Goal: Information Seeking & Learning: Learn about a topic

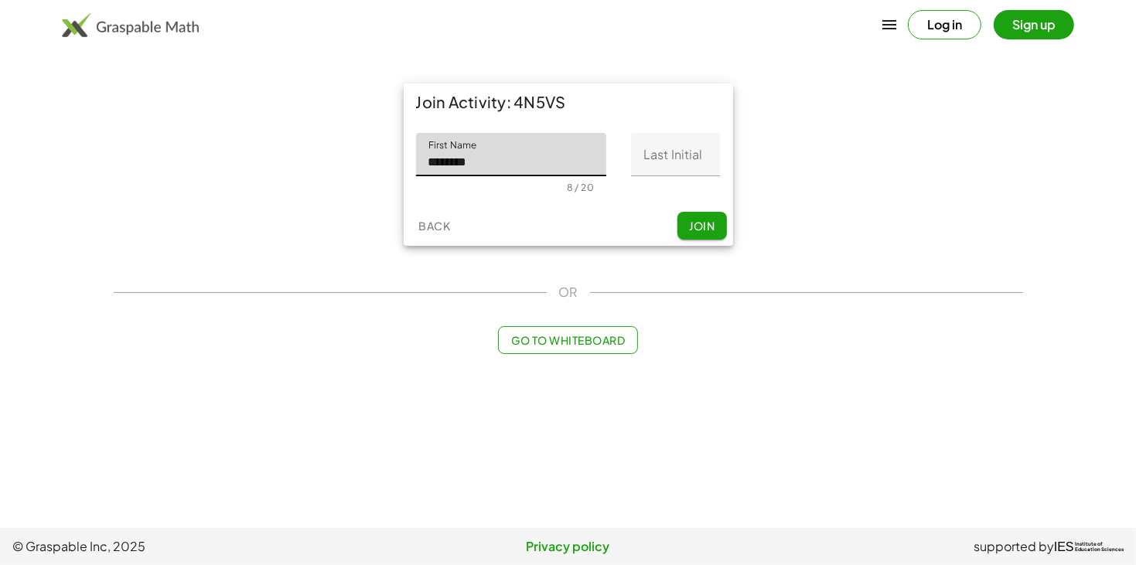
type input "********"
click at [705, 157] on input "Last Initial" at bounding box center [675, 154] width 89 height 43
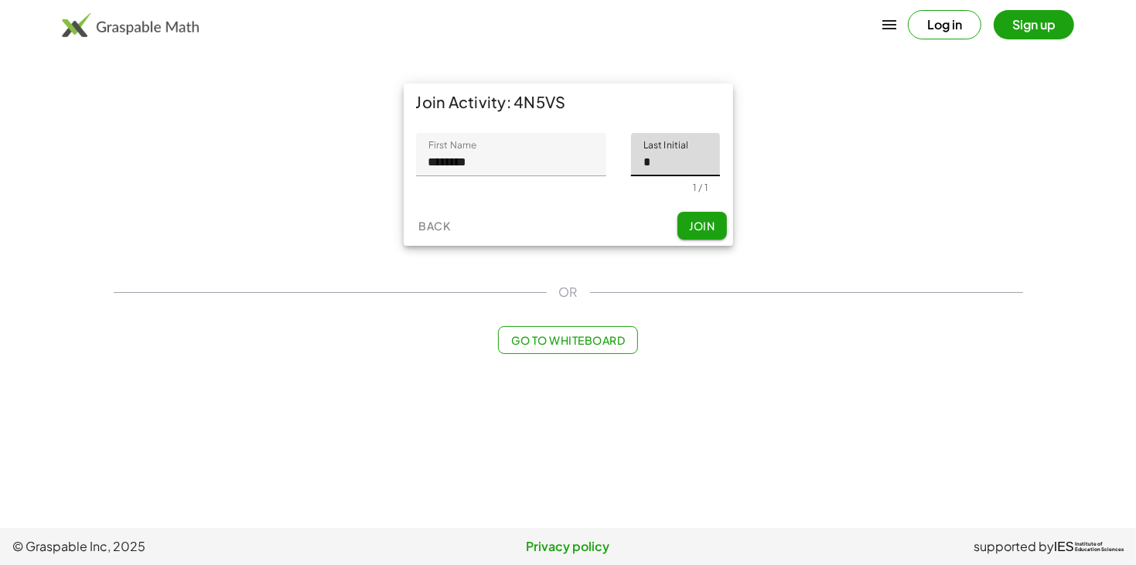
type input "*"
click at [690, 212] on button "Join" at bounding box center [703, 226] width 50 height 28
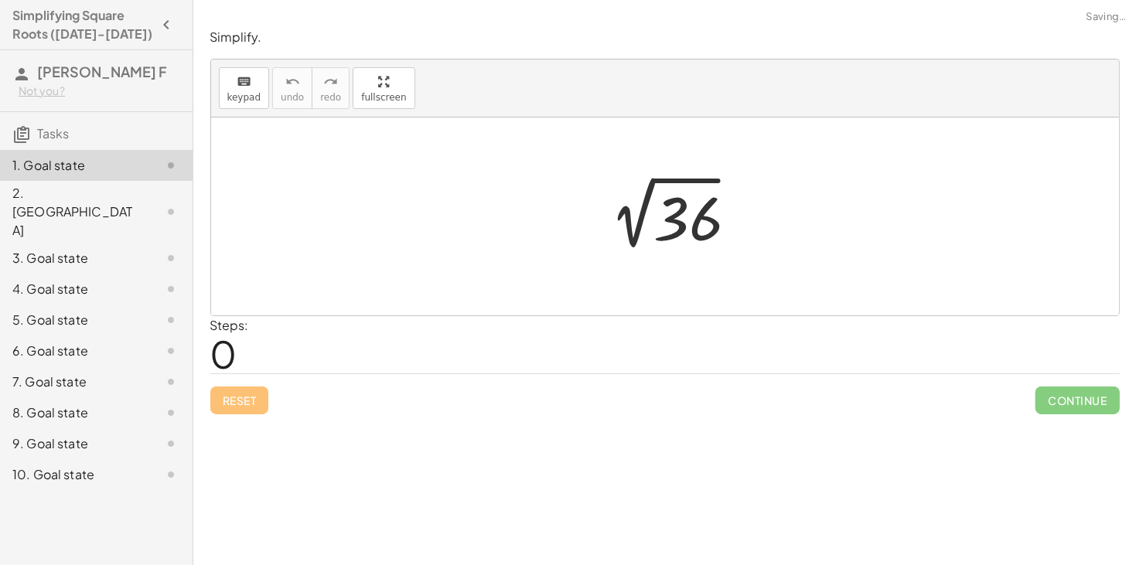
click at [416, 343] on div "Steps: 0" at bounding box center [665, 344] width 910 height 57
click at [597, 201] on div at bounding box center [670, 217] width 169 height 78
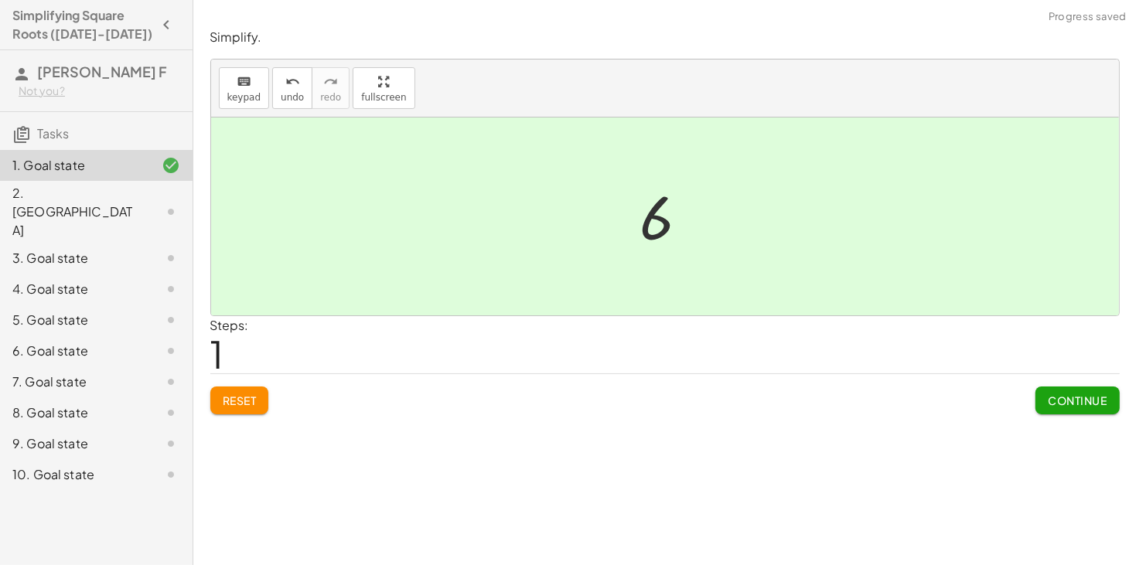
click at [597, 201] on div at bounding box center [665, 217] width 908 height 198
click at [658, 224] on div at bounding box center [671, 217] width 77 height 77
click at [1055, 401] on span "Continue" at bounding box center [1077, 401] width 59 height 14
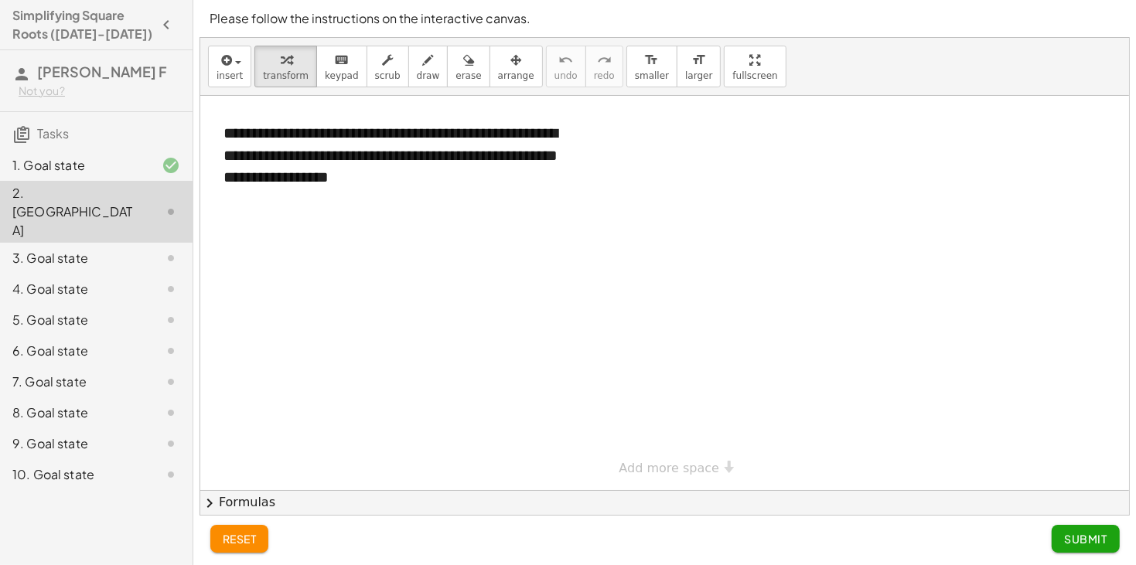
click at [721, 465] on div "**********" at bounding box center [664, 293] width 929 height 395
click at [650, 460] on div at bounding box center [664, 491] width 929 height 790
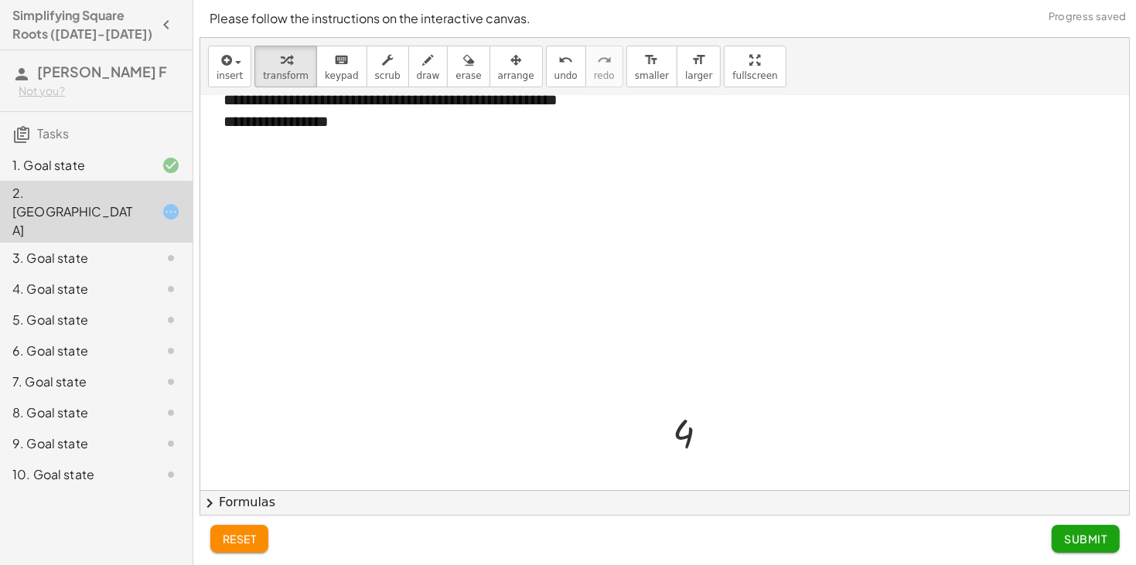
scroll to position [56, 0]
click at [777, 359] on div at bounding box center [664, 434] width 929 height 790
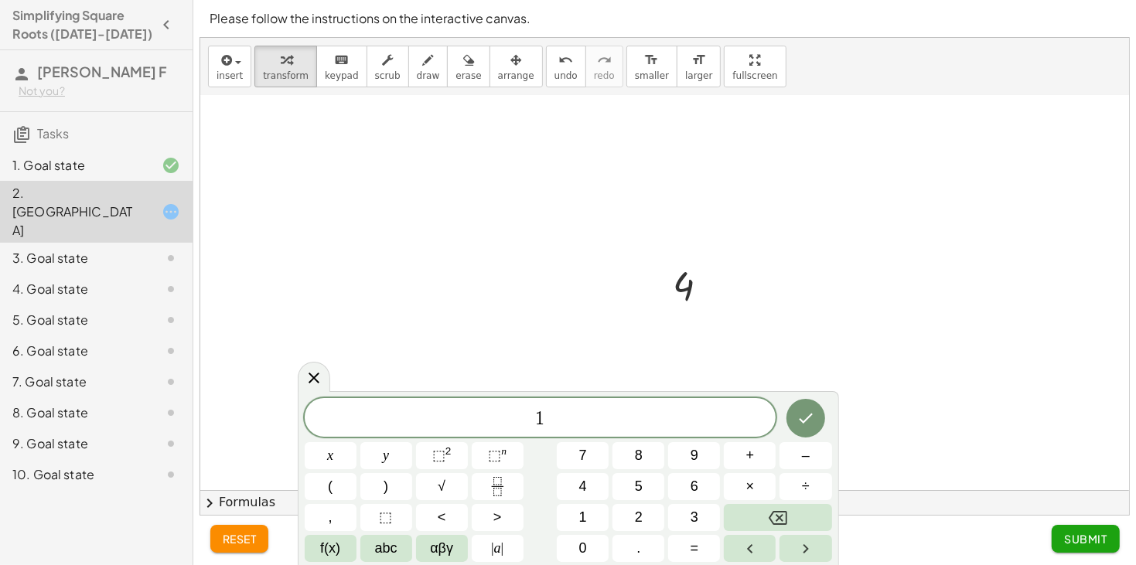
scroll to position [219, 0]
click at [801, 412] on icon "Done" at bounding box center [806, 418] width 19 height 19
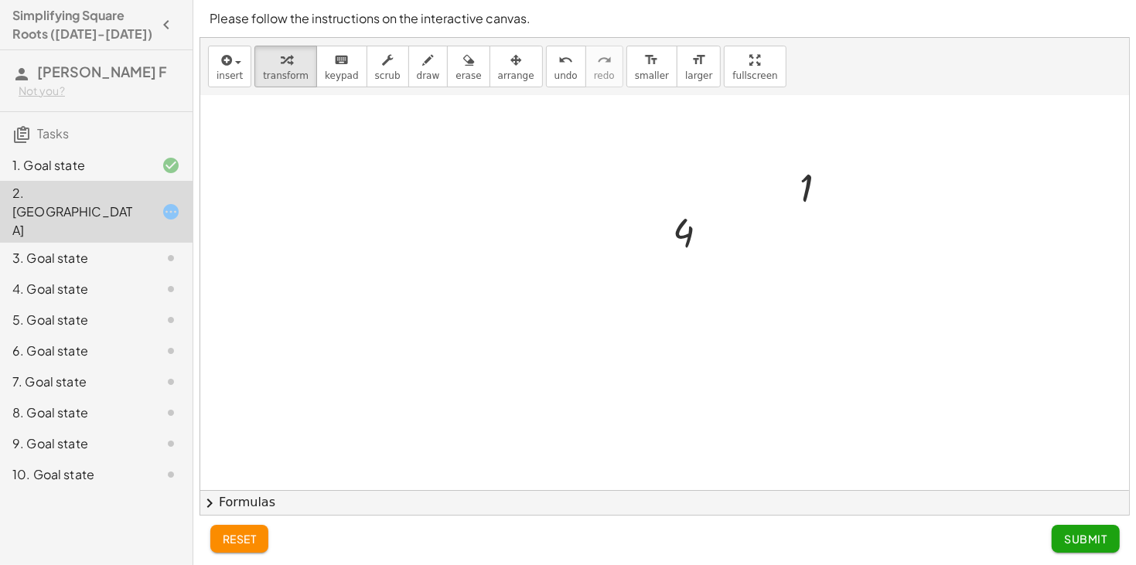
scroll to position [281, 0]
click at [801, 412] on div at bounding box center [664, 210] width 929 height 790
click at [674, 414] on div at bounding box center [664, 210] width 929 height 790
click at [425, 300] on div at bounding box center [664, 210] width 929 height 790
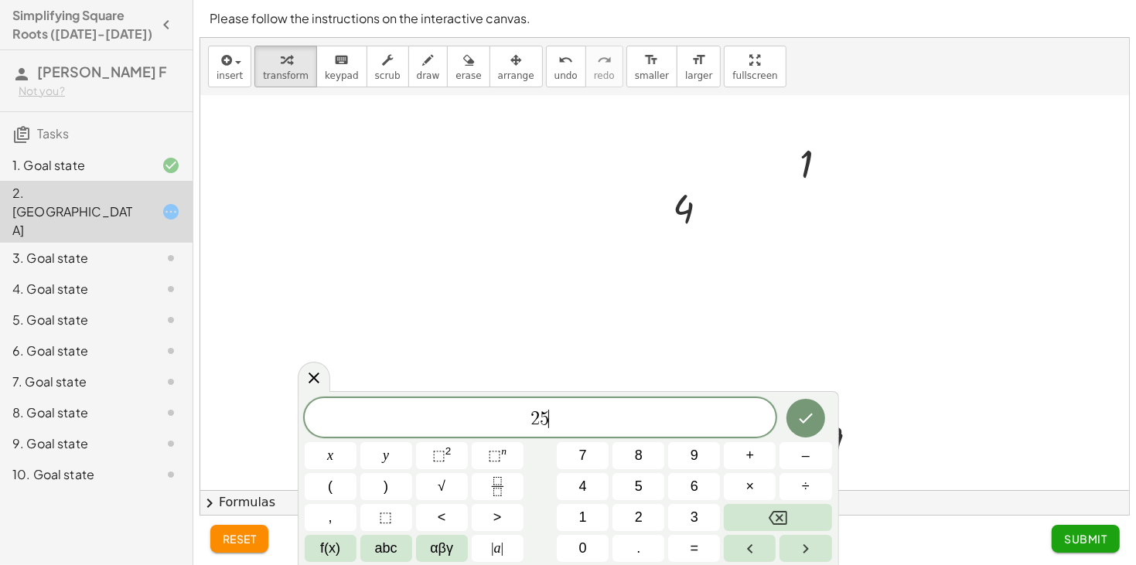
click at [425, 300] on div at bounding box center [664, 210] width 929 height 790
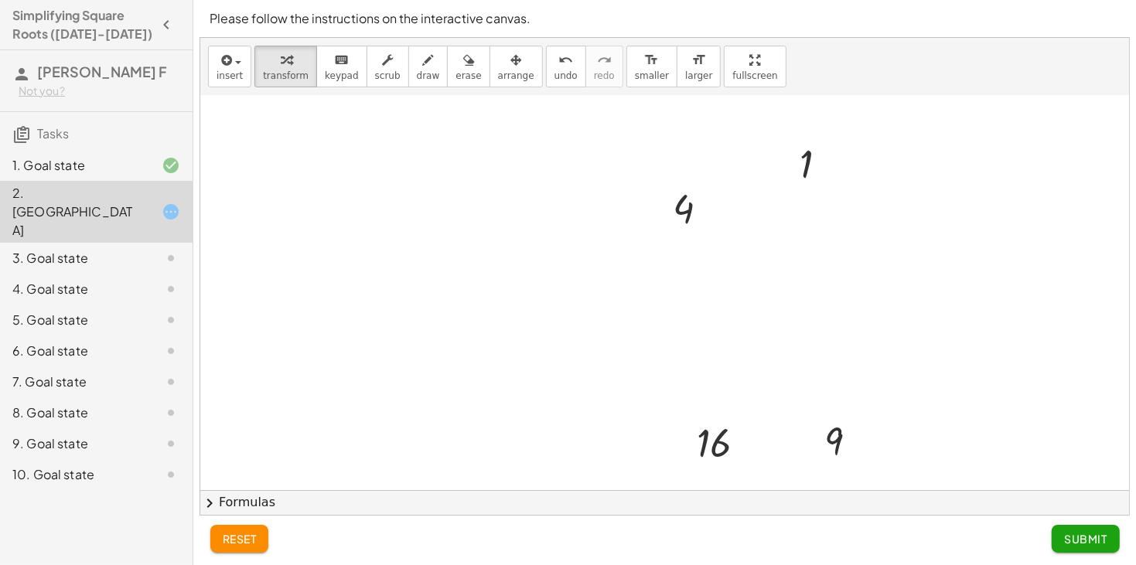
click at [425, 300] on div at bounding box center [664, 210] width 929 height 790
click at [425, 300] on div at bounding box center [436, 329] width 23 height 59
click at [477, 253] on div at bounding box center [664, 210] width 929 height 790
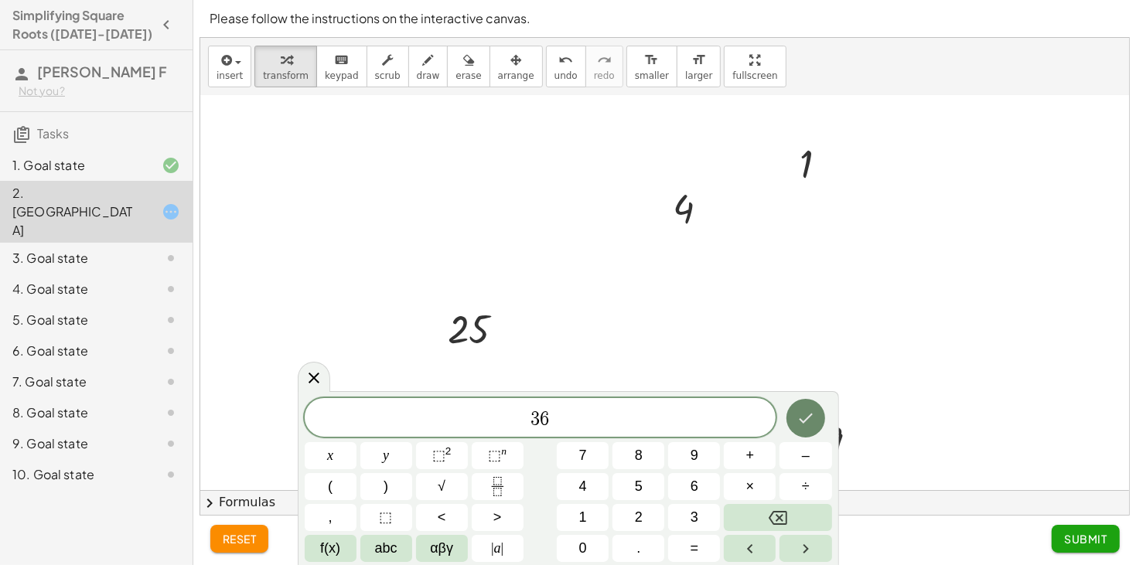
click at [808, 408] on button "Done" at bounding box center [806, 418] width 39 height 39
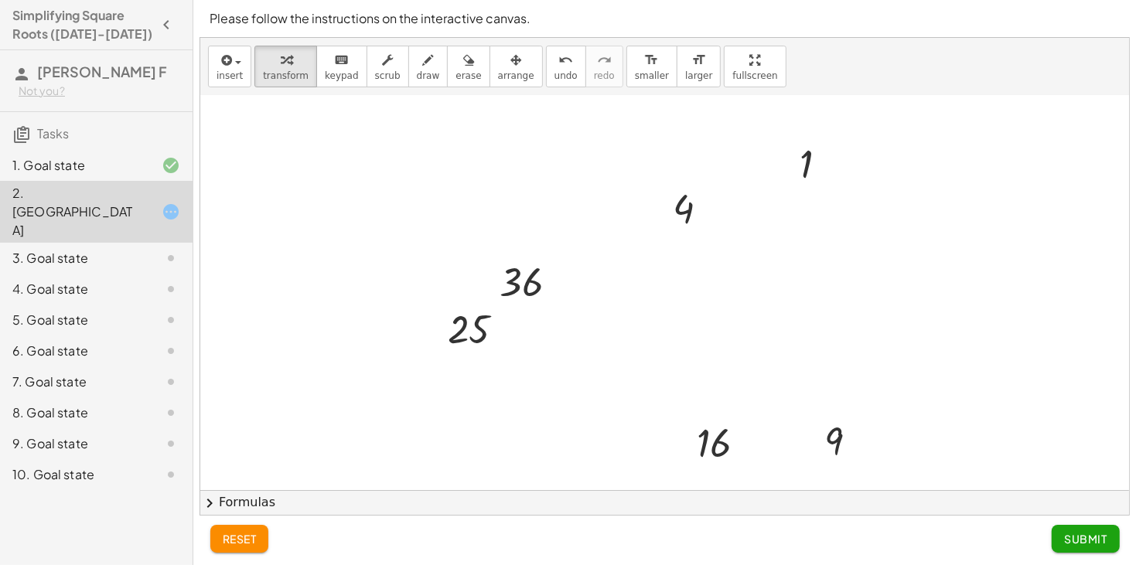
click at [804, 340] on div at bounding box center [664, 210] width 929 height 790
click at [904, 197] on div at bounding box center [664, 210] width 929 height 790
click at [660, 372] on div at bounding box center [664, 210] width 929 height 790
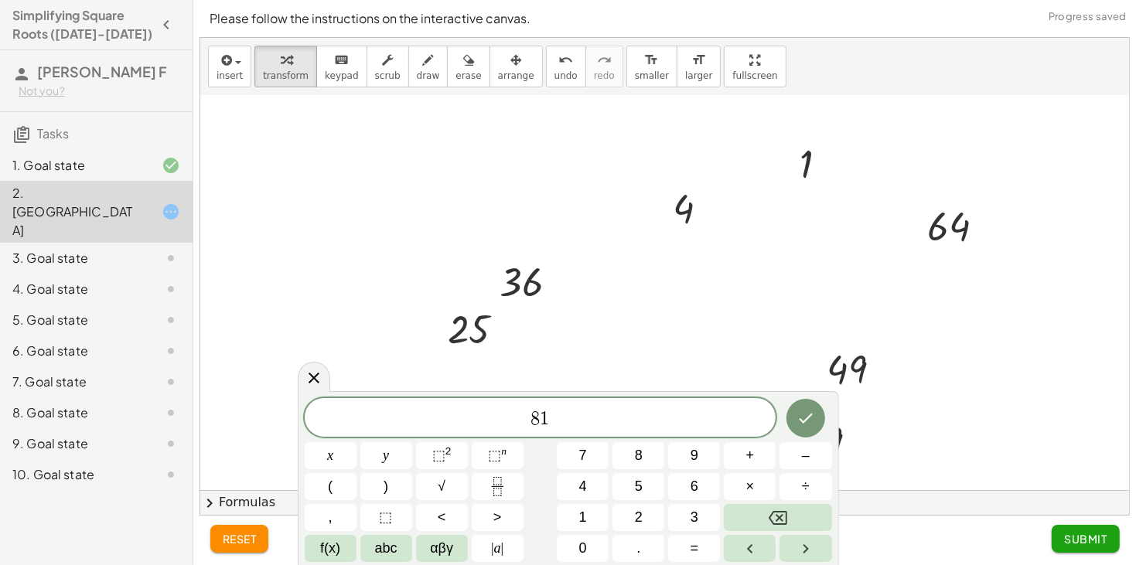
click at [680, 350] on div at bounding box center [664, 210] width 929 height 790
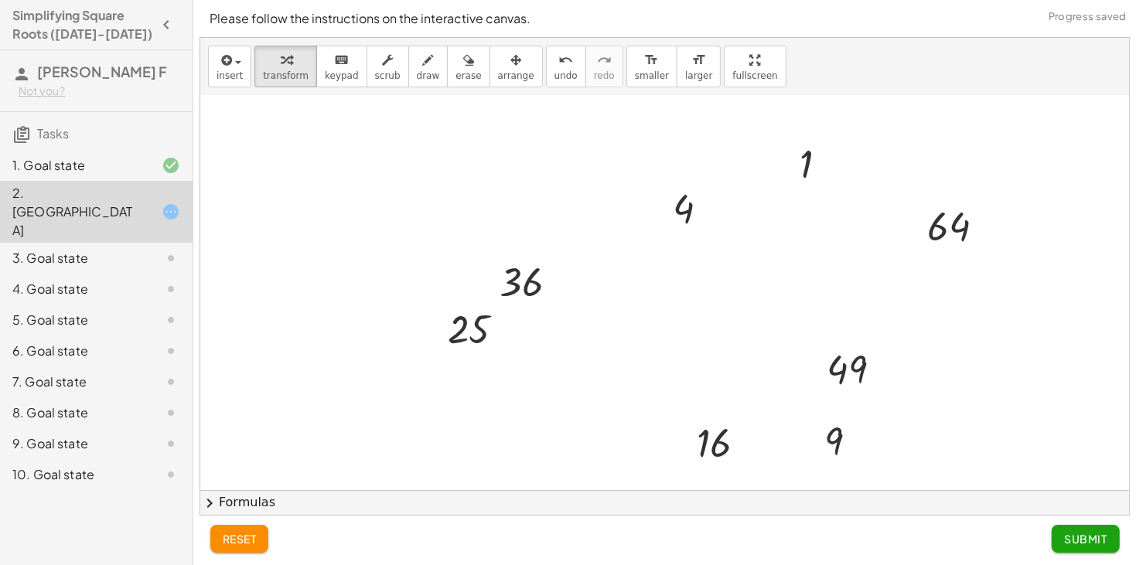
click at [680, 350] on div at bounding box center [664, 210] width 929 height 790
click at [595, 352] on div at bounding box center [664, 210] width 929 height 790
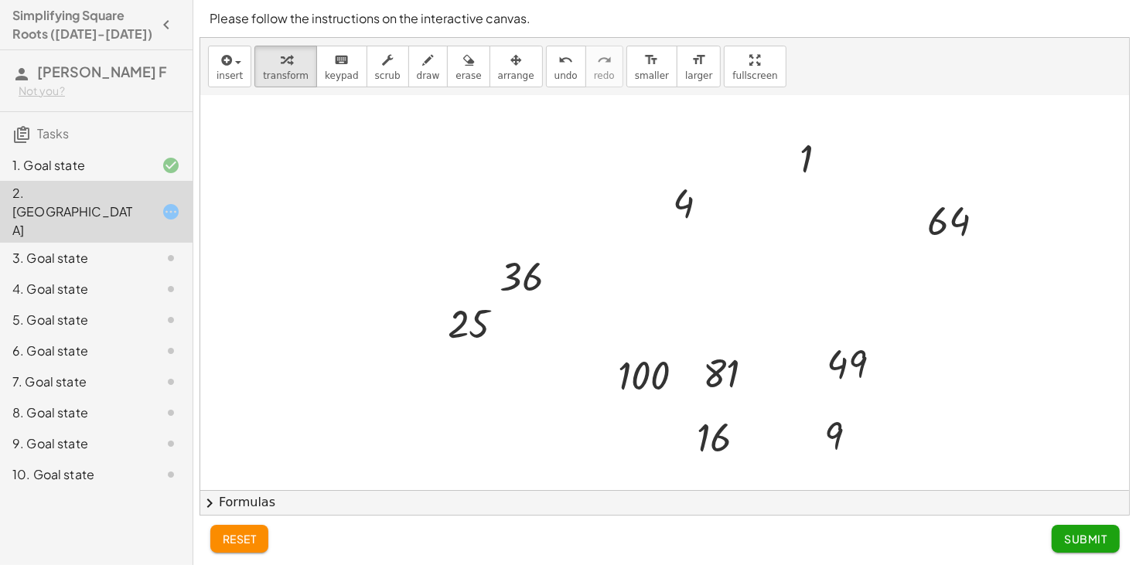
scroll to position [289, 0]
click at [1057, 539] on button "Submit" at bounding box center [1085, 539] width 67 height 28
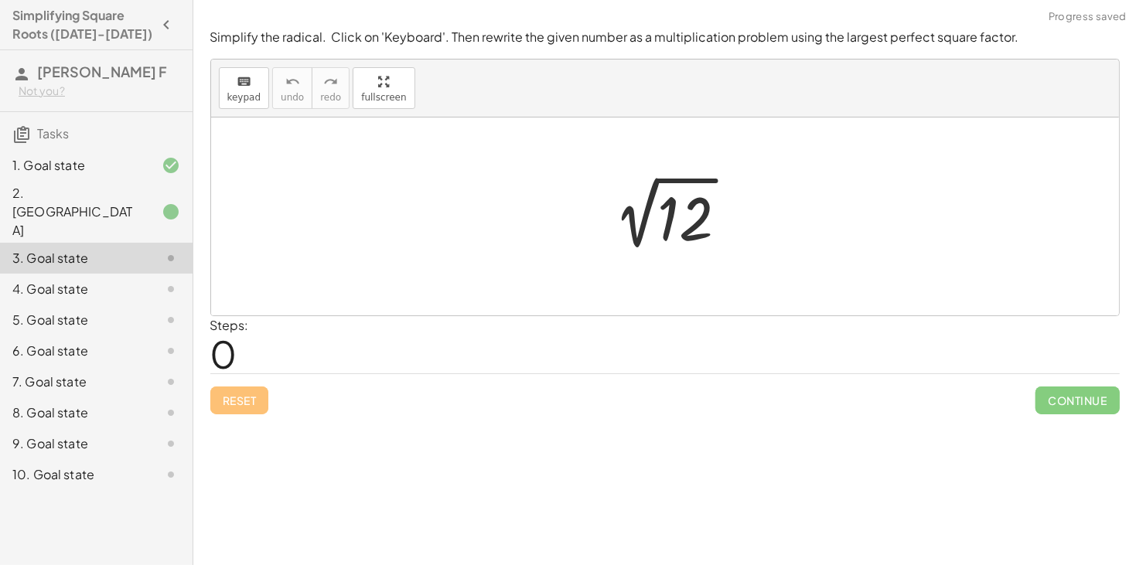
click at [595, 237] on div at bounding box center [670, 217] width 155 height 78
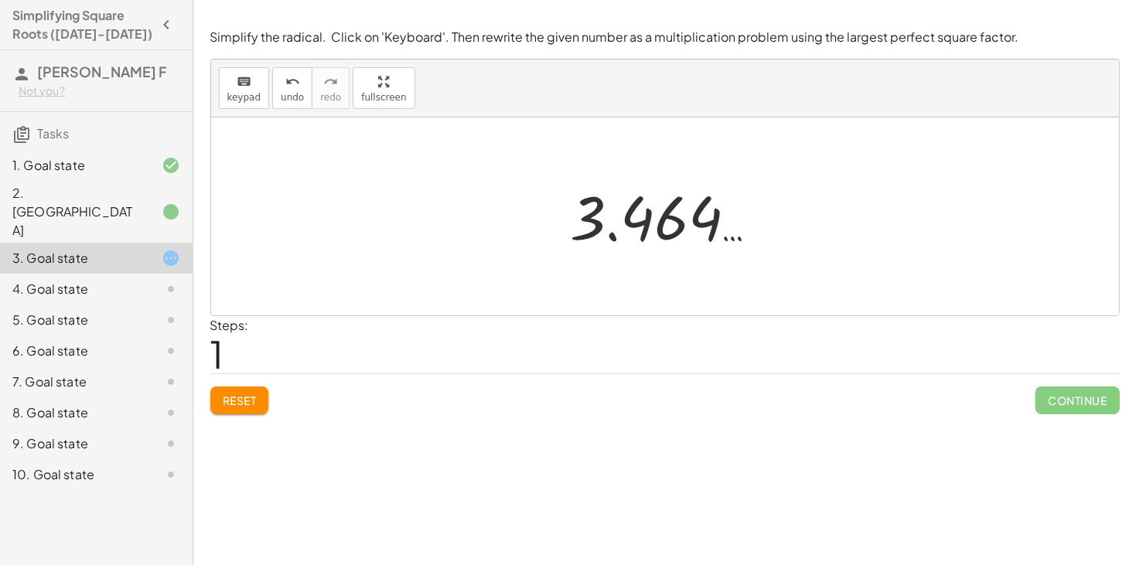
click at [642, 231] on div at bounding box center [671, 217] width 216 height 77
click at [639, 230] on div at bounding box center [671, 217] width 216 height 77
click at [325, 364] on div "Steps: 1" at bounding box center [665, 344] width 910 height 57
click at [490, 238] on div at bounding box center [665, 217] width 908 height 198
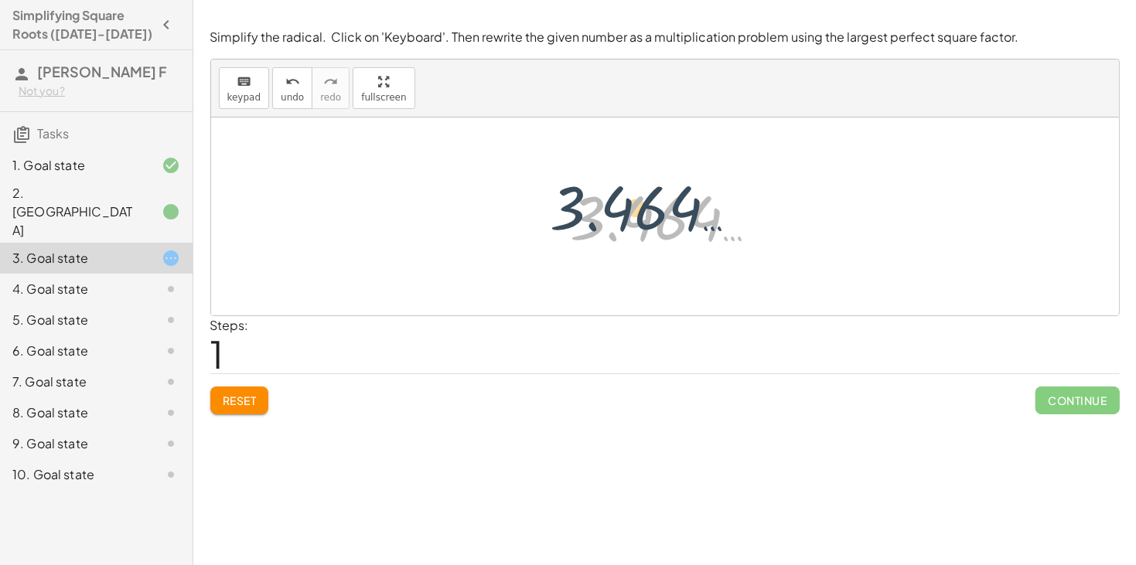
drag, startPoint x: 619, startPoint y: 227, endPoint x: 541, endPoint y: 187, distance: 87.5
click at [541, 187] on div "2 √ 12 3.464 … 3.464 …" at bounding box center [665, 217] width 908 height 198
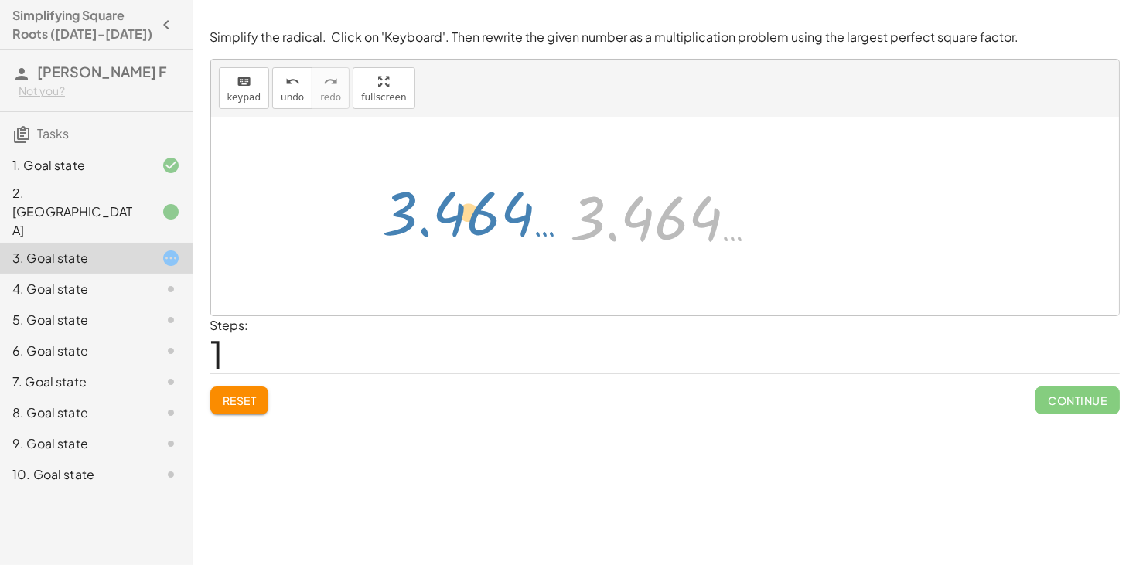
drag, startPoint x: 697, startPoint y: 203, endPoint x: 504, endPoint y: 198, distance: 193.5
click at [504, 198] on div "2 √ 12 3.464 … 3.464 …" at bounding box center [665, 217] width 908 height 198
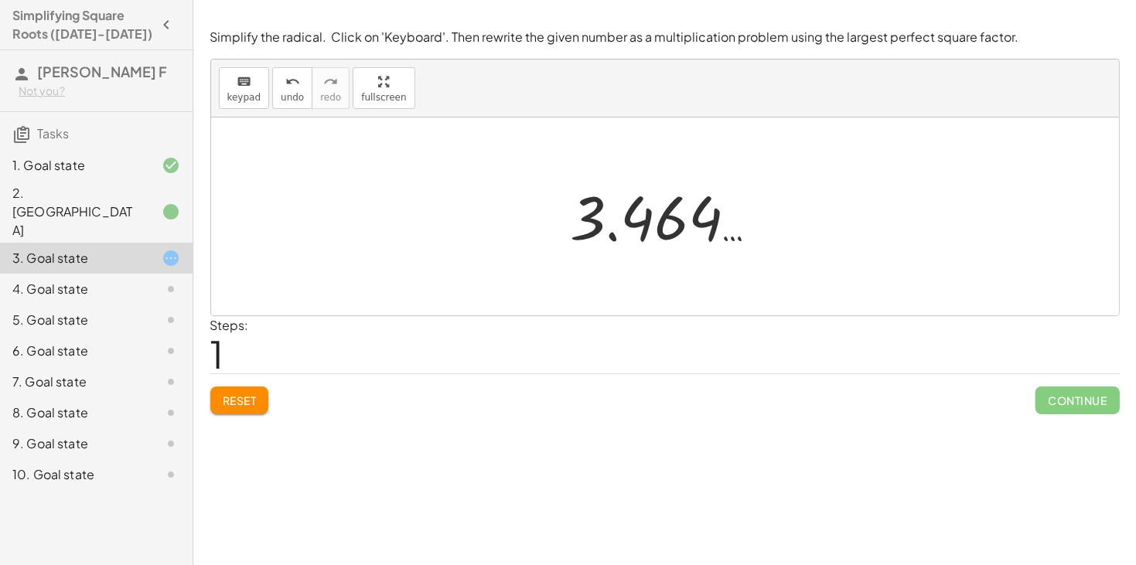
click at [684, 226] on div at bounding box center [671, 217] width 216 height 77
click at [211, 81] on div "keyboard keypad undo [PERSON_NAME] redo fullscreen" at bounding box center [665, 89] width 908 height 58
click at [258, 87] on button "keyboard keypad" at bounding box center [244, 88] width 51 height 42
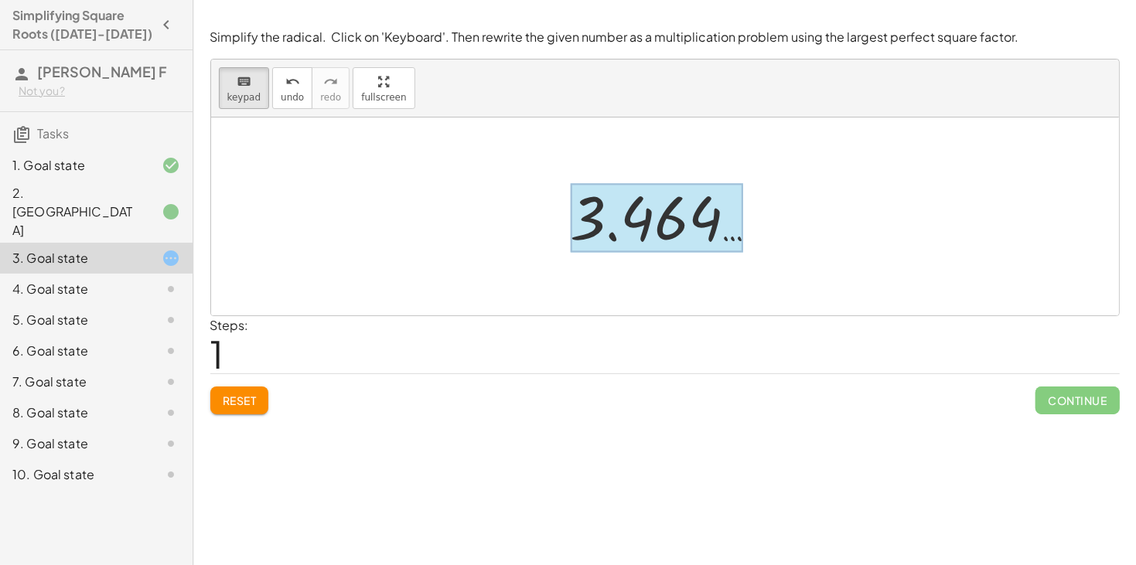
click at [647, 237] on div at bounding box center [657, 218] width 173 height 69
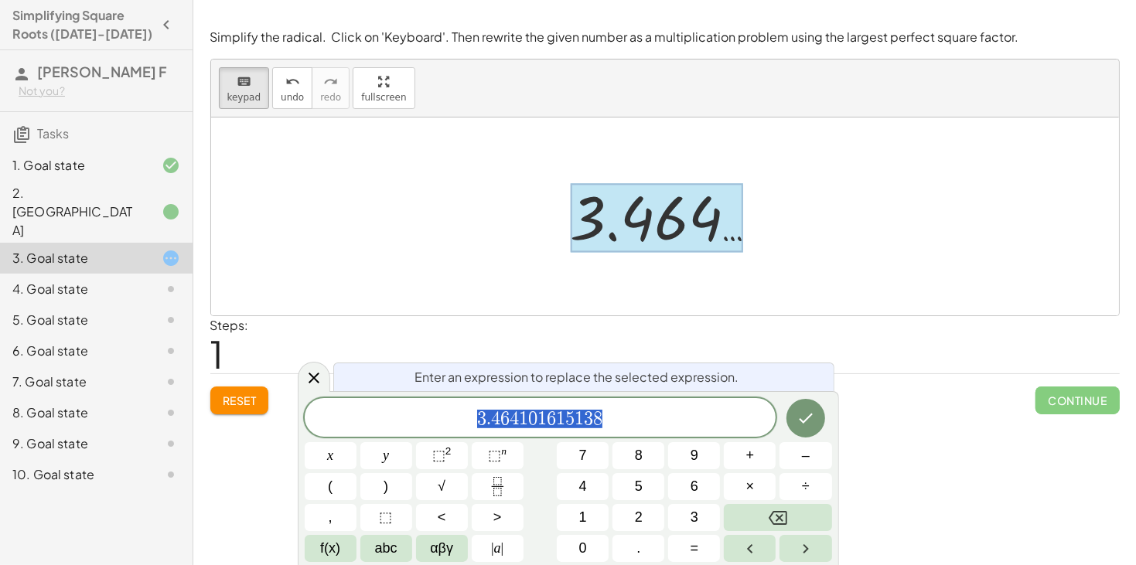
click at [896, 408] on div "Reset Continue" at bounding box center [665, 394] width 910 height 41
click at [36, 159] on div "1. Goal state" at bounding box center [74, 165] width 125 height 19
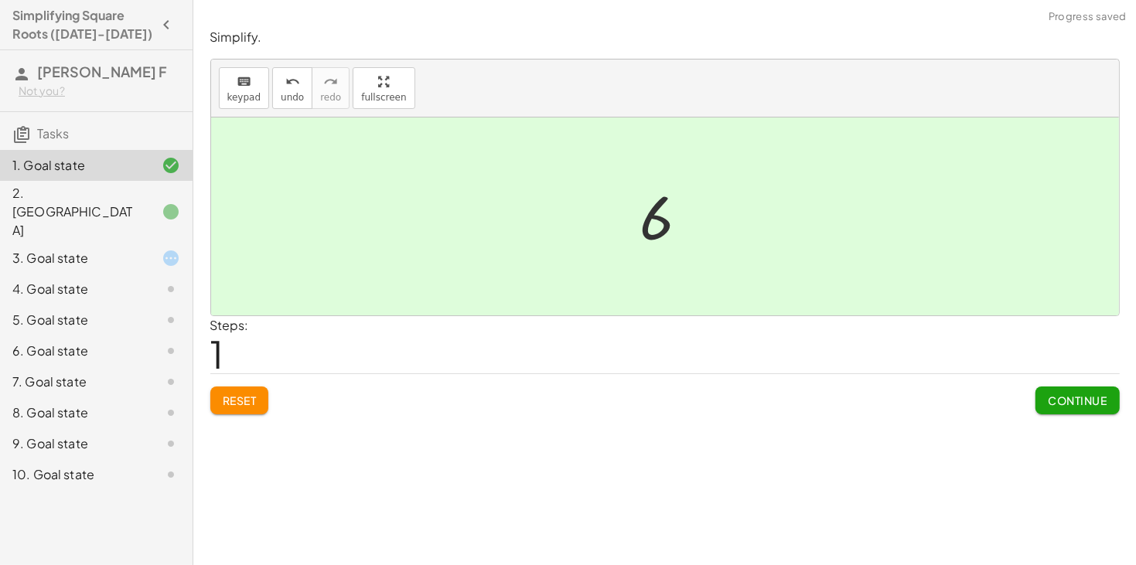
click at [318, 239] on div at bounding box center [665, 217] width 908 height 198
click at [63, 249] on div "3. Goal state" at bounding box center [74, 258] width 125 height 19
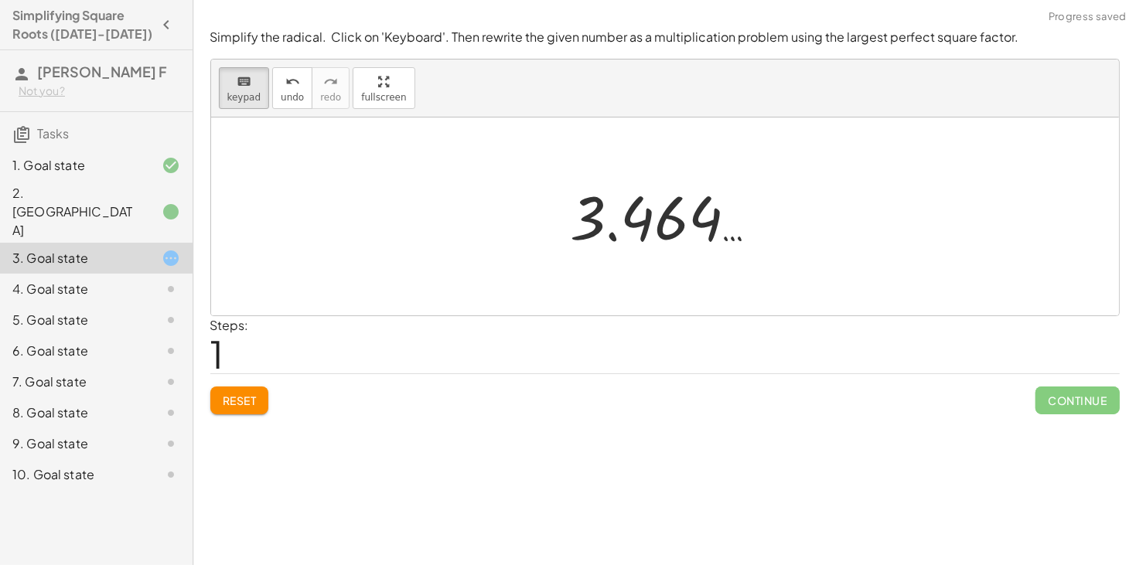
click at [70, 280] on div "4. Goal state" at bounding box center [74, 289] width 125 height 19
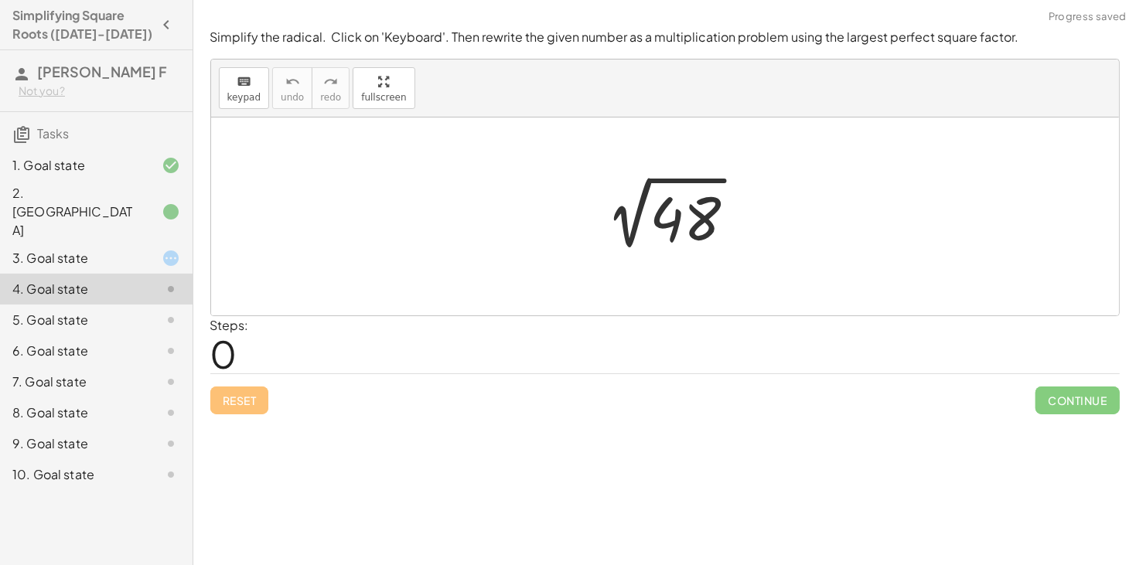
click at [80, 367] on div "5. Goal state" at bounding box center [96, 382] width 193 height 31
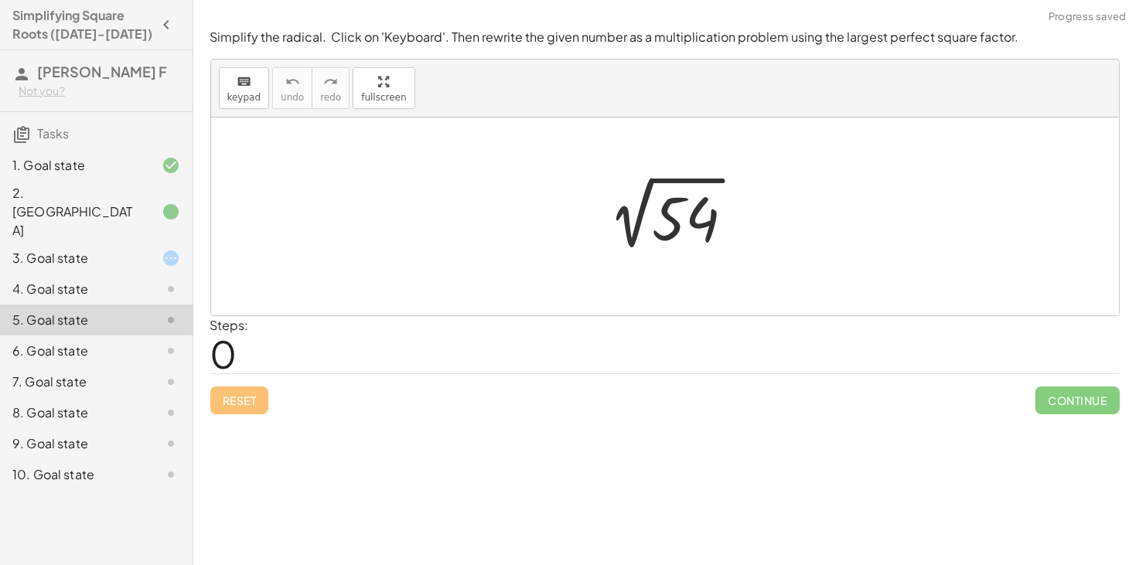
click at [73, 342] on div "6. Goal state" at bounding box center [74, 351] width 125 height 19
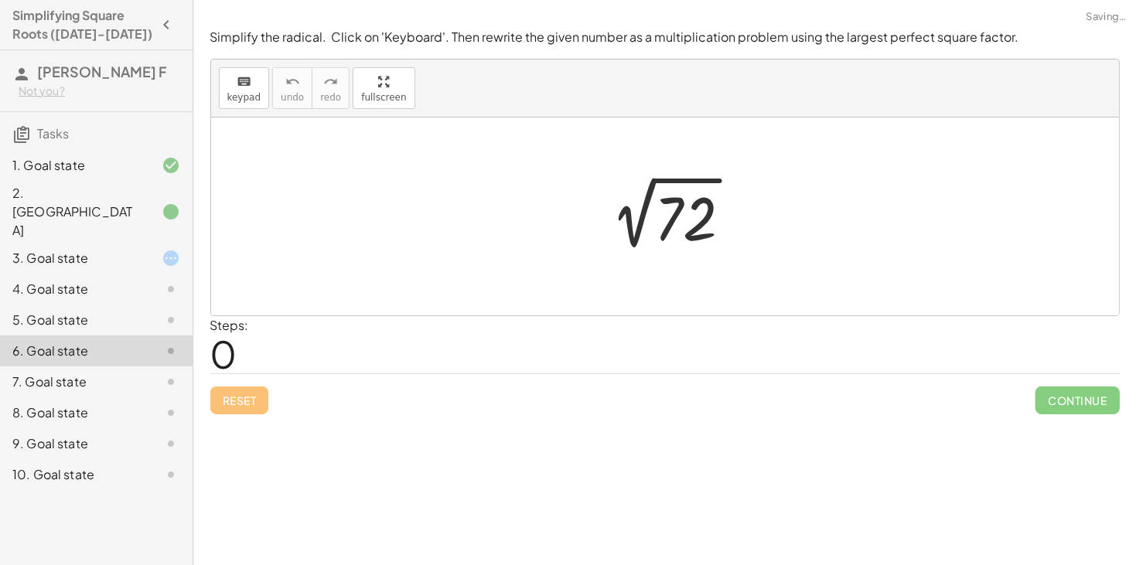
click at [94, 342] on div "6. Goal state" at bounding box center [74, 351] width 125 height 19
click at [91, 373] on div "7. Goal state" at bounding box center [74, 382] width 125 height 19
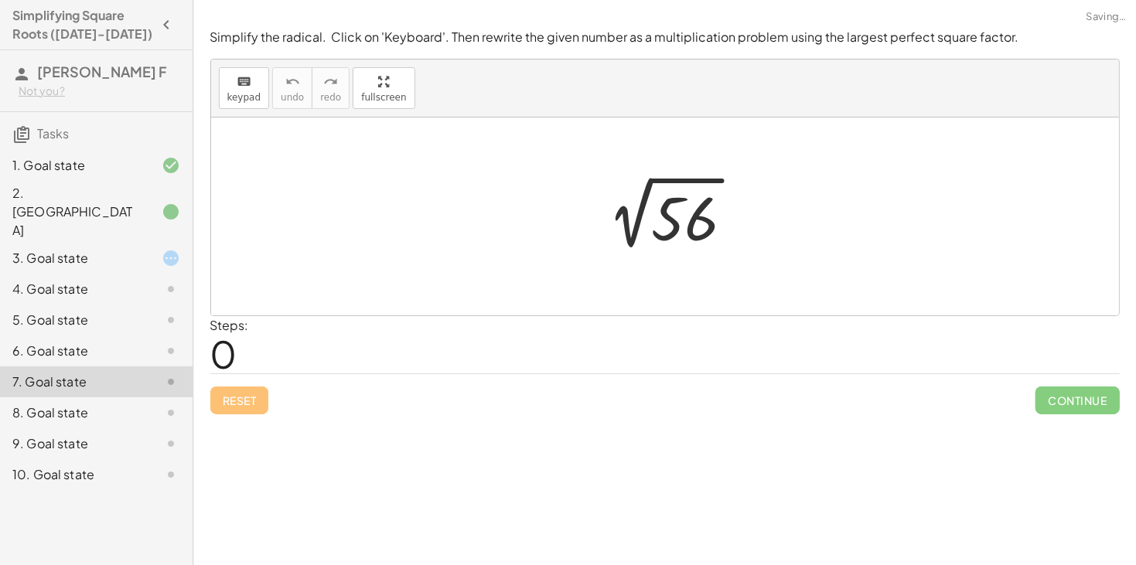
click at [91, 460] on div "8. Goal state" at bounding box center [96, 475] width 193 height 31
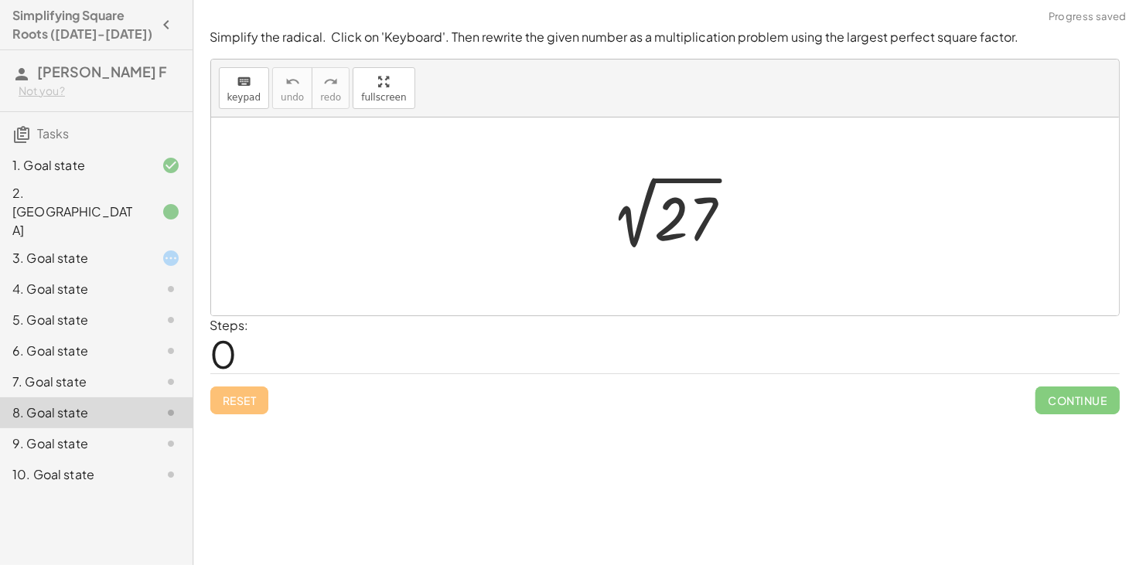
click at [51, 249] on div "3. Goal state" at bounding box center [74, 258] width 125 height 19
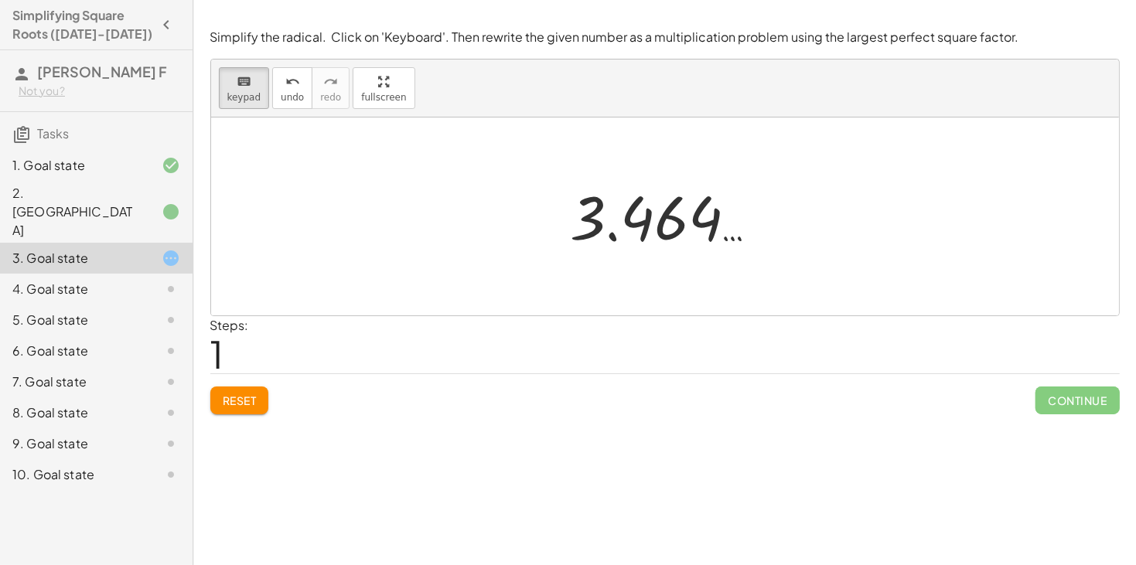
click at [1023, 234] on div at bounding box center [665, 217] width 908 height 198
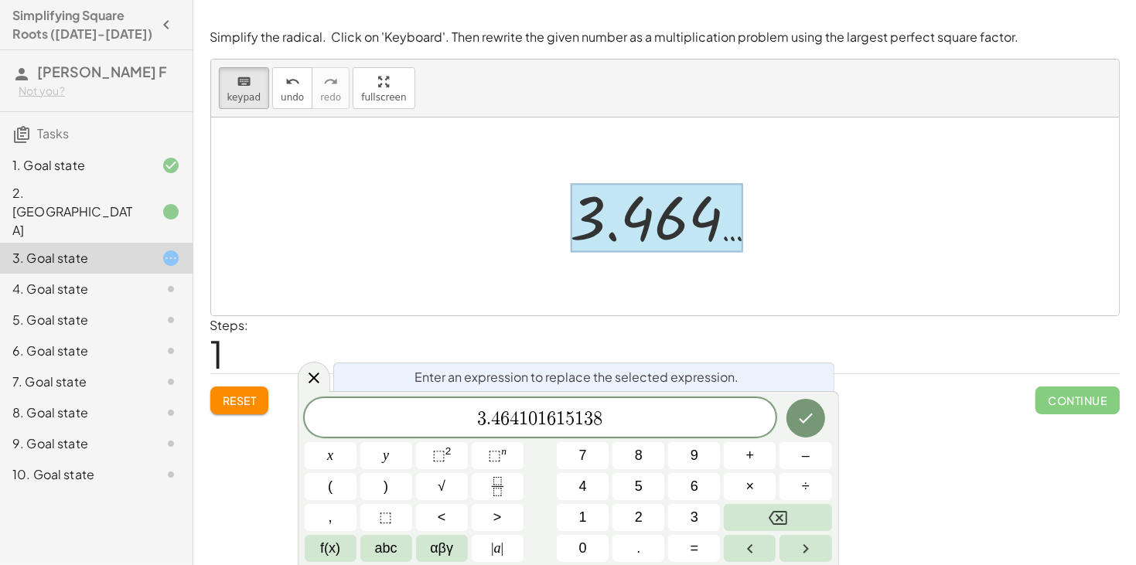
drag, startPoint x: 649, startPoint y: 237, endPoint x: 557, endPoint y: 225, distance: 92.8
click at [557, 225] on div "2 √ 12 3.464 …" at bounding box center [665, 217] width 235 height 84
click at [647, 228] on div at bounding box center [657, 218] width 173 height 69
click at [276, 324] on div "Steps: 1" at bounding box center [665, 344] width 910 height 57
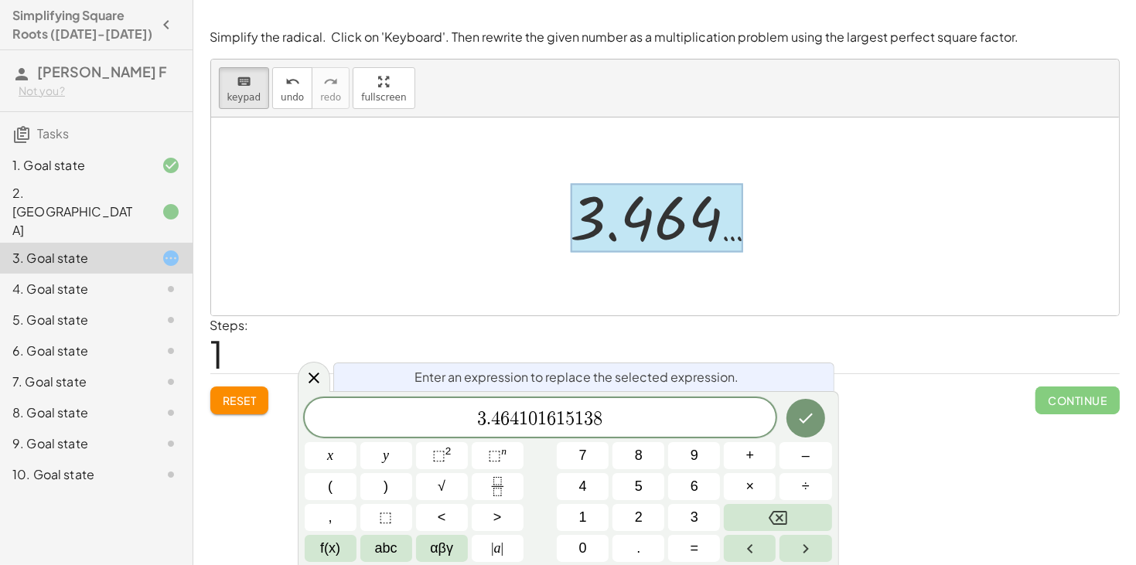
click at [931, 427] on div "**********" at bounding box center [664, 282] width 943 height 565
click at [331, 371] on div "Steps: 1" at bounding box center [665, 344] width 910 height 57
click at [322, 371] on icon at bounding box center [314, 378] width 19 height 19
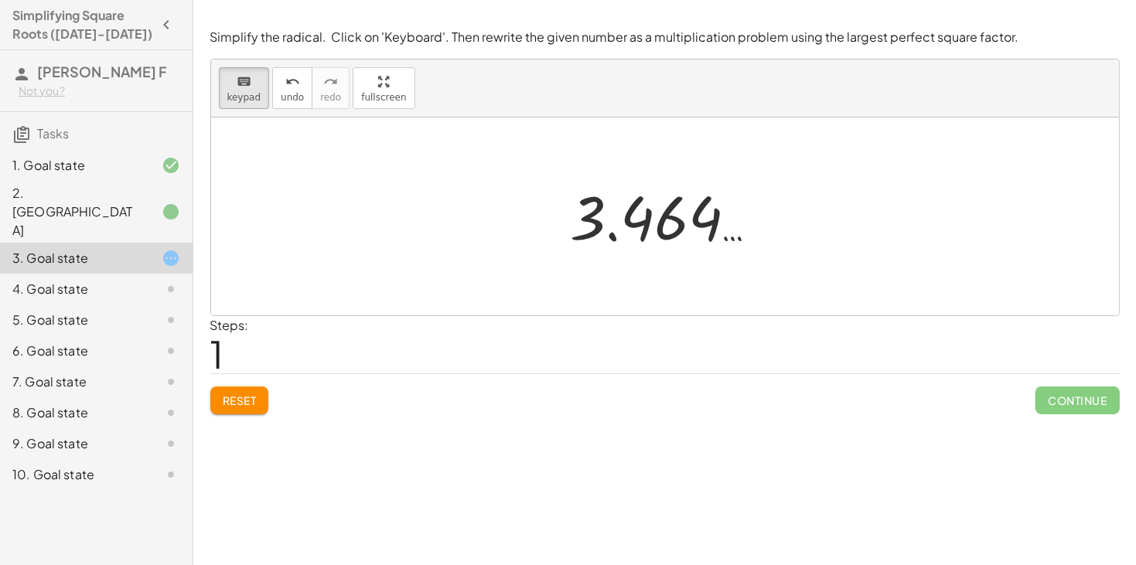
click at [52, 280] on div "4. Goal state" at bounding box center [74, 289] width 125 height 19
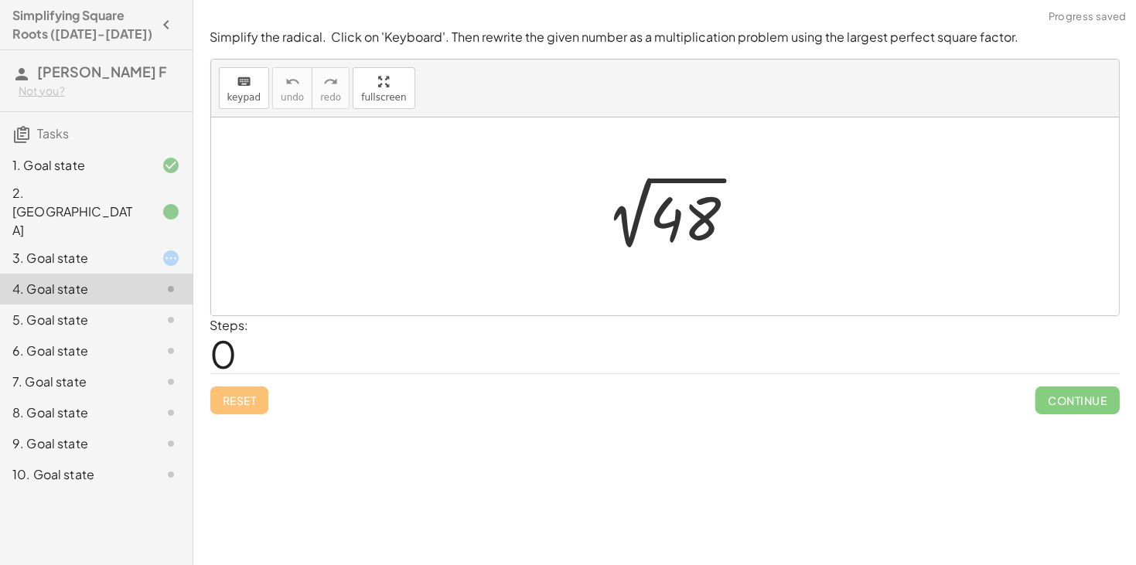
click at [714, 242] on div at bounding box center [671, 217] width 171 height 78
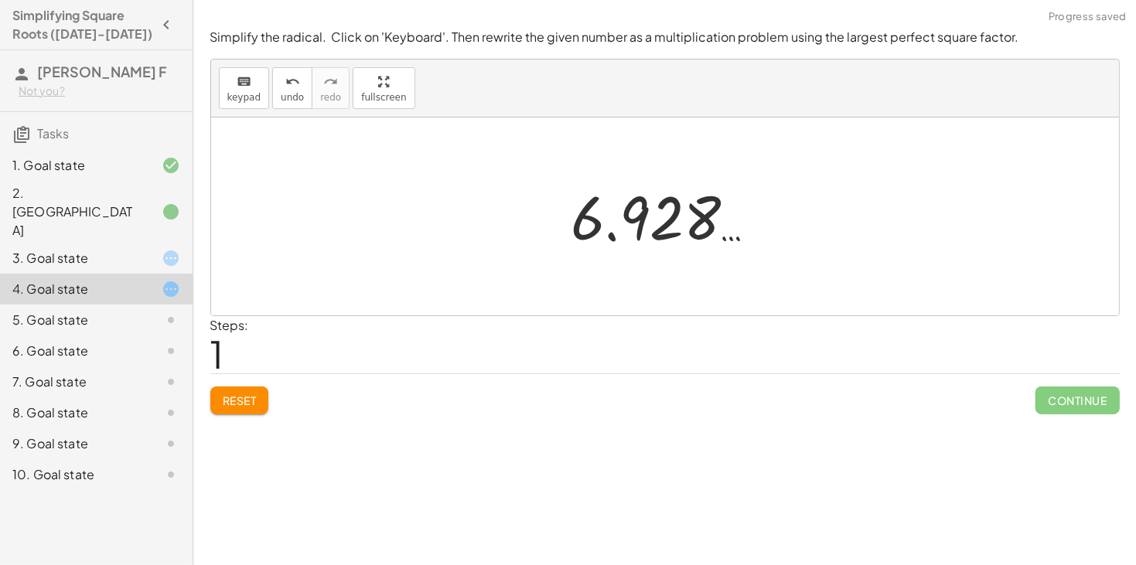
click at [693, 233] on div at bounding box center [671, 217] width 214 height 77
click at [613, 217] on div at bounding box center [671, 217] width 214 height 77
click at [265, 403] on button "Reset" at bounding box center [239, 401] width 59 height 28
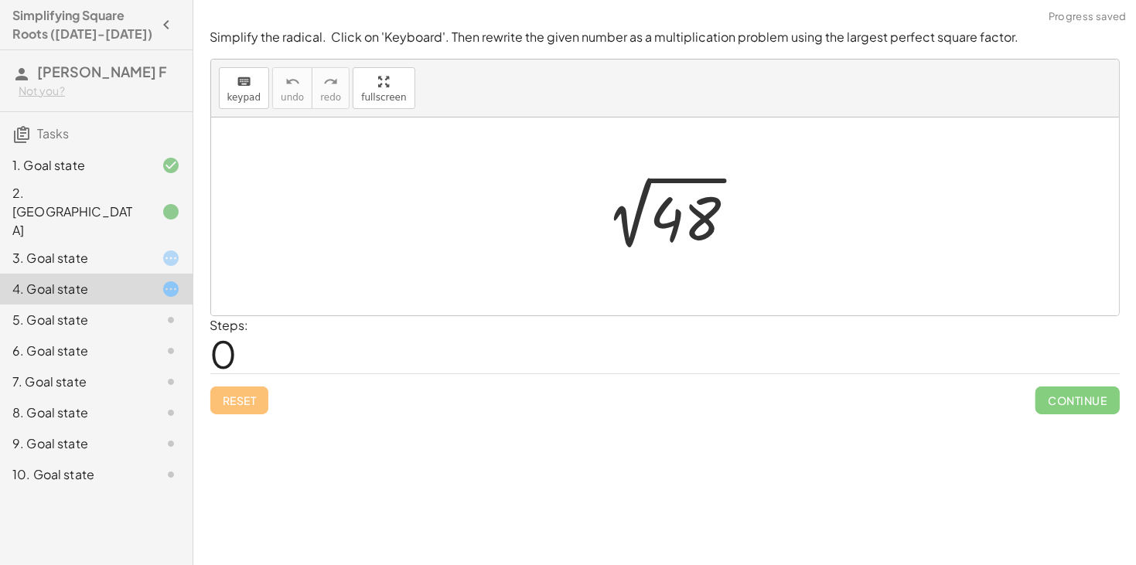
click at [115, 249] on div "3. Goal state" at bounding box center [74, 258] width 125 height 19
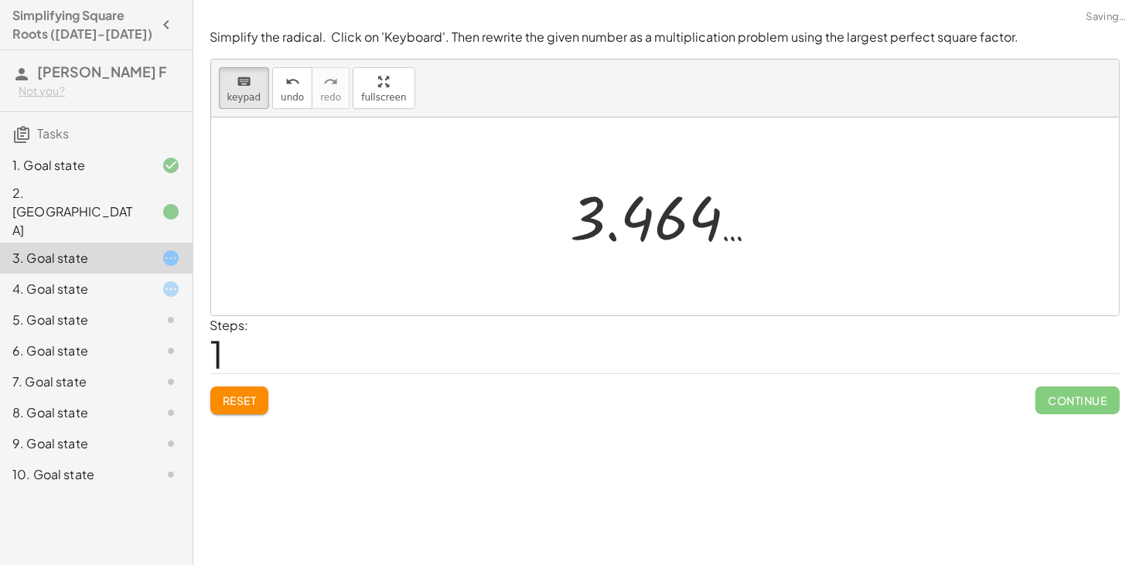
click at [222, 392] on button "Reset" at bounding box center [239, 401] width 59 height 28
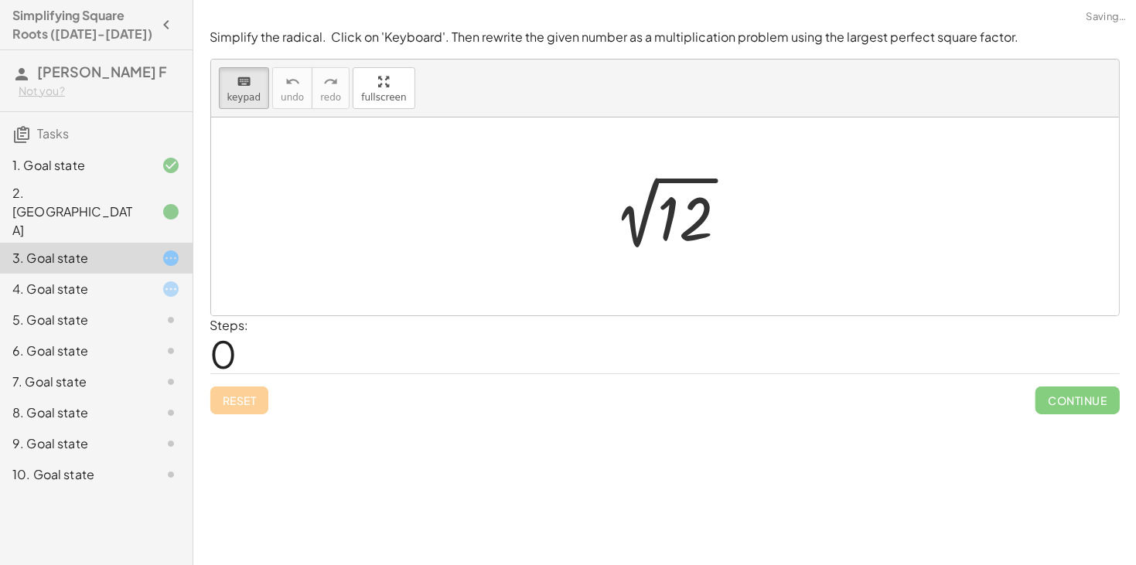
click at [222, 392] on div "Reset Continue" at bounding box center [665, 394] width 910 height 41
click at [685, 226] on div at bounding box center [686, 219] width 56 height 69
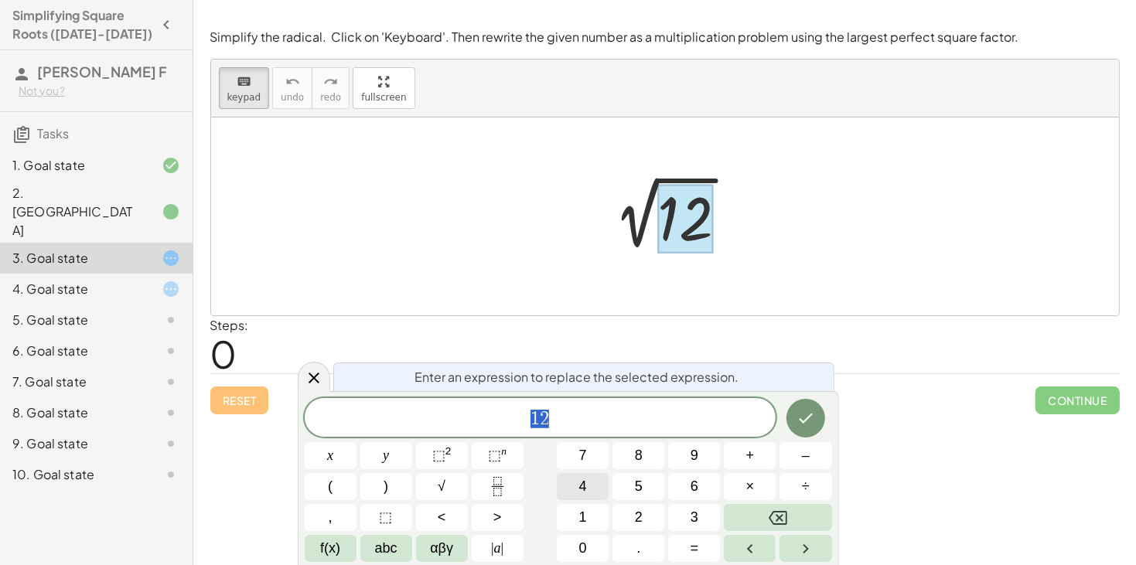
click at [579, 490] on span "4" at bounding box center [583, 487] width 8 height 21
click at [760, 488] on button "×" at bounding box center [750, 486] width 52 height 27
click at [698, 521] on span "3" at bounding box center [695, 517] width 8 height 21
click at [815, 406] on button "Done" at bounding box center [806, 418] width 39 height 39
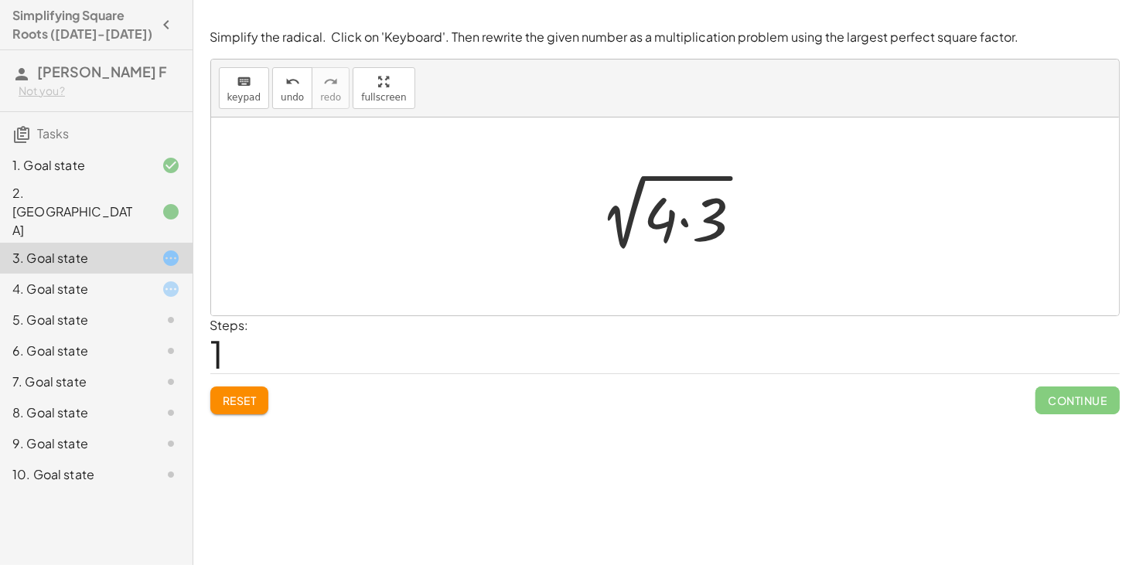
click at [669, 224] on div at bounding box center [671, 217] width 184 height 80
click at [684, 225] on div at bounding box center [671, 217] width 184 height 80
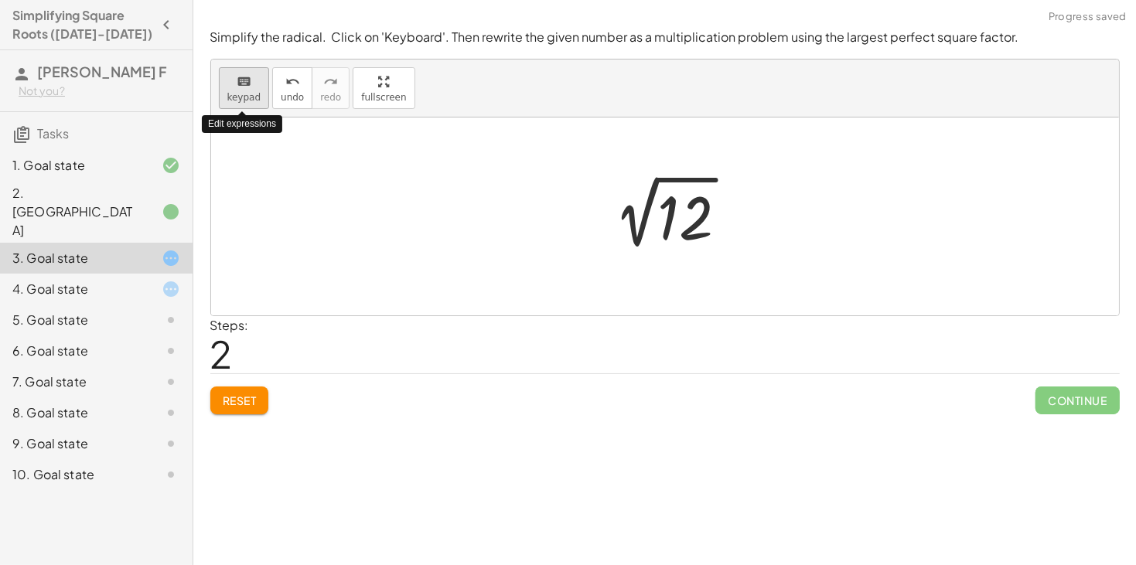
click at [237, 85] on icon "keyboard" at bounding box center [244, 82] width 15 height 19
click at [0, 0] on div "Simplify the radical. Click on 'Keyboard'. Then rewrite the given number as a m…" at bounding box center [0, 0] width 0 height 0
click at [251, 70] on button "keyboard keypad" at bounding box center [244, 88] width 51 height 42
click at [236, 405] on span "Reset" at bounding box center [240, 401] width 34 height 14
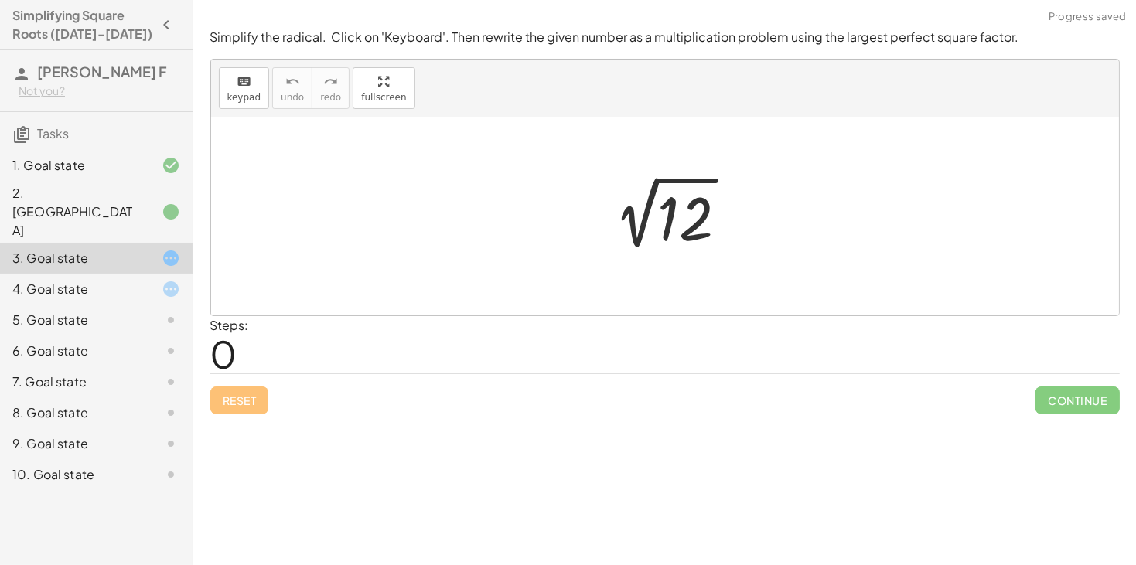
click at [682, 223] on div at bounding box center [670, 217] width 155 height 78
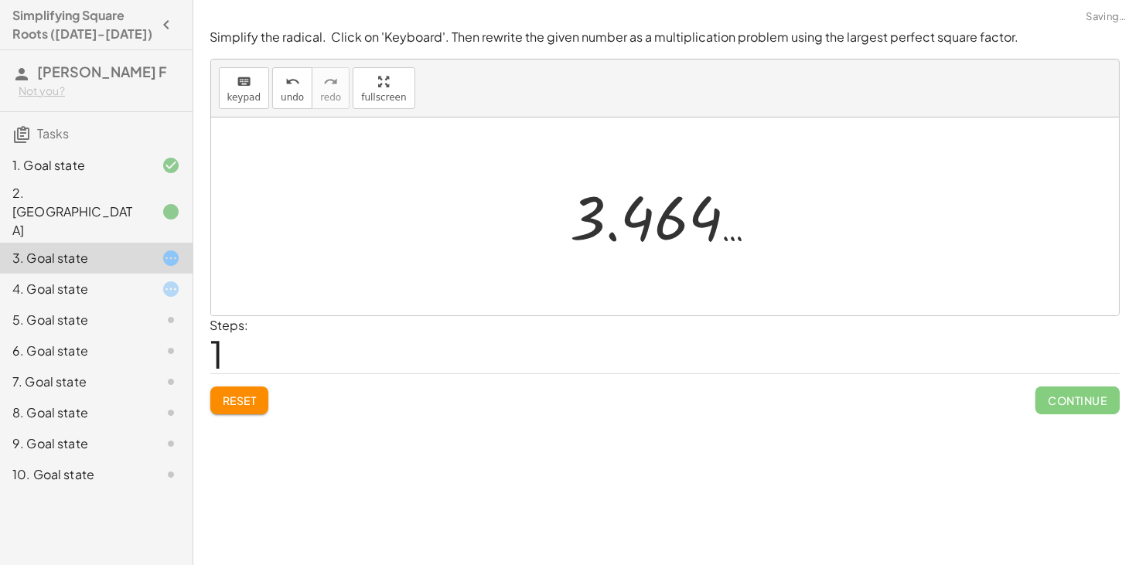
click at [234, 412] on button "Reset" at bounding box center [239, 401] width 59 height 28
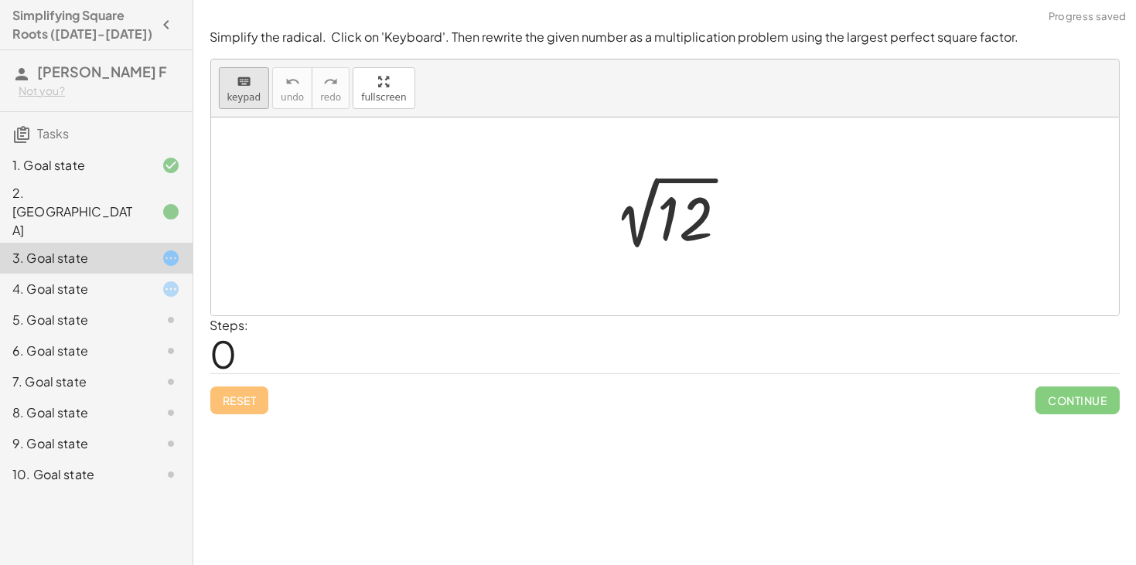
click at [244, 94] on span "keypad" at bounding box center [244, 97] width 34 height 11
click at [688, 241] on div at bounding box center [686, 219] width 56 height 69
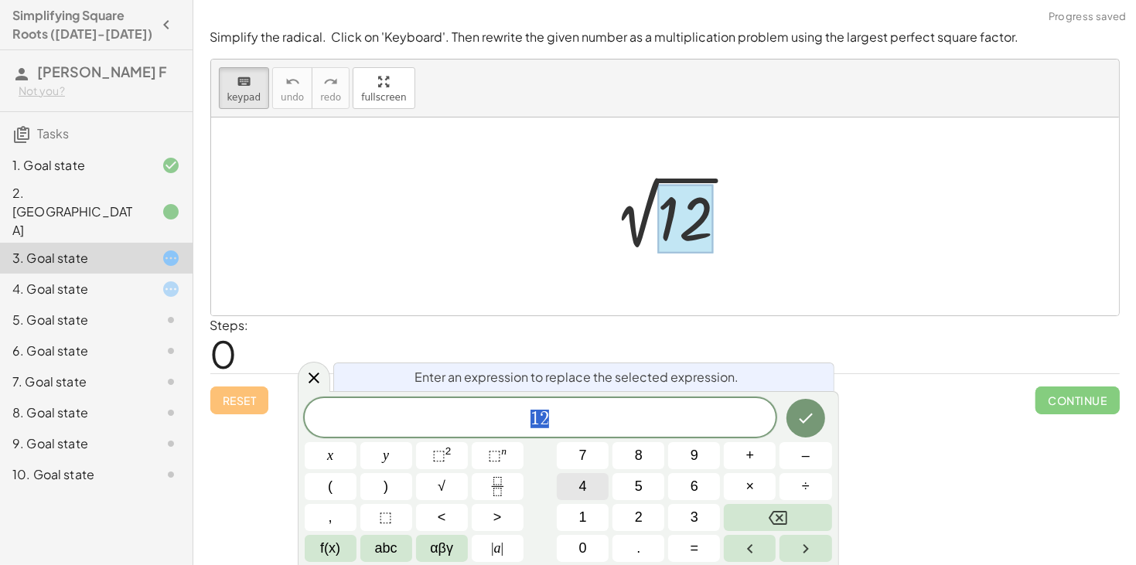
click at [601, 474] on button "4" at bounding box center [583, 486] width 52 height 27
click at [739, 487] on button "×" at bounding box center [750, 486] width 52 height 27
click at [692, 519] on span "3" at bounding box center [695, 517] width 8 height 21
click at [806, 421] on icon "Done" at bounding box center [806, 419] width 14 height 10
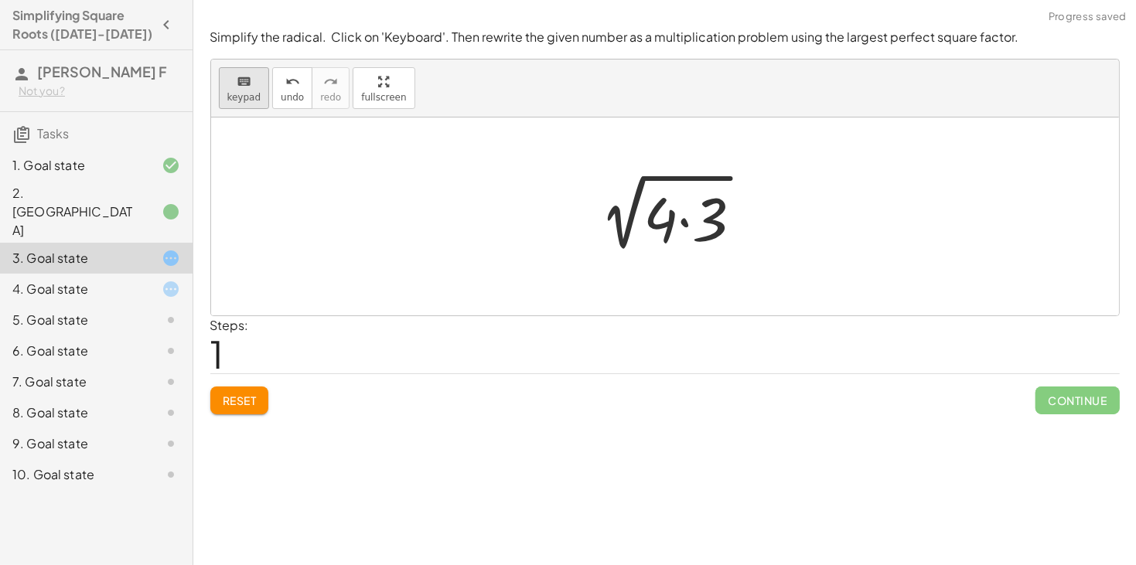
click at [248, 97] on span "keypad" at bounding box center [244, 97] width 34 height 11
drag, startPoint x: 663, startPoint y: 232, endPoint x: 560, endPoint y: 227, distance: 103.0
click at [627, 234] on div at bounding box center [671, 217] width 184 height 80
click at [670, 222] on div at bounding box center [661, 219] width 34 height 72
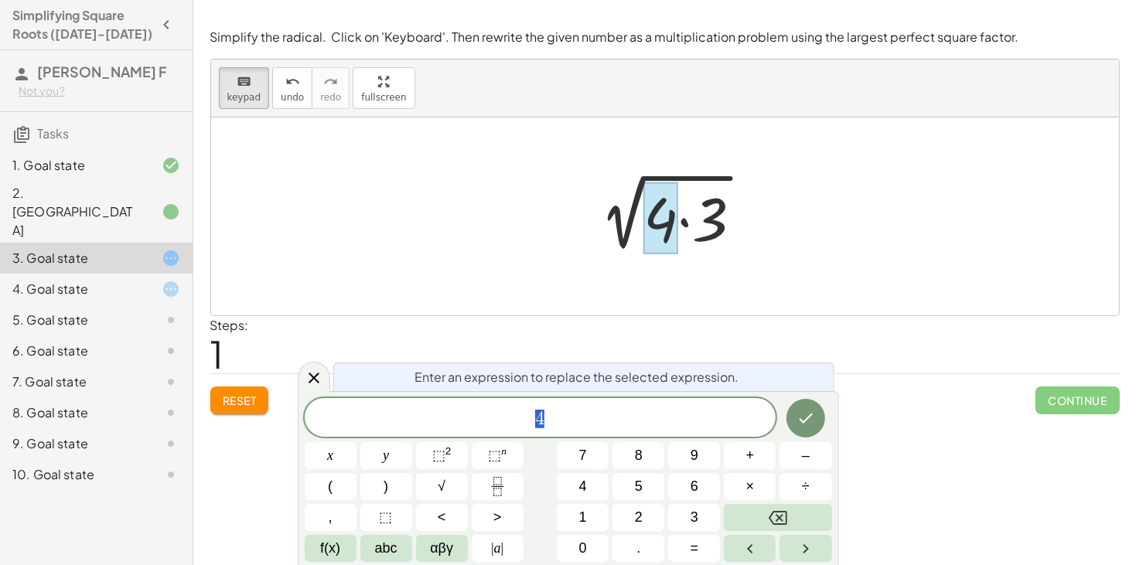
click at [690, 231] on div at bounding box center [671, 217] width 184 height 80
click at [685, 222] on div at bounding box center [671, 217] width 184 height 80
click at [234, 403] on span "Reset" at bounding box center [240, 401] width 34 height 14
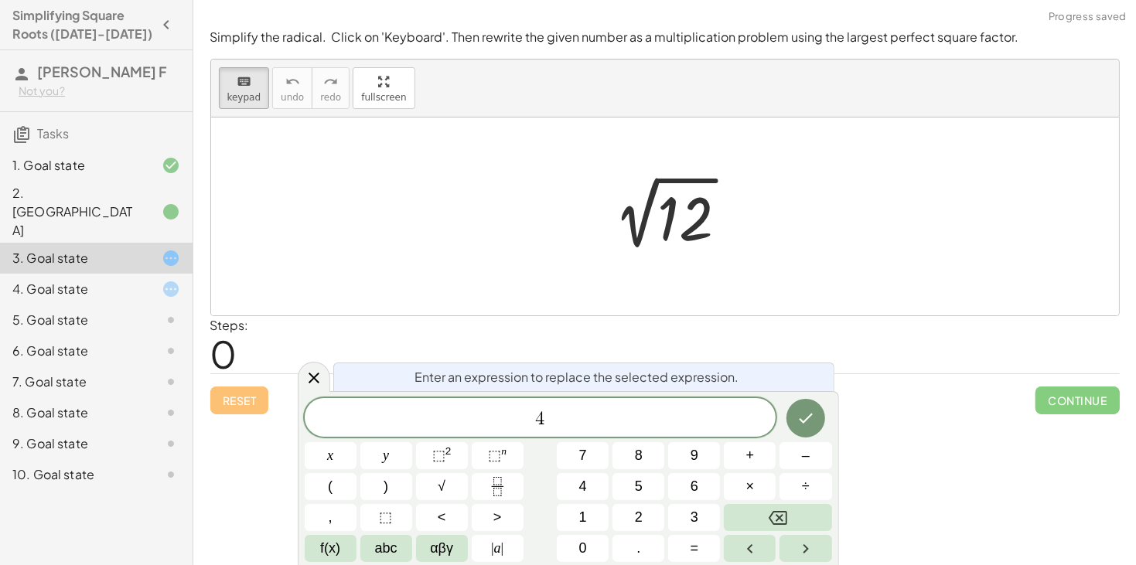
click at [234, 403] on div "Reset Continue" at bounding box center [665, 394] width 910 height 41
click at [315, 371] on icon at bounding box center [314, 378] width 19 height 19
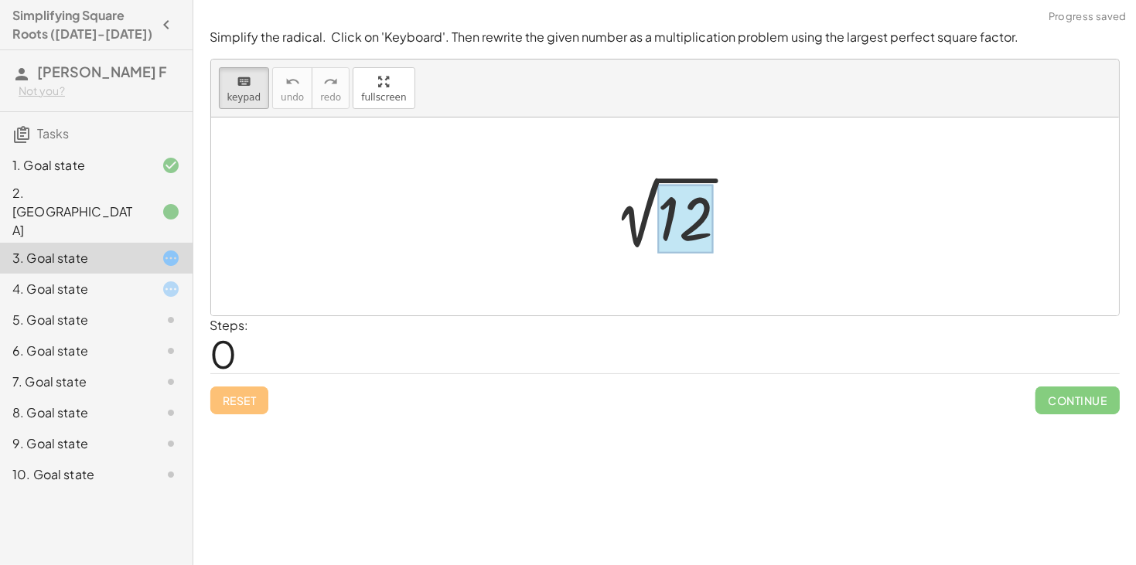
click at [699, 210] on div at bounding box center [686, 219] width 56 height 69
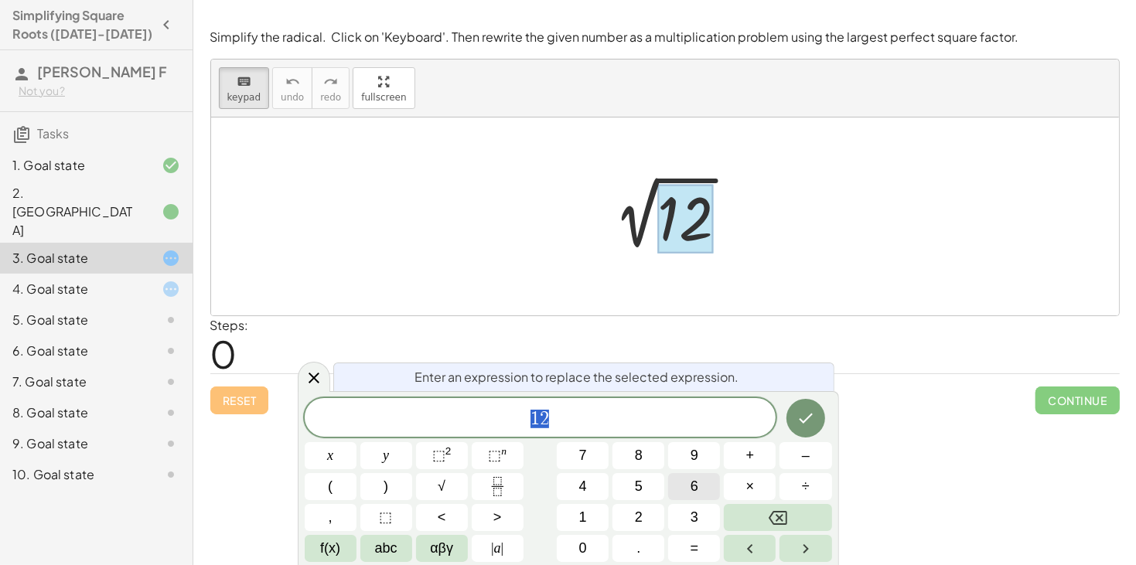
click at [690, 497] on button "6" at bounding box center [694, 486] width 52 height 27
click at [762, 479] on button "×" at bounding box center [750, 486] width 52 height 27
click at [628, 529] on button "2" at bounding box center [639, 517] width 52 height 27
click at [818, 415] on button "Done" at bounding box center [806, 418] width 39 height 39
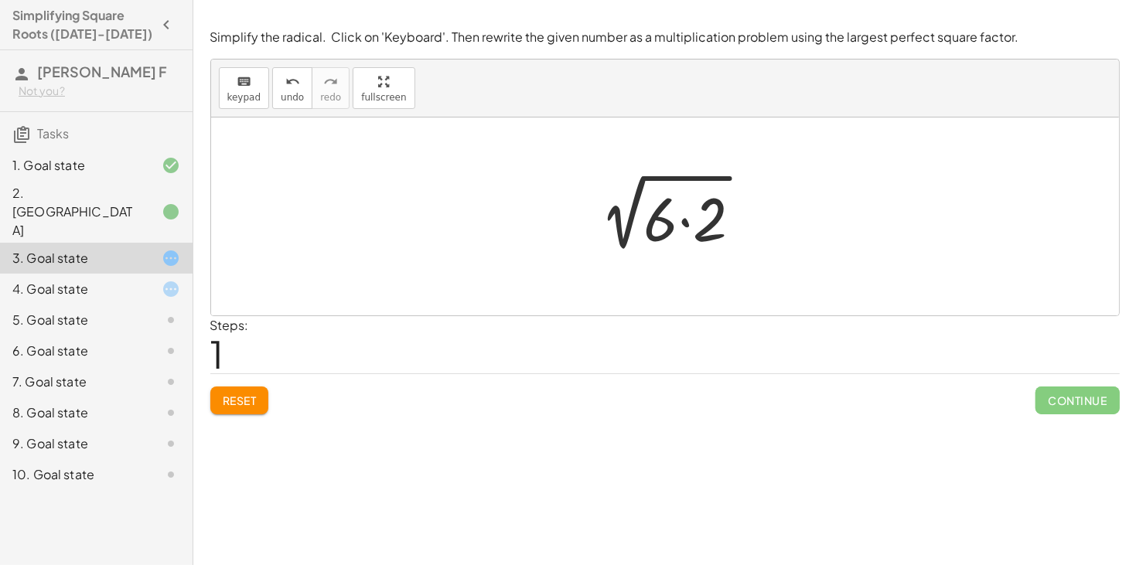
click at [238, 111] on div "keyboard keypad undo [PERSON_NAME] redo fullscreen" at bounding box center [665, 89] width 908 height 58
click at [237, 95] on span "keypad" at bounding box center [244, 97] width 34 height 11
click at [688, 223] on div at bounding box center [702, 220] width 49 height 69
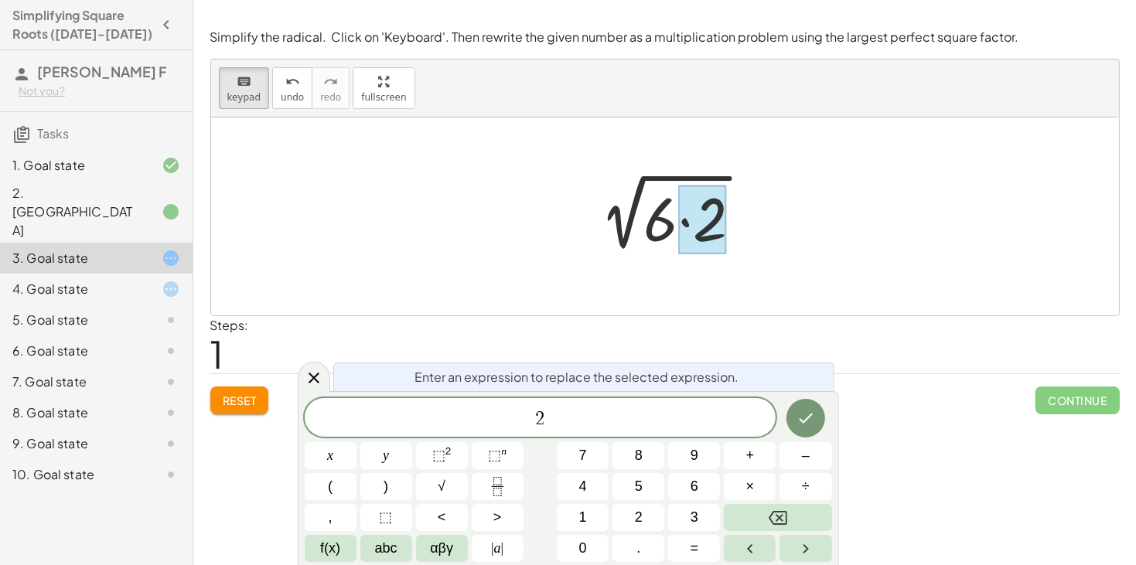
drag, startPoint x: 688, startPoint y: 223, endPoint x: 560, endPoint y: 198, distance: 130.0
click at [560, 198] on div "2 √ 12 2 √ ( · 6 · 2 )" at bounding box center [665, 217] width 908 height 198
click at [662, 224] on div at bounding box center [670, 217] width 183 height 80
click at [307, 376] on icon at bounding box center [314, 378] width 19 height 19
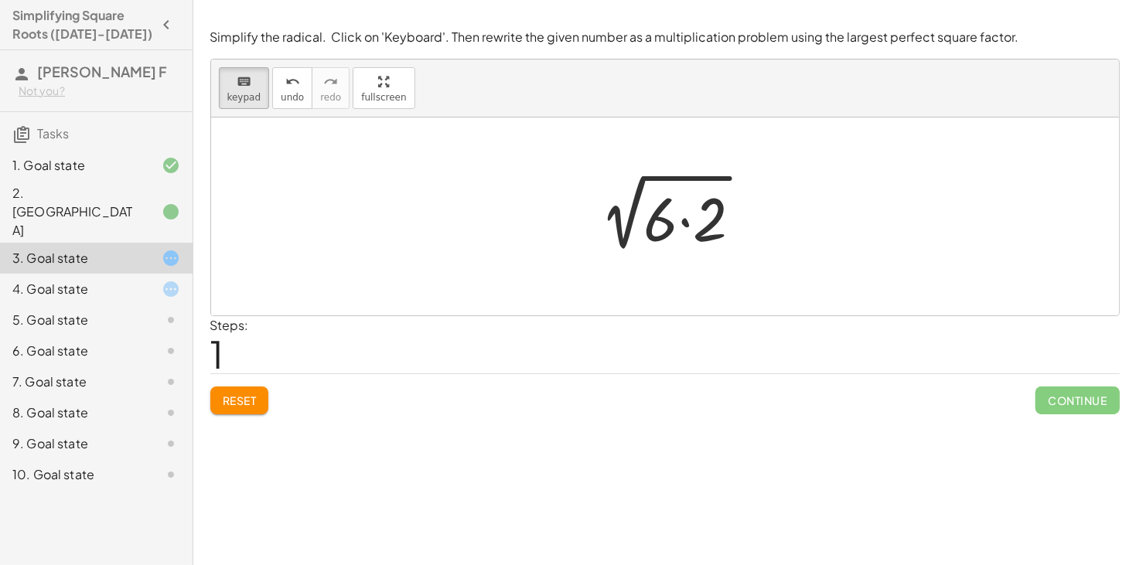
drag, startPoint x: 672, startPoint y: 247, endPoint x: 579, endPoint y: 220, distance: 97.4
click at [656, 226] on div at bounding box center [661, 219] width 34 height 72
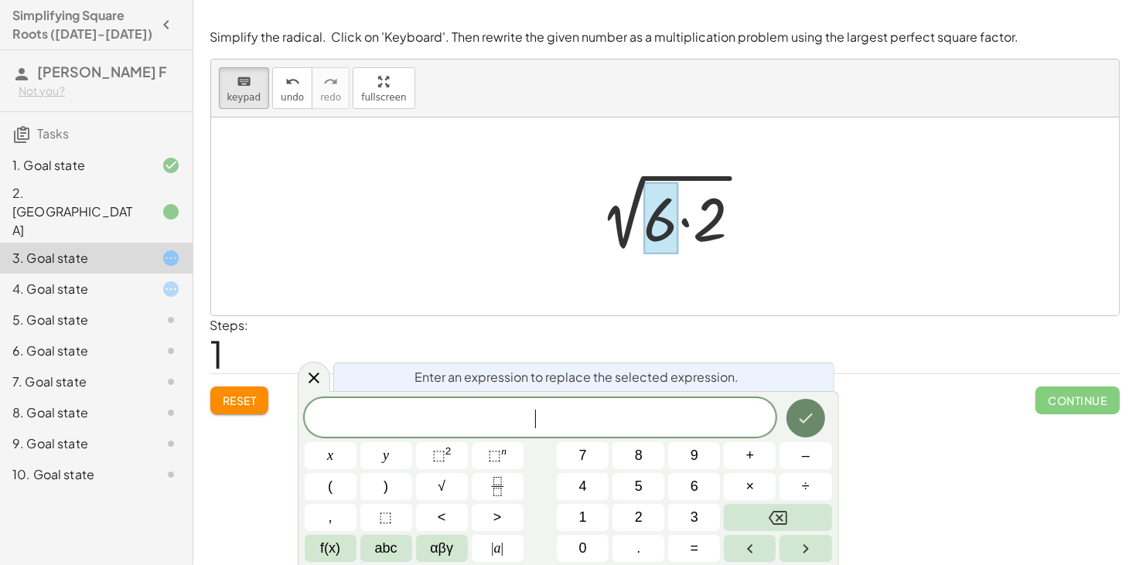
click at [822, 424] on button "Done" at bounding box center [806, 418] width 39 height 39
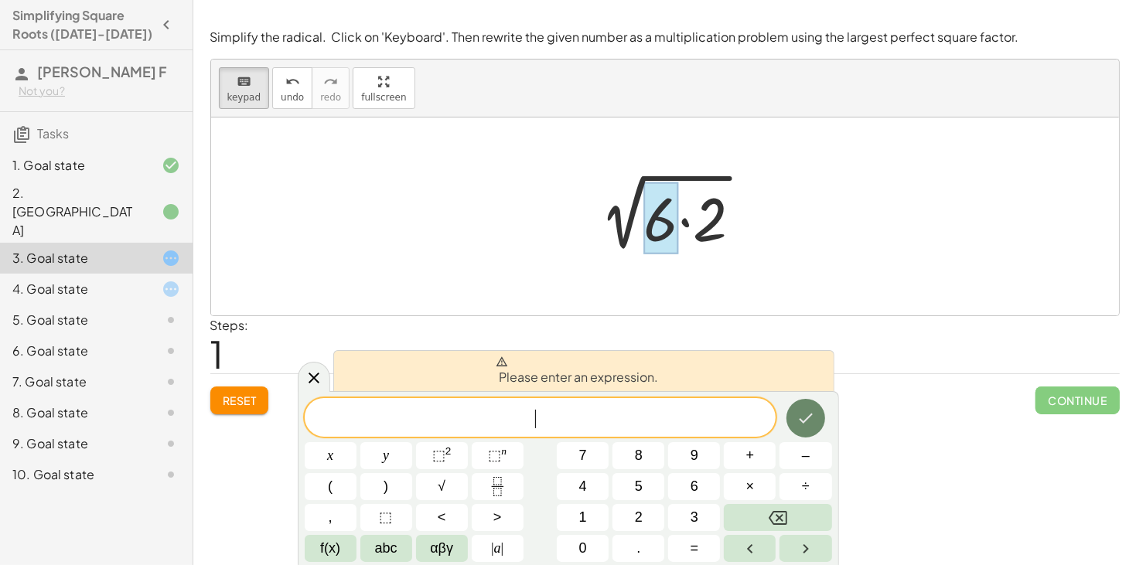
click at [794, 414] on button "Done" at bounding box center [806, 418] width 39 height 39
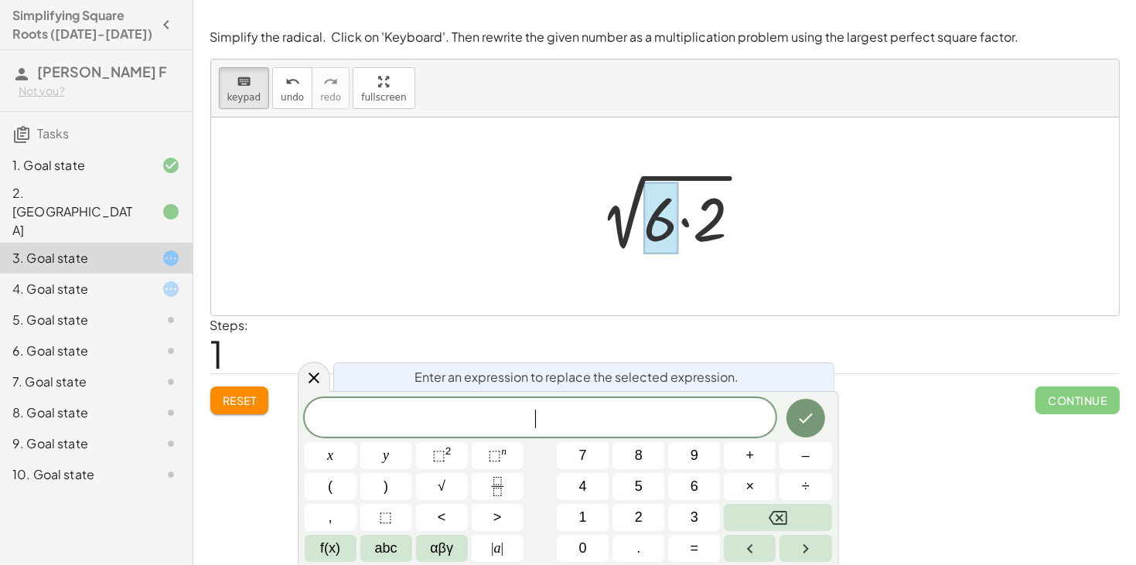
click at [495, 343] on div "Steps: 1" at bounding box center [665, 344] width 910 height 57
click at [306, 362] on div "Steps: 1" at bounding box center [665, 344] width 910 height 57
drag, startPoint x: 664, startPoint y: 203, endPoint x: 439, endPoint y: 162, distance: 228.1
click at [439, 162] on div "2 √ 12 2 √ ( · 6 · 2 )" at bounding box center [665, 217] width 908 height 198
click at [316, 381] on icon at bounding box center [314, 377] width 11 height 11
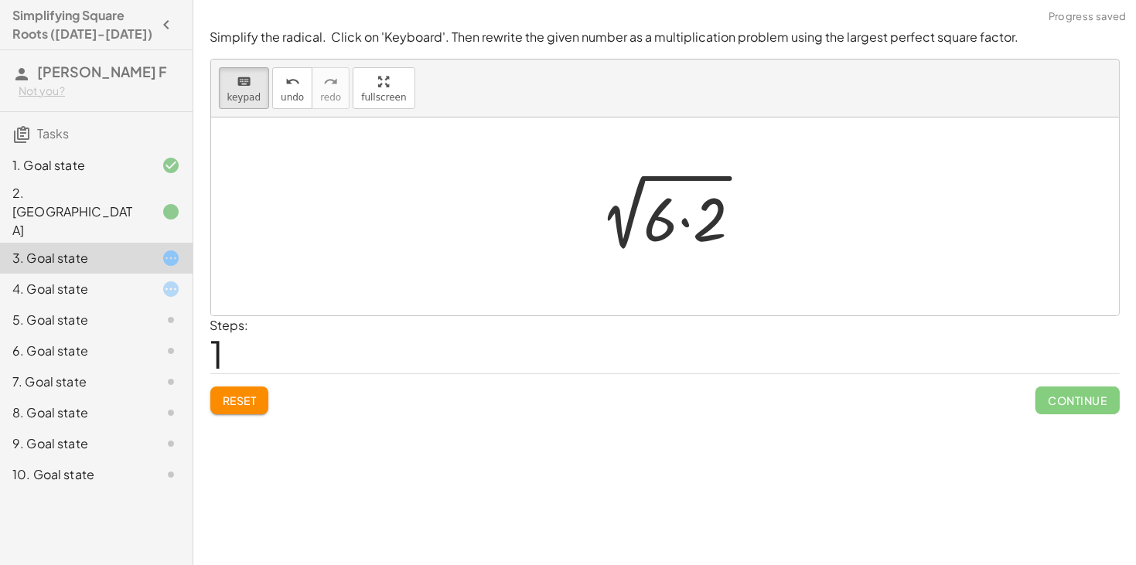
click at [241, 398] on span "Reset" at bounding box center [240, 401] width 34 height 14
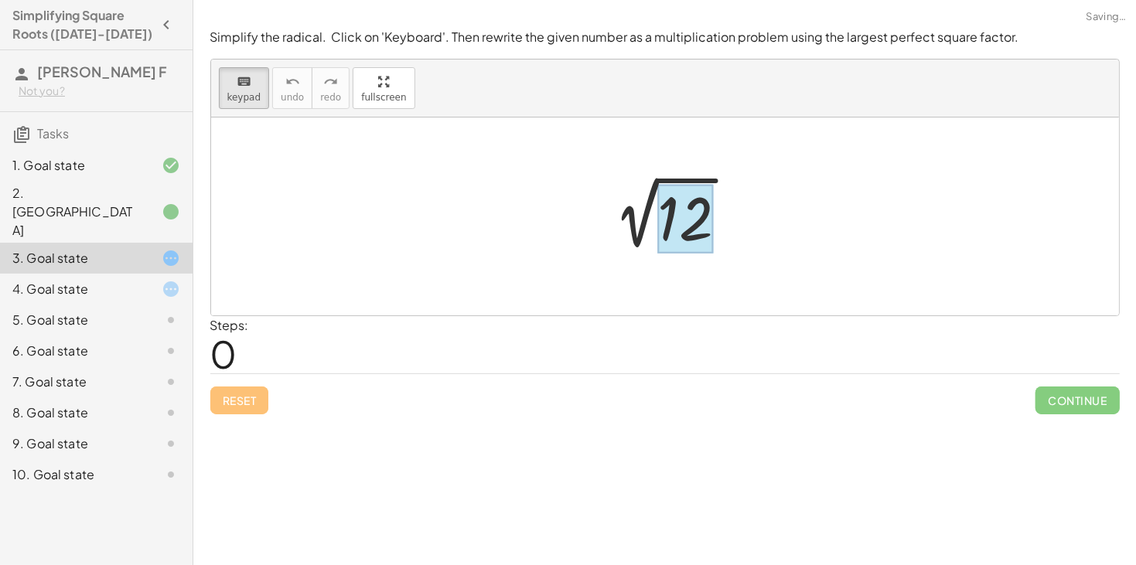
click at [701, 216] on div at bounding box center [686, 219] width 56 height 69
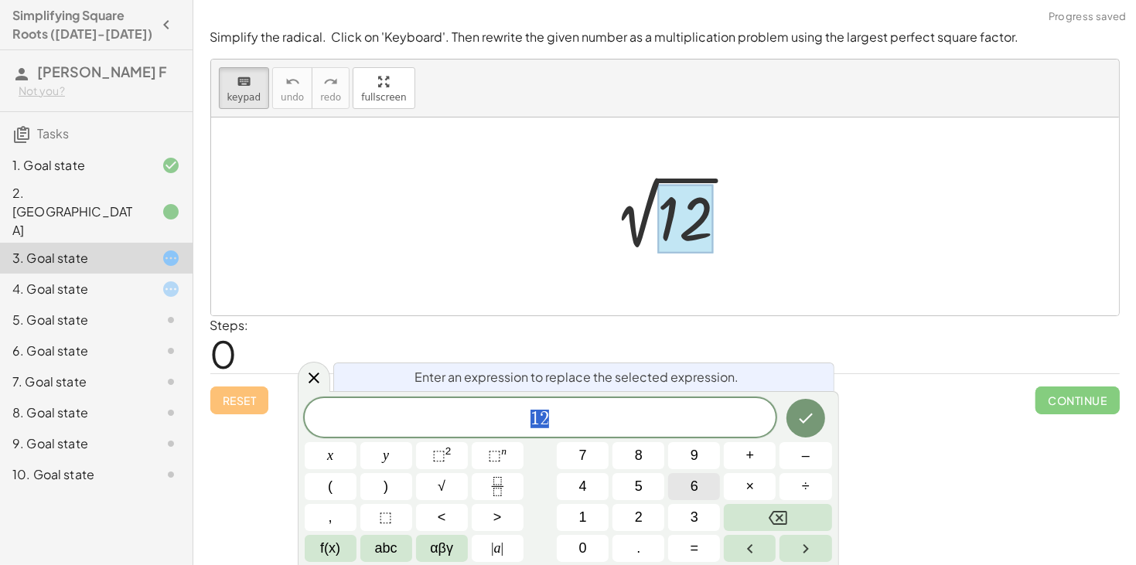
click at [702, 489] on button "6" at bounding box center [694, 486] width 52 height 27
click at [750, 487] on span "×" at bounding box center [751, 487] width 9 height 21
click at [641, 512] on span "2" at bounding box center [639, 517] width 8 height 21
click at [817, 397] on div "Enter an expression to replace the selected expression. 6 · 2 x y ⬚ 2 ⬚ n 7 8 9…" at bounding box center [569, 478] width 542 height 174
click at [814, 405] on button "Done" at bounding box center [806, 418] width 39 height 39
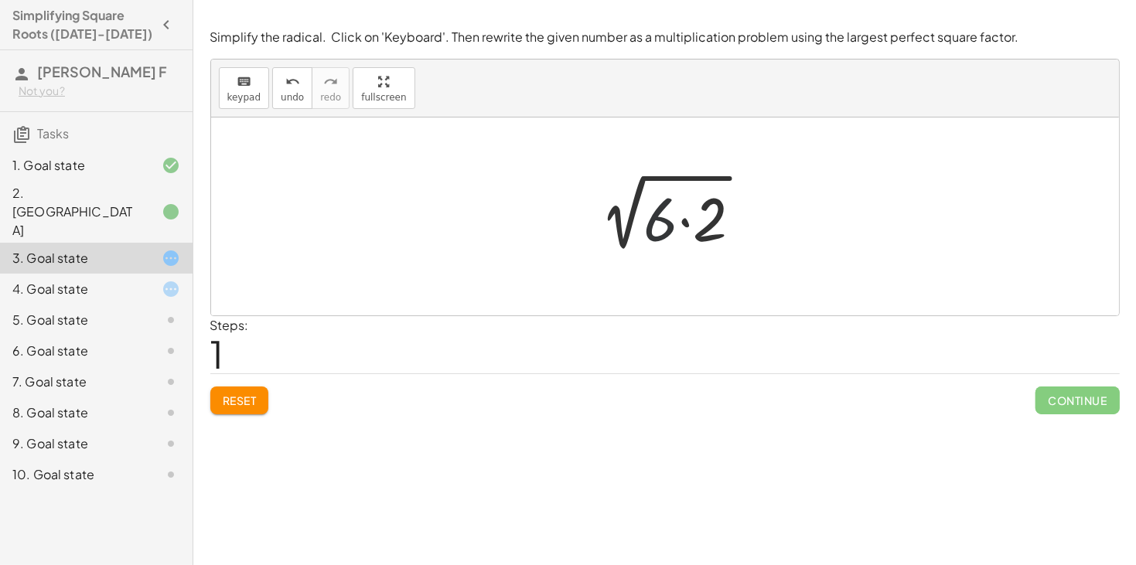
drag, startPoint x: 673, startPoint y: 223, endPoint x: 497, endPoint y: 203, distance: 176.7
click at [497, 203] on div "2 √ 12 2 √ ( · 6 · 2 )" at bounding box center [665, 217] width 908 height 198
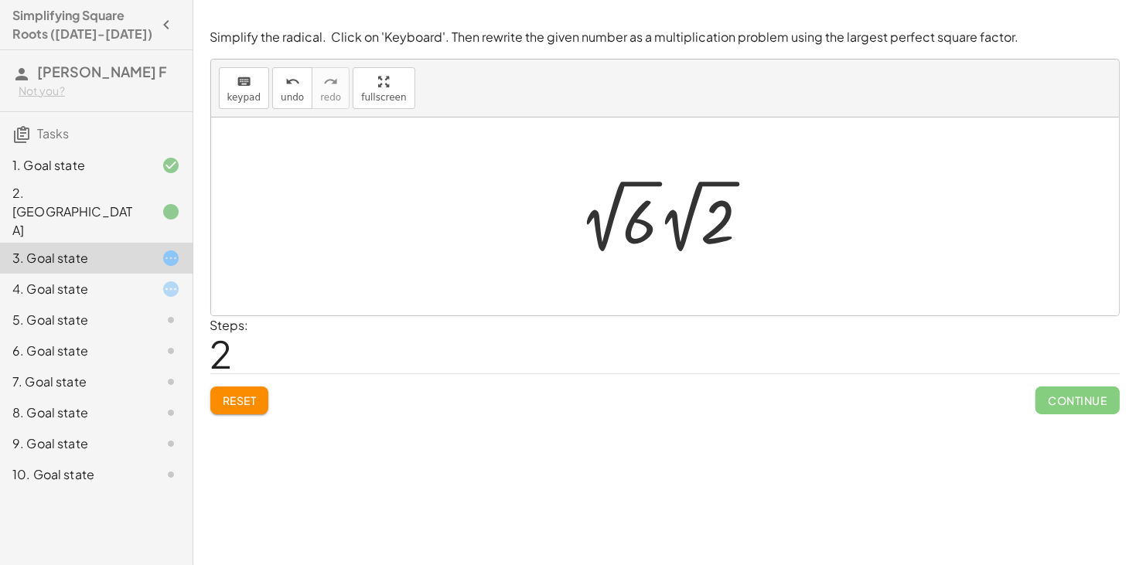
click at [661, 219] on div at bounding box center [671, 216] width 199 height 85
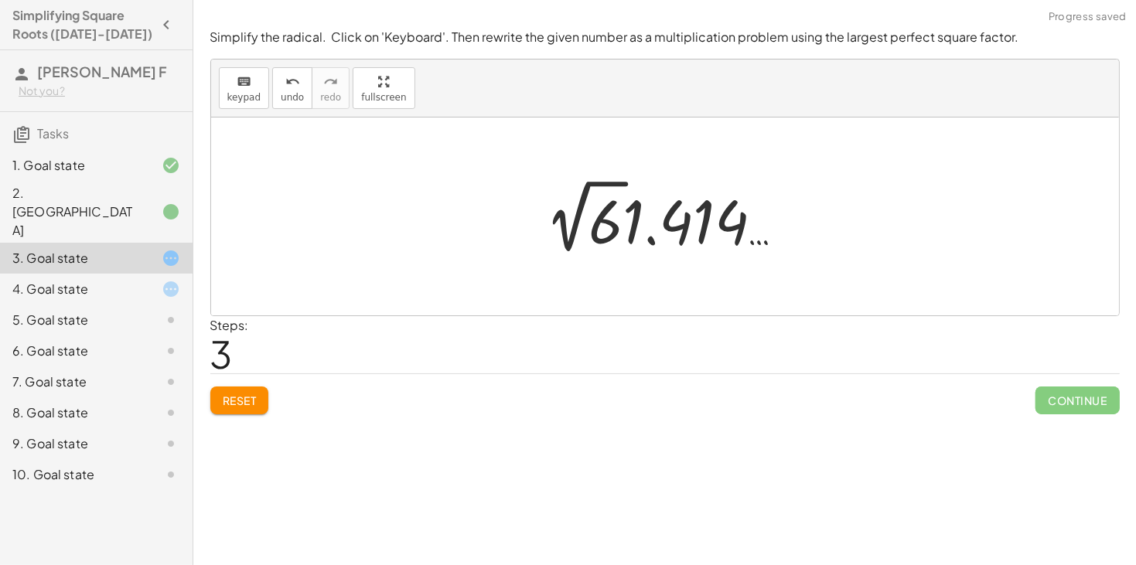
click at [630, 229] on div at bounding box center [671, 216] width 267 height 85
click at [677, 228] on div at bounding box center [671, 216] width 267 height 85
click at [251, 395] on span "Reset" at bounding box center [240, 401] width 34 height 14
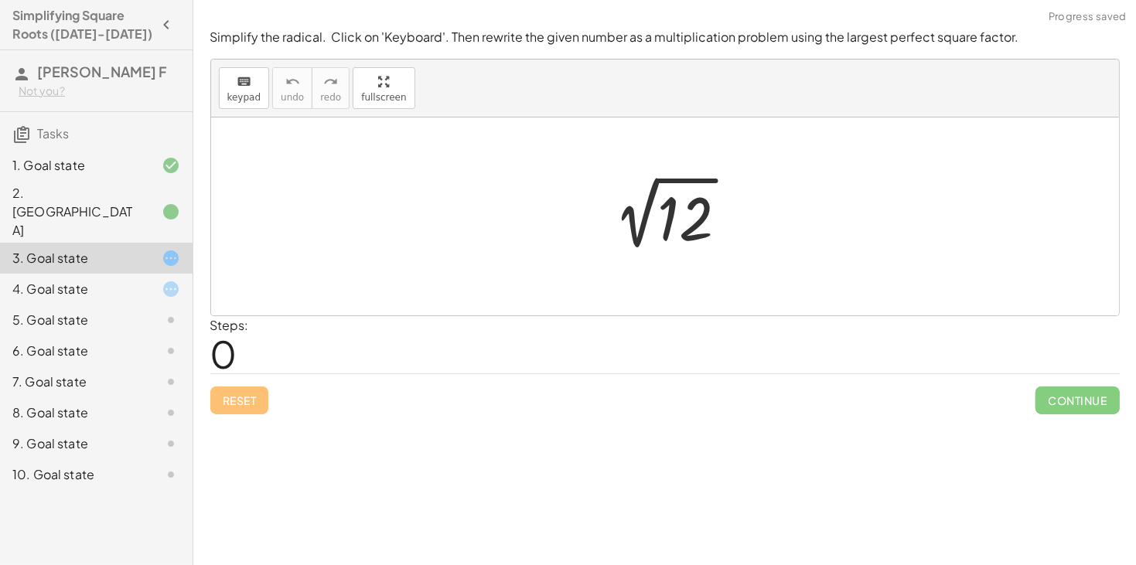
click at [680, 213] on div at bounding box center [670, 217] width 155 height 78
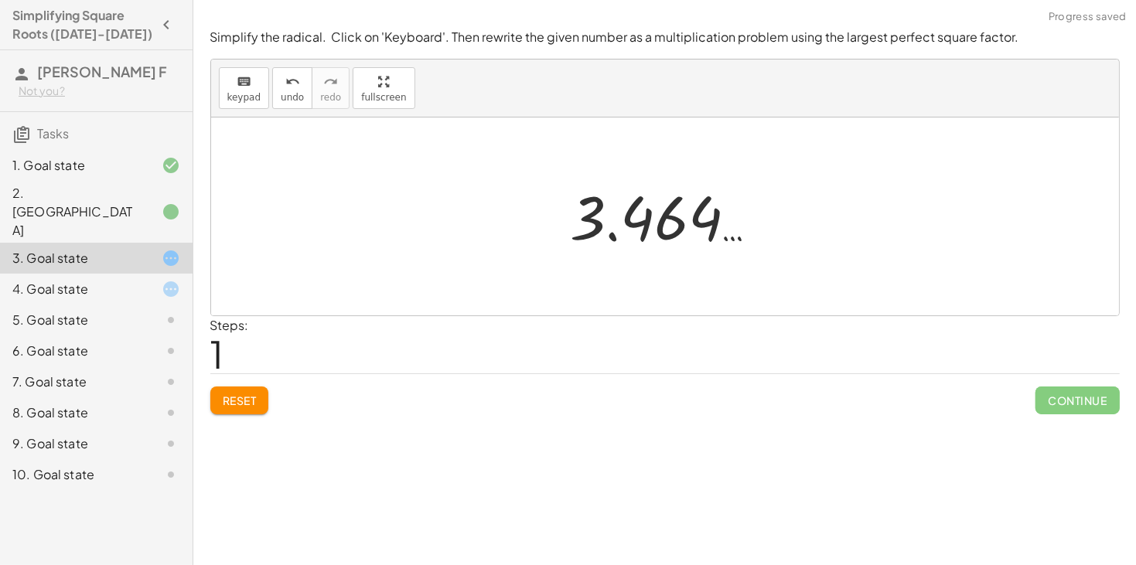
click at [258, 401] on button "Reset" at bounding box center [239, 401] width 59 height 28
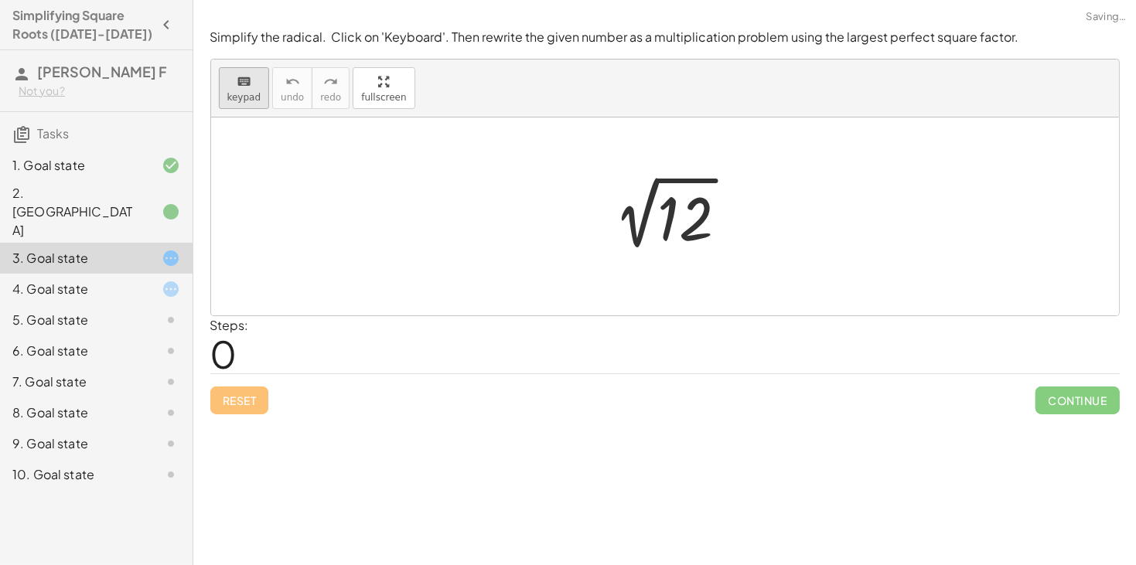
click at [231, 97] on span "keypad" at bounding box center [244, 97] width 34 height 11
click at [640, 203] on div at bounding box center [635, 191] width 17 height 34
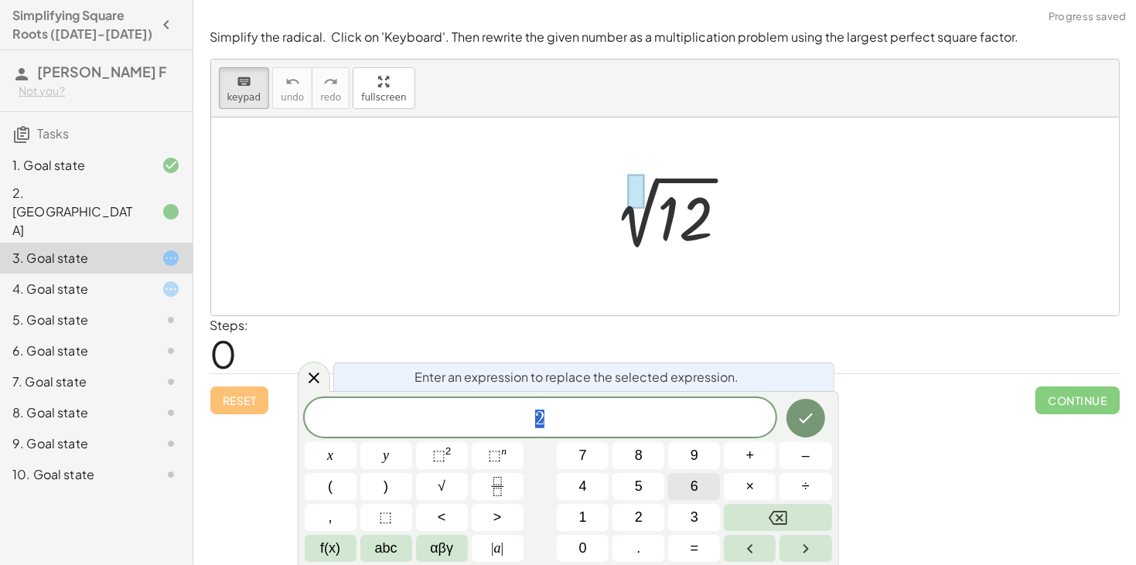
click at [699, 485] on button "6" at bounding box center [694, 486] width 52 height 27
click at [769, 487] on button "×" at bounding box center [750, 486] width 52 height 27
click at [641, 517] on span "2" at bounding box center [639, 517] width 8 height 21
click at [820, 410] on button "Done" at bounding box center [806, 418] width 39 height 39
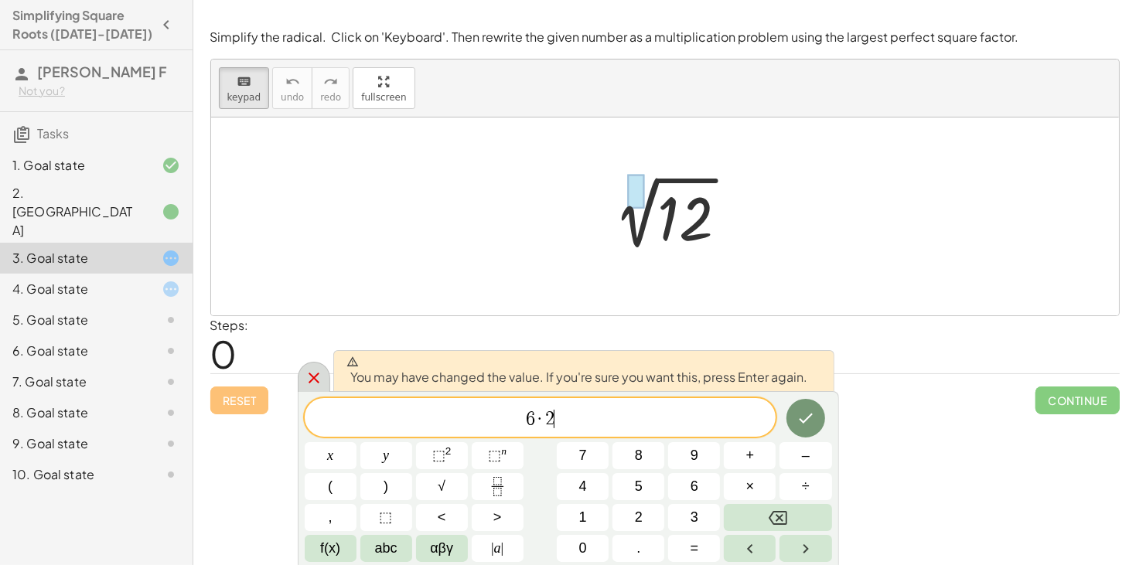
click at [319, 374] on icon at bounding box center [314, 378] width 19 height 19
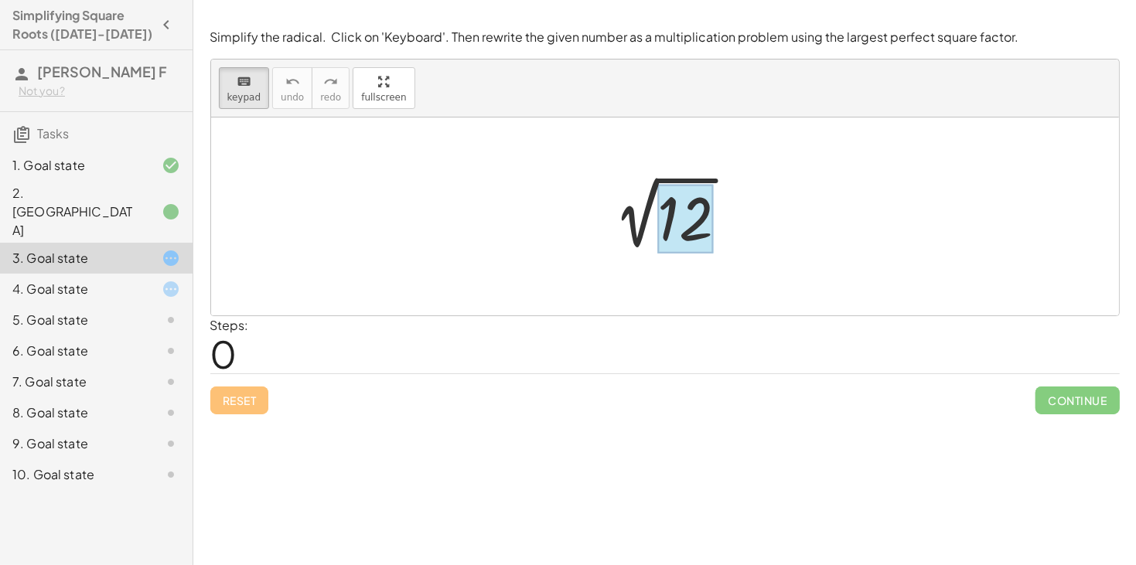
click at [687, 249] on div at bounding box center [686, 219] width 56 height 69
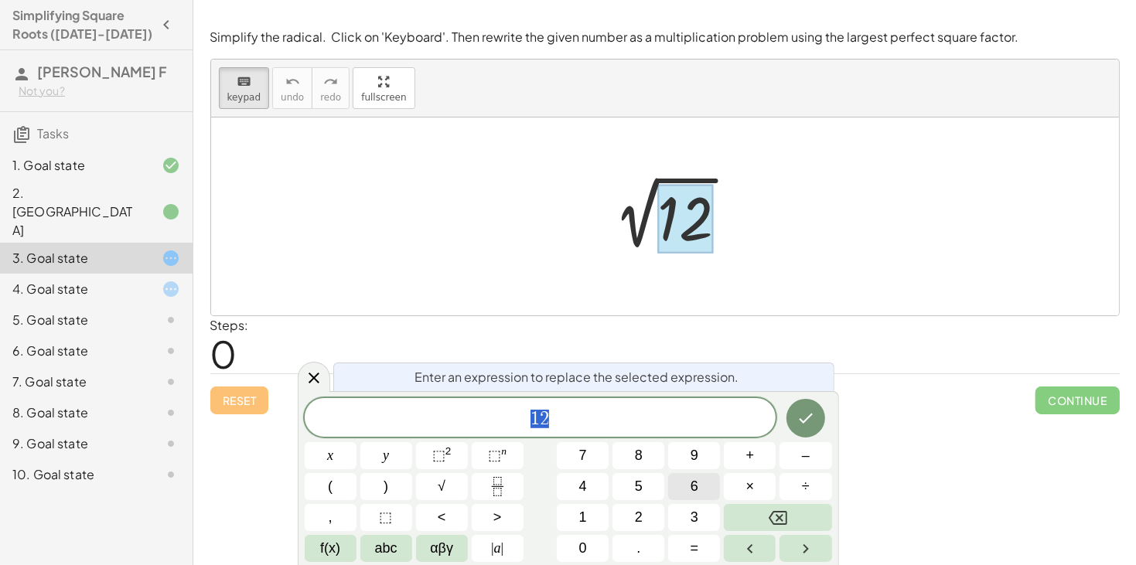
click at [708, 494] on button "6" at bounding box center [694, 486] width 52 height 27
click at [729, 491] on button "×" at bounding box center [750, 486] width 52 height 27
click at [638, 516] on span "2" at bounding box center [639, 517] width 8 height 21
click at [357, 442] on div at bounding box center [331, 455] width 52 height 27
click at [801, 419] on icon "Done" at bounding box center [806, 418] width 19 height 19
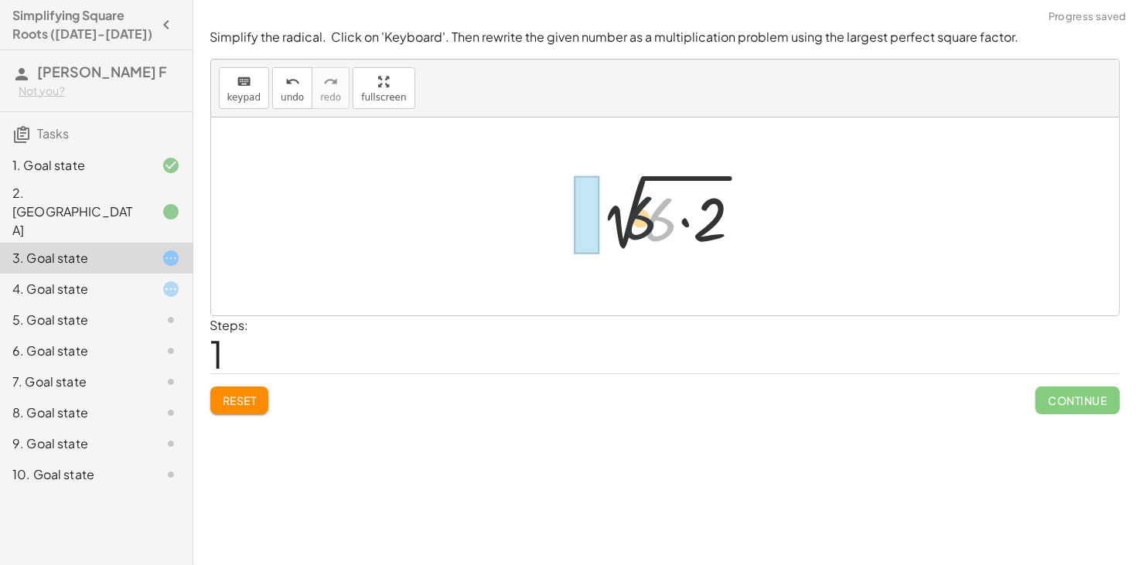
drag, startPoint x: 647, startPoint y: 226, endPoint x: 560, endPoint y: 219, distance: 86.9
click at [560, 219] on div "2 √ 12 · 6 2 √ ( · 6 · 2 )" at bounding box center [665, 217] width 908 height 198
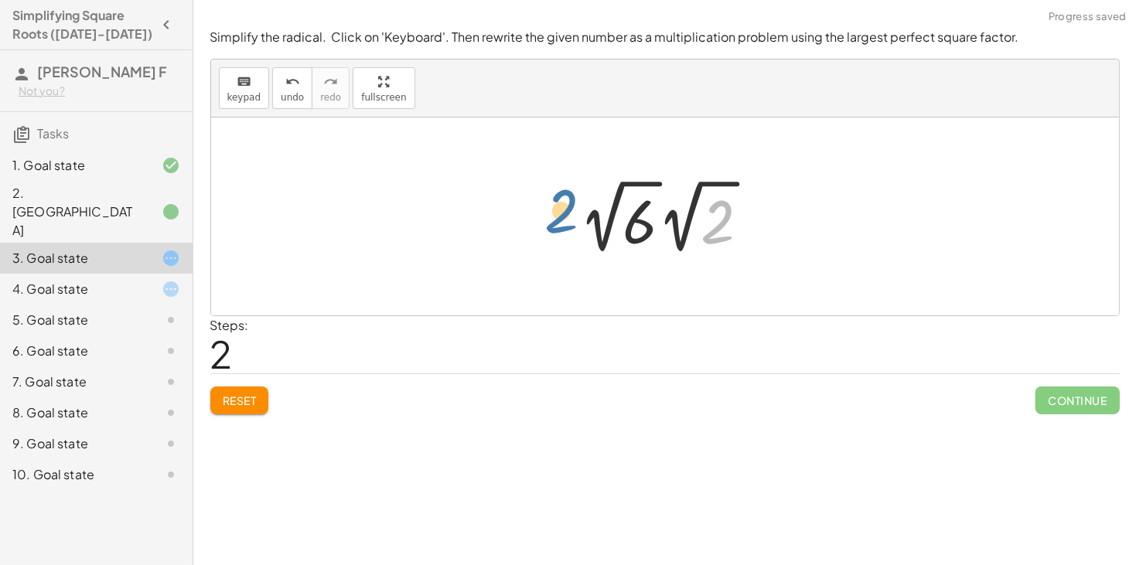
drag, startPoint x: 716, startPoint y: 227, endPoint x: 526, endPoint y: 212, distance: 190.1
drag, startPoint x: 647, startPoint y: 228, endPoint x: 545, endPoint y: 217, distance: 103.5
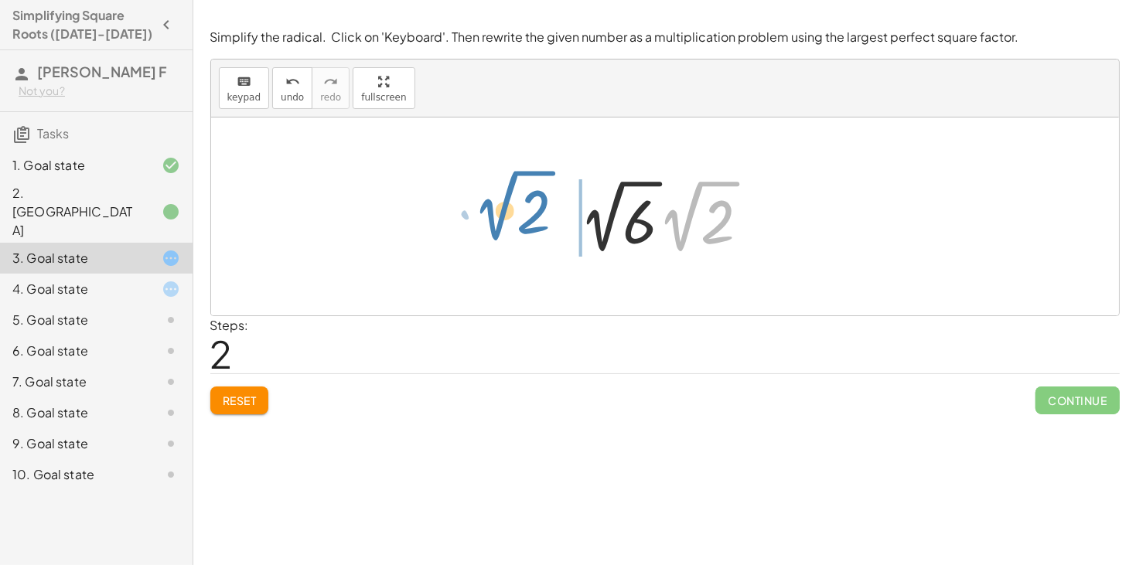
drag, startPoint x: 692, startPoint y: 207, endPoint x: 514, endPoint y: 204, distance: 177.9
click at [514, 204] on div "2 √ 12 2 √ ( · 6 · 2 ) · 2 √ 2 √ 6 2 · 2 √ · 2" at bounding box center [665, 217] width 908 height 198
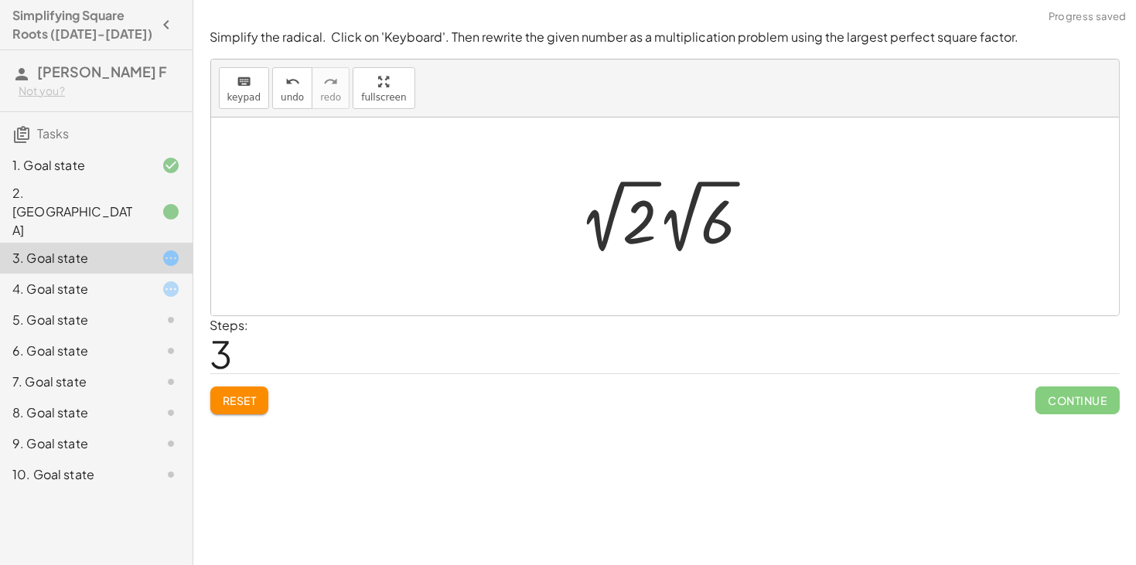
click at [604, 220] on div at bounding box center [671, 216] width 199 height 85
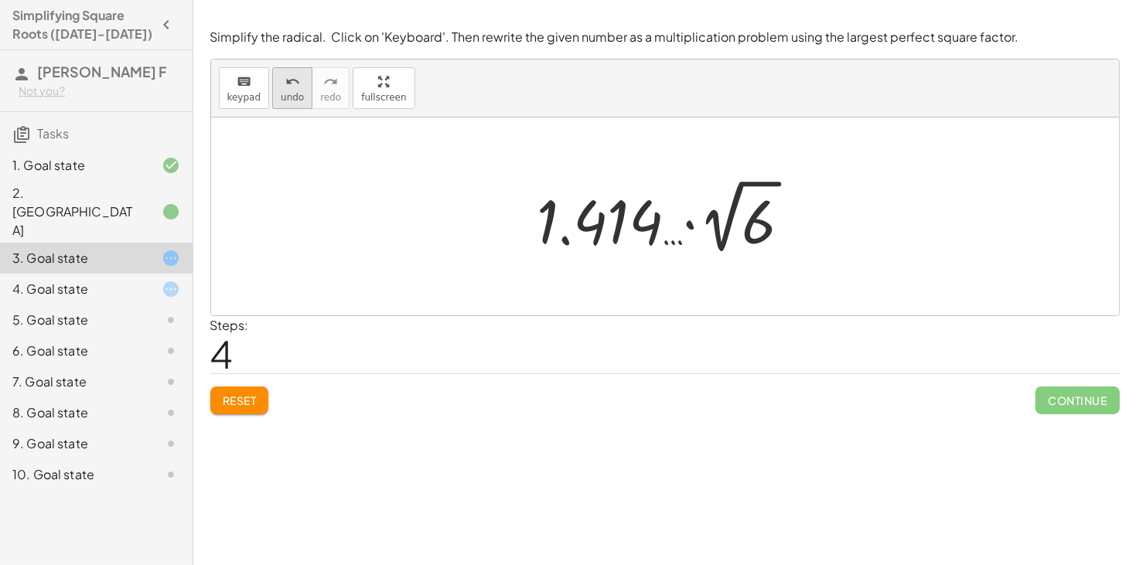
click at [288, 97] on span "undo" at bounding box center [292, 97] width 23 height 11
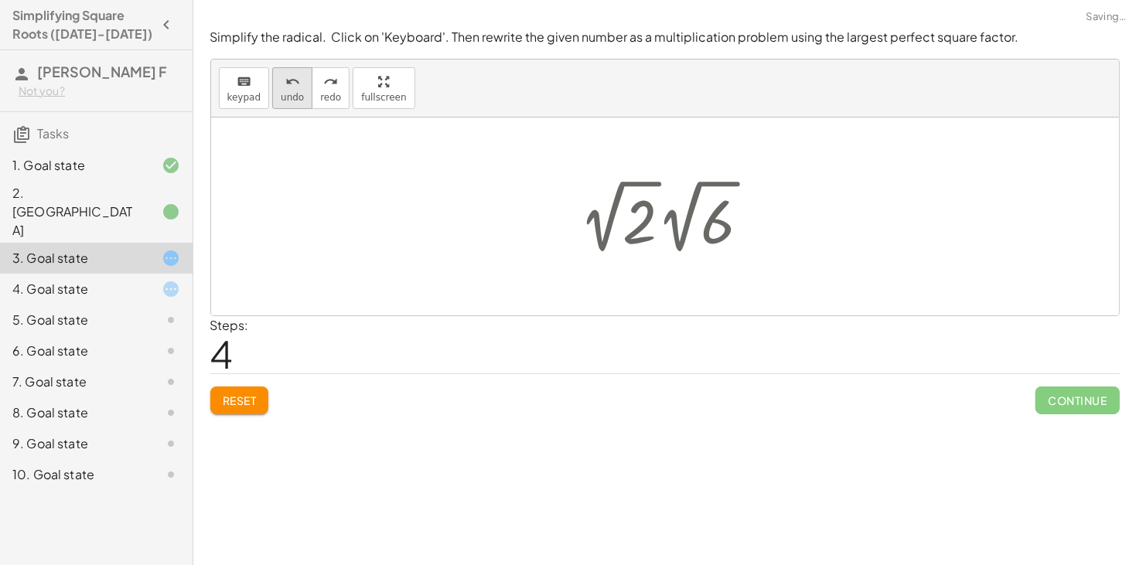
click at [288, 97] on span "undo" at bounding box center [292, 97] width 23 height 11
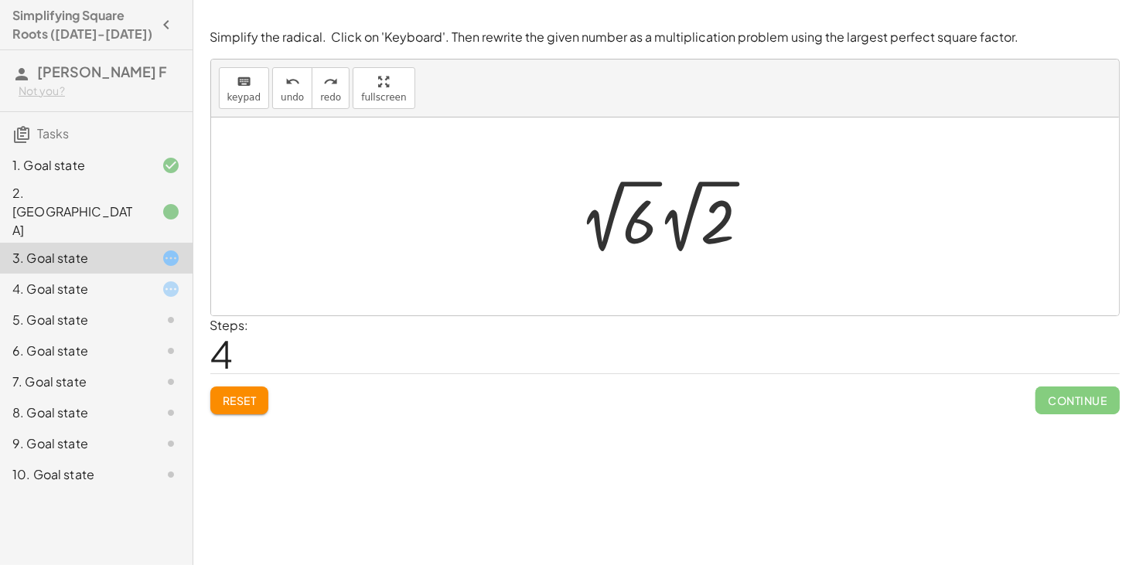
click at [604, 234] on div at bounding box center [671, 216] width 199 height 85
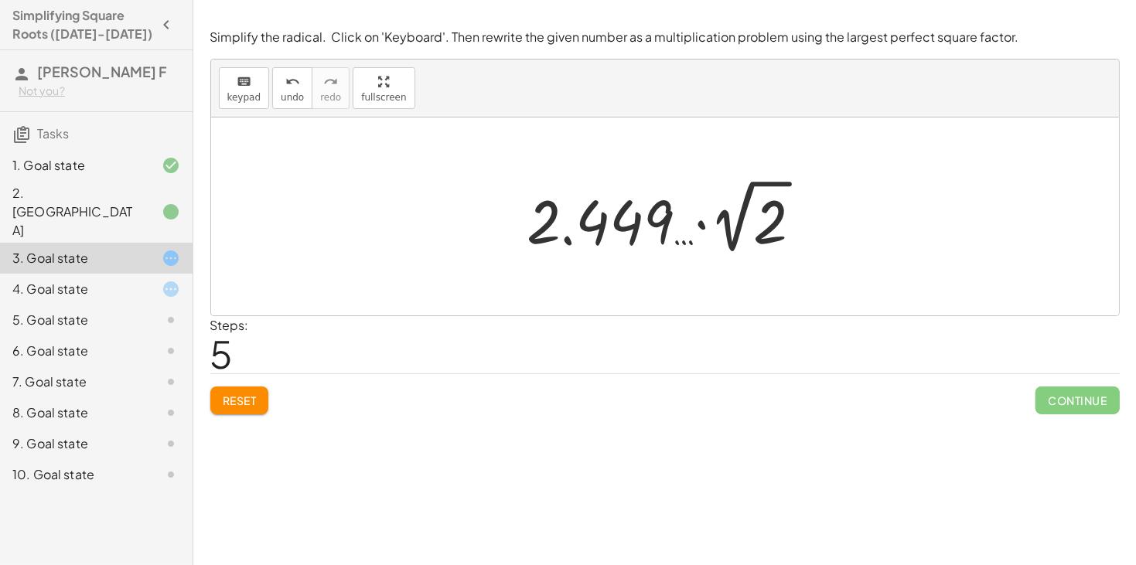
click at [0, 0] on div "Simplify the radical. Click on 'Keyboard'. Then rewrite the given number as a m…" at bounding box center [0, 0] width 0 height 0
click at [234, 401] on span "Reset" at bounding box center [240, 401] width 34 height 14
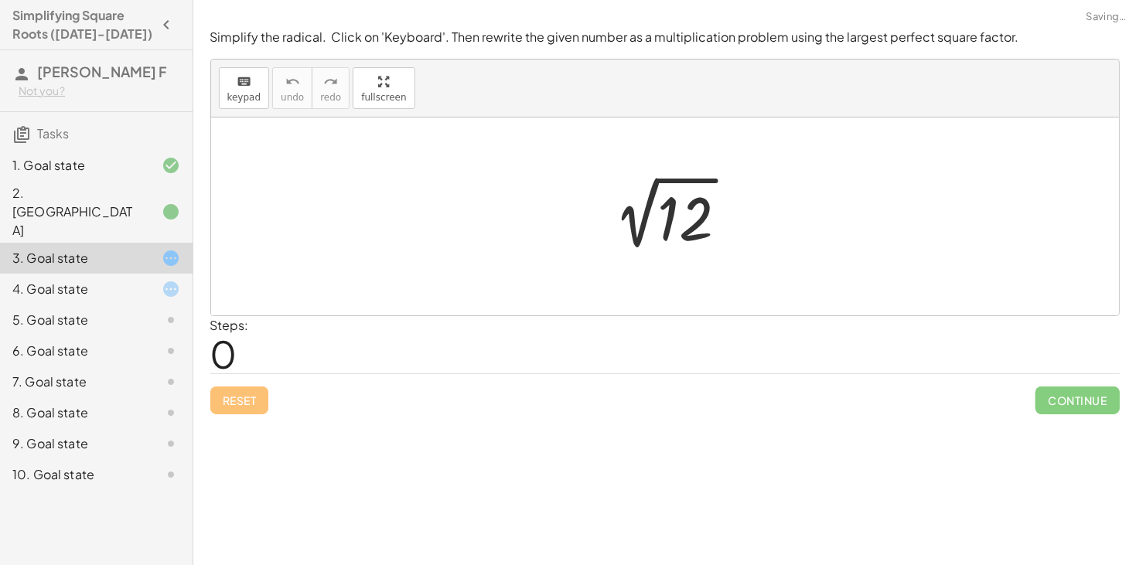
click at [234, 401] on div "Reset Continue" at bounding box center [665, 394] width 910 height 41
click at [682, 215] on div at bounding box center [670, 217] width 155 height 78
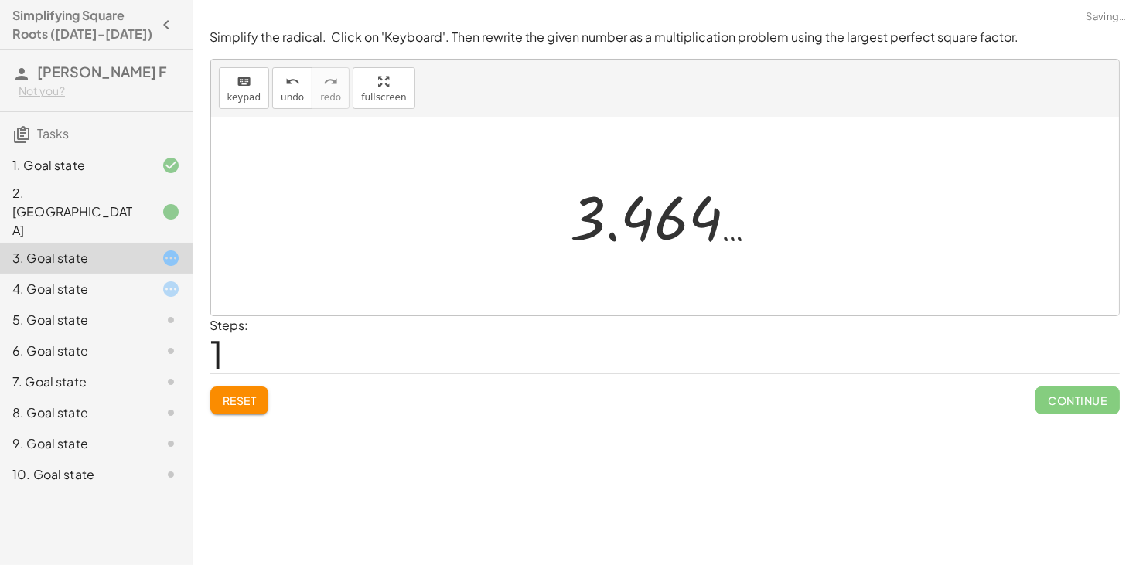
click at [272, 395] on div "Reset Continue" at bounding box center [665, 394] width 910 height 41
click at [261, 394] on button "Reset" at bounding box center [239, 401] width 59 height 28
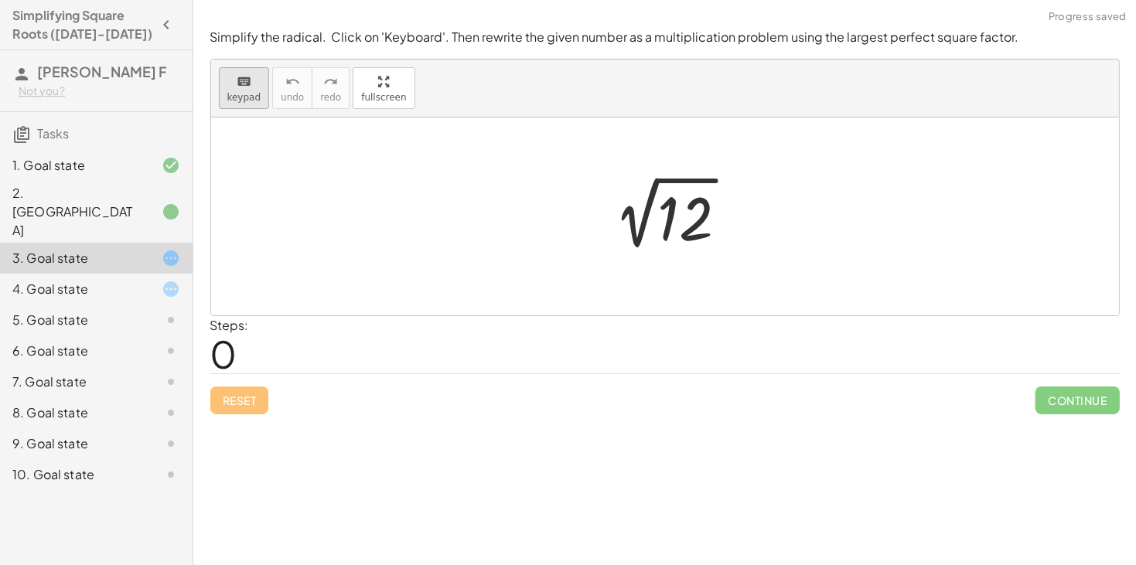
click at [245, 73] on icon "keyboard" at bounding box center [244, 82] width 15 height 19
click at [716, 190] on div at bounding box center [670, 217] width 155 height 78
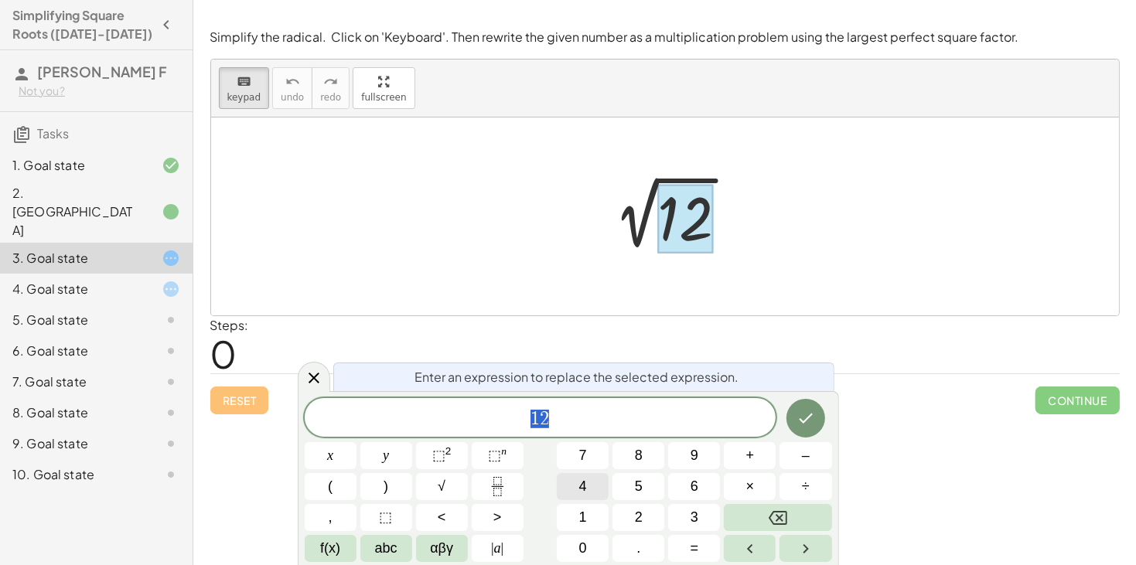
click at [576, 490] on button "4" at bounding box center [583, 486] width 52 height 27
click at [750, 485] on span "×" at bounding box center [751, 487] width 9 height 21
click at [702, 510] on button "3" at bounding box center [694, 517] width 52 height 27
click at [823, 419] on button "Done" at bounding box center [806, 418] width 39 height 39
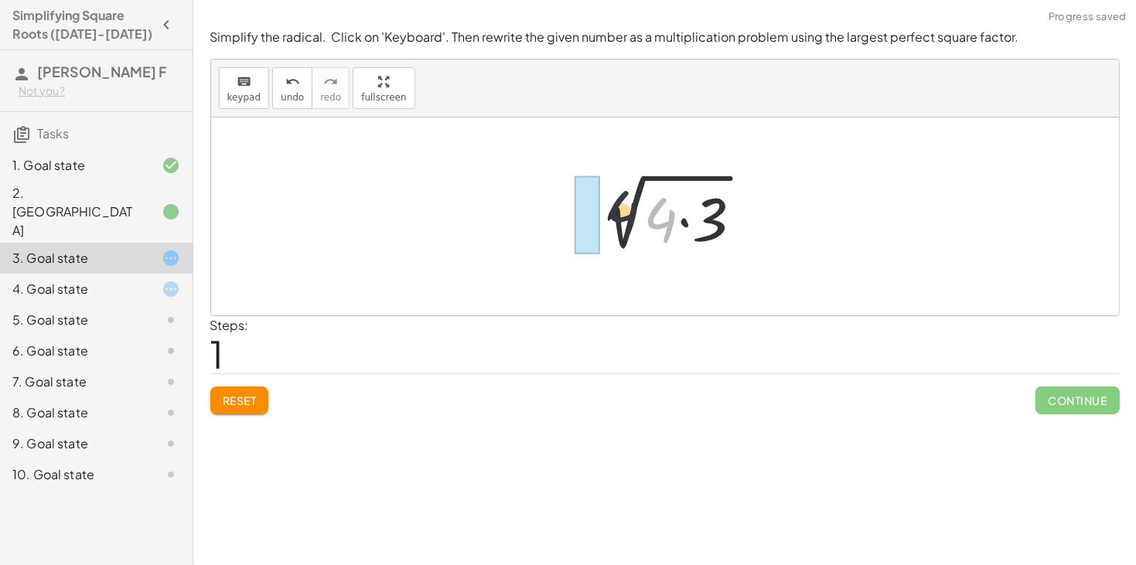
drag, startPoint x: 667, startPoint y: 231, endPoint x: 587, endPoint y: 221, distance: 80.3
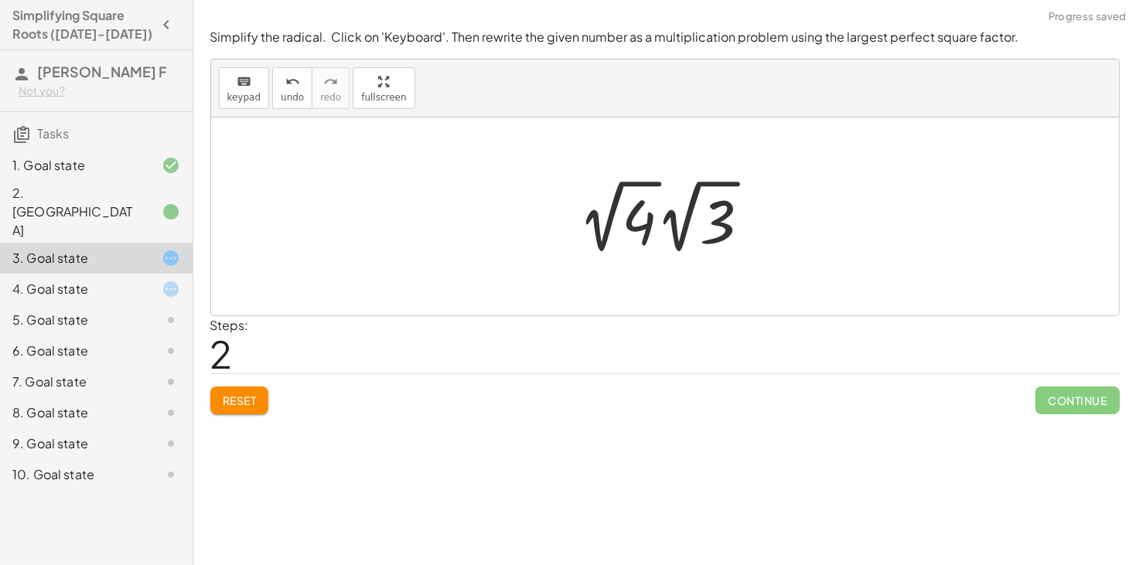
click at [603, 220] on div at bounding box center [671, 216] width 200 height 85
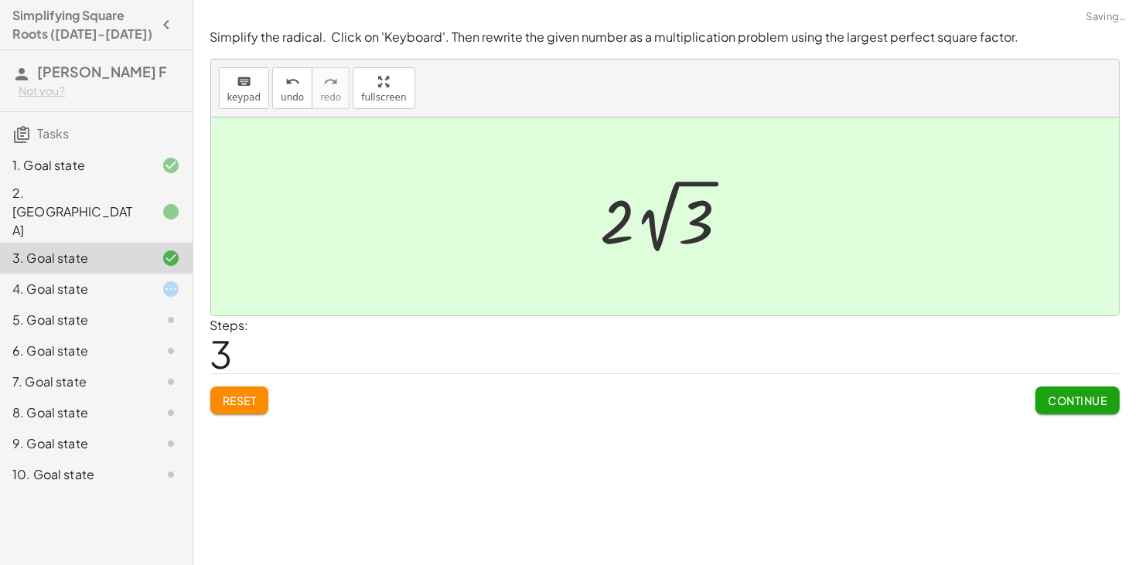
click at [1070, 405] on span "Continue" at bounding box center [1077, 401] width 59 height 14
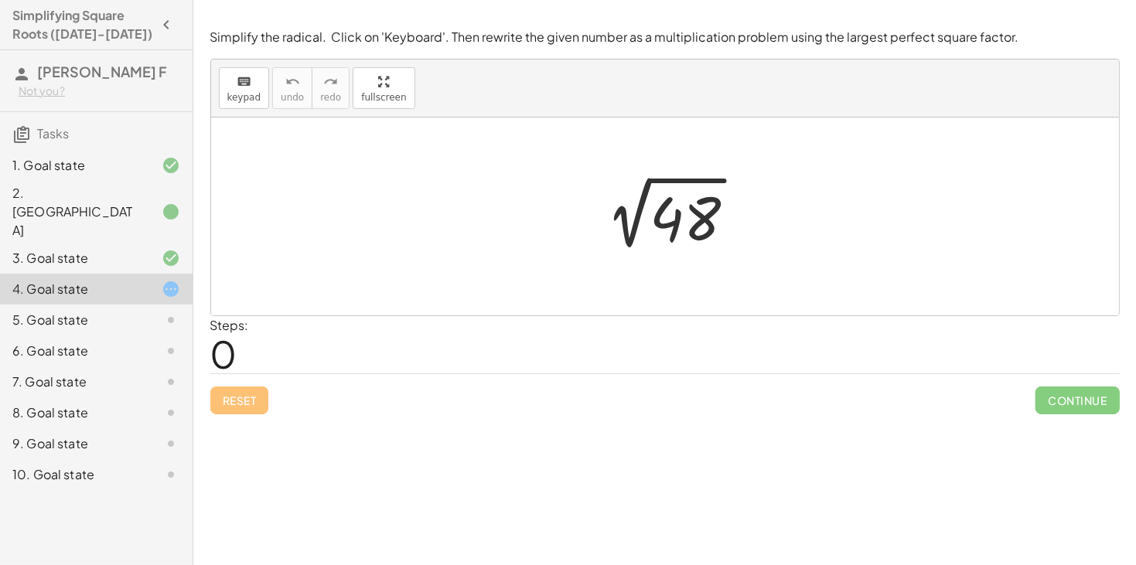
click at [726, 226] on div at bounding box center [671, 217] width 171 height 78
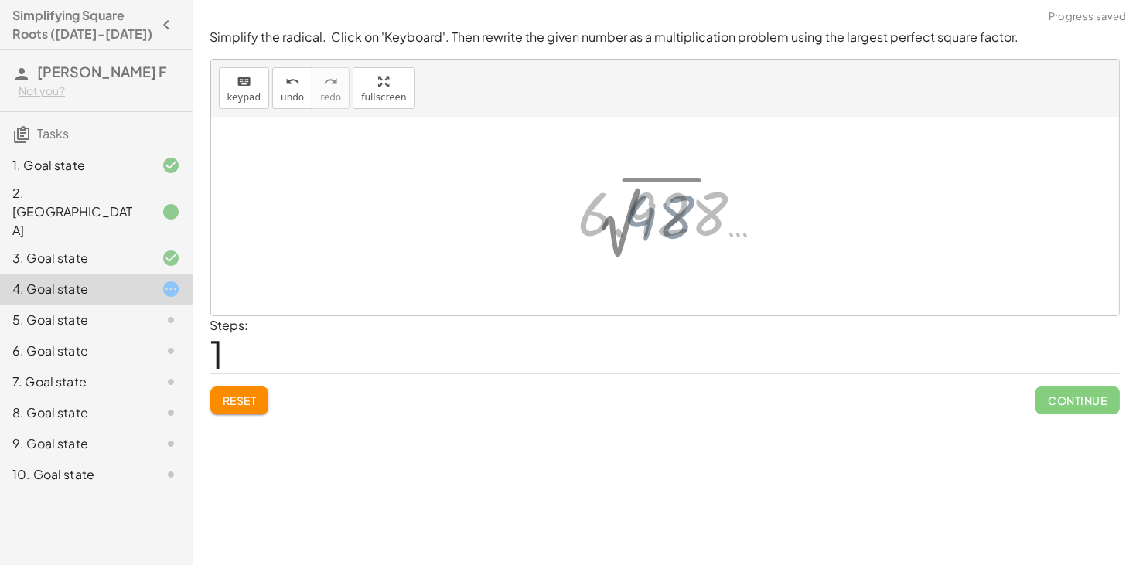
click at [720, 225] on div at bounding box center [678, 213] width 214 height 77
click at [233, 405] on span "Reset" at bounding box center [240, 401] width 34 height 14
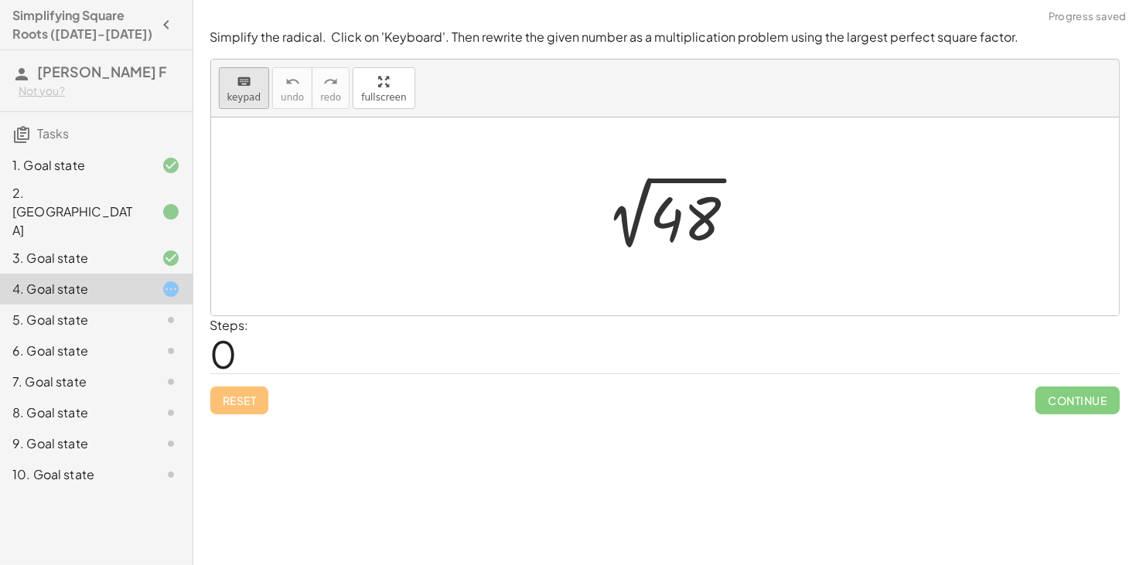
click at [233, 80] on div "keyboard" at bounding box center [244, 81] width 34 height 19
click at [692, 227] on div at bounding box center [685, 219] width 71 height 69
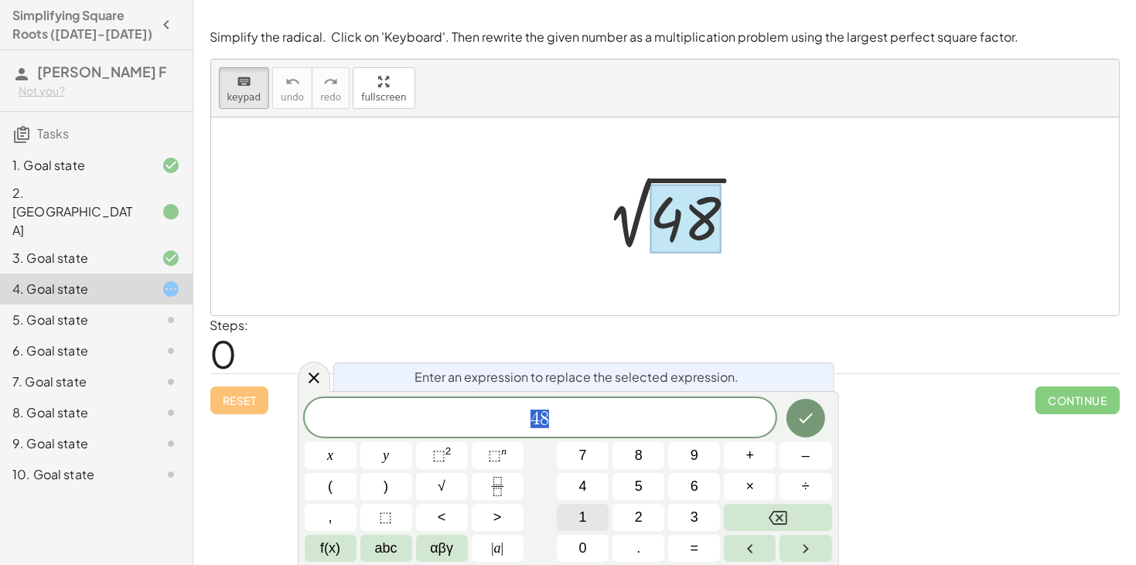
click at [585, 506] on button "1" at bounding box center [583, 517] width 52 height 27
click at [688, 490] on button "6" at bounding box center [694, 486] width 52 height 27
click at [764, 484] on button "×" at bounding box center [750, 486] width 52 height 27
click at [686, 518] on button "3" at bounding box center [694, 517] width 52 height 27
click at [820, 416] on button "Done" at bounding box center [806, 418] width 39 height 39
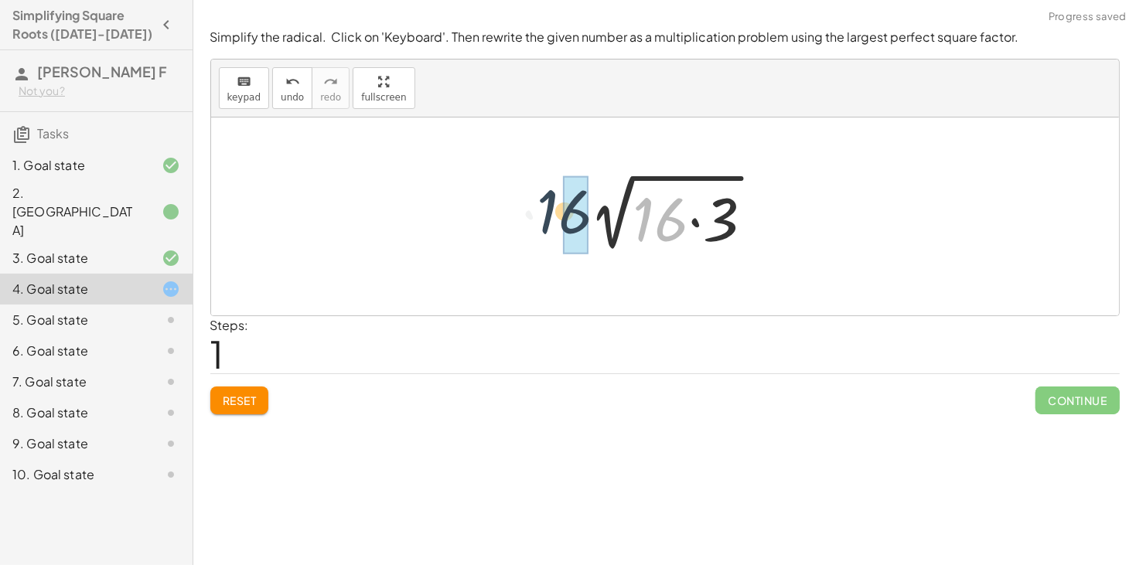
drag, startPoint x: 638, startPoint y: 211, endPoint x: 530, endPoint y: 202, distance: 108.7
click at [530, 202] on div "2 √ 48 · 16 2 √ ( · 16 · 3 )" at bounding box center [665, 217] width 908 height 198
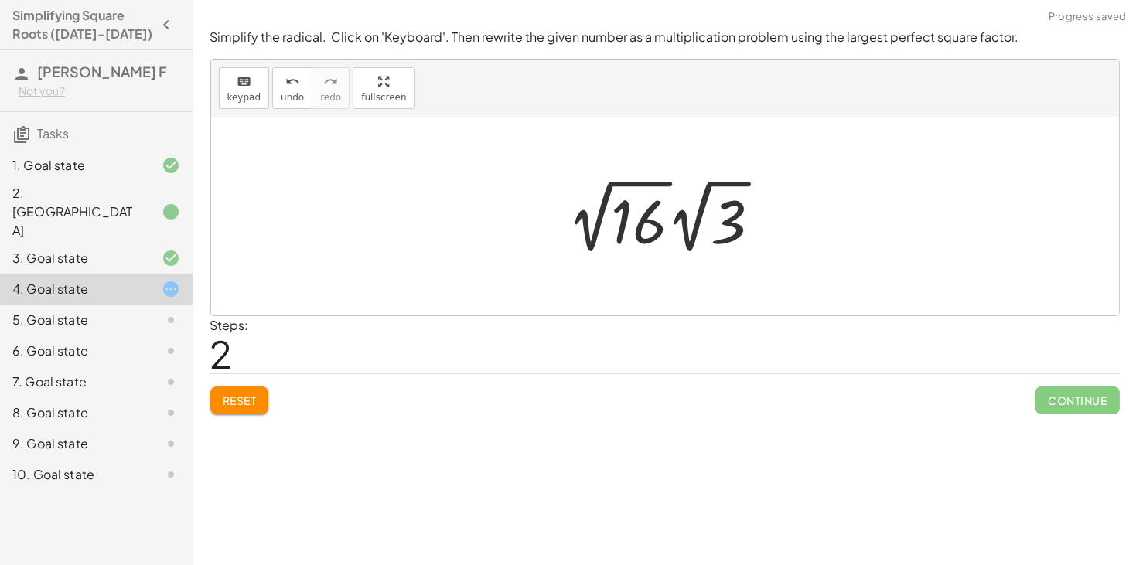
click at [593, 232] on div at bounding box center [670, 216] width 221 height 85
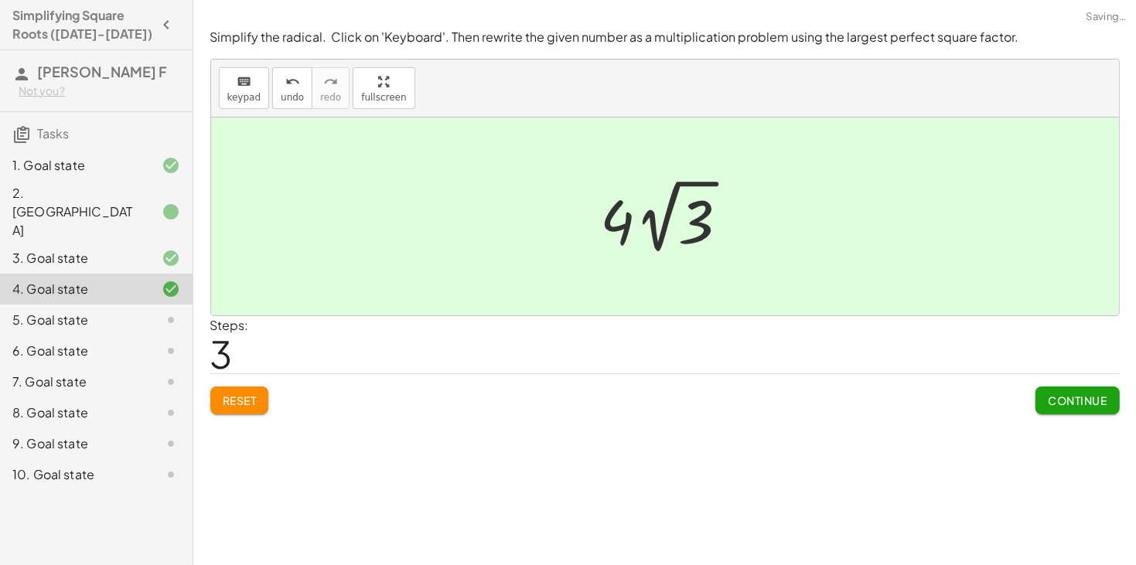
click at [1063, 403] on span "Continue" at bounding box center [1077, 401] width 59 height 14
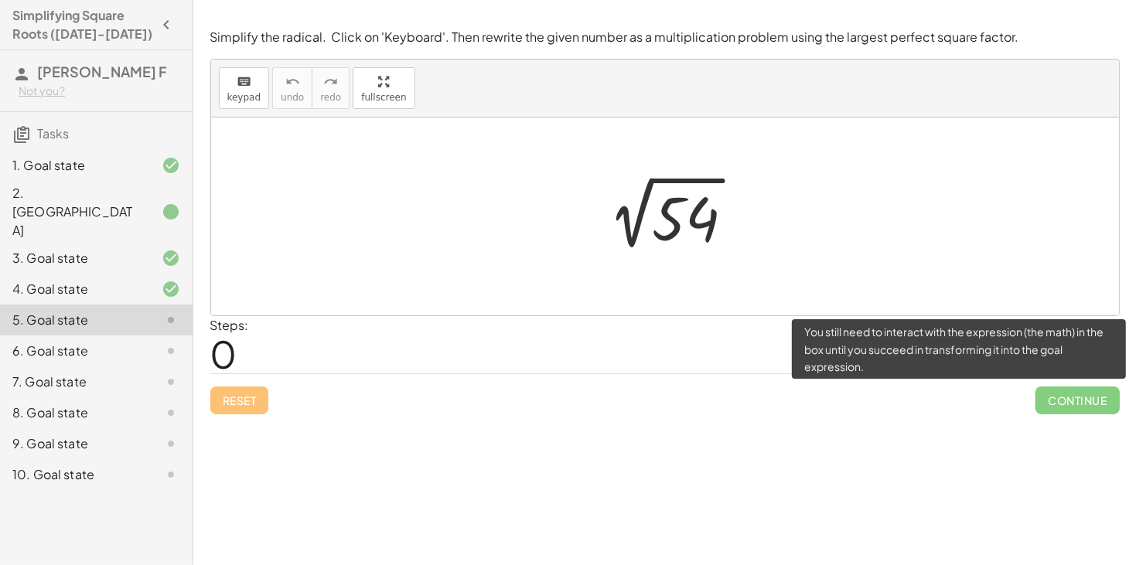
click at [1063, 403] on span "Continue" at bounding box center [1078, 401] width 84 height 28
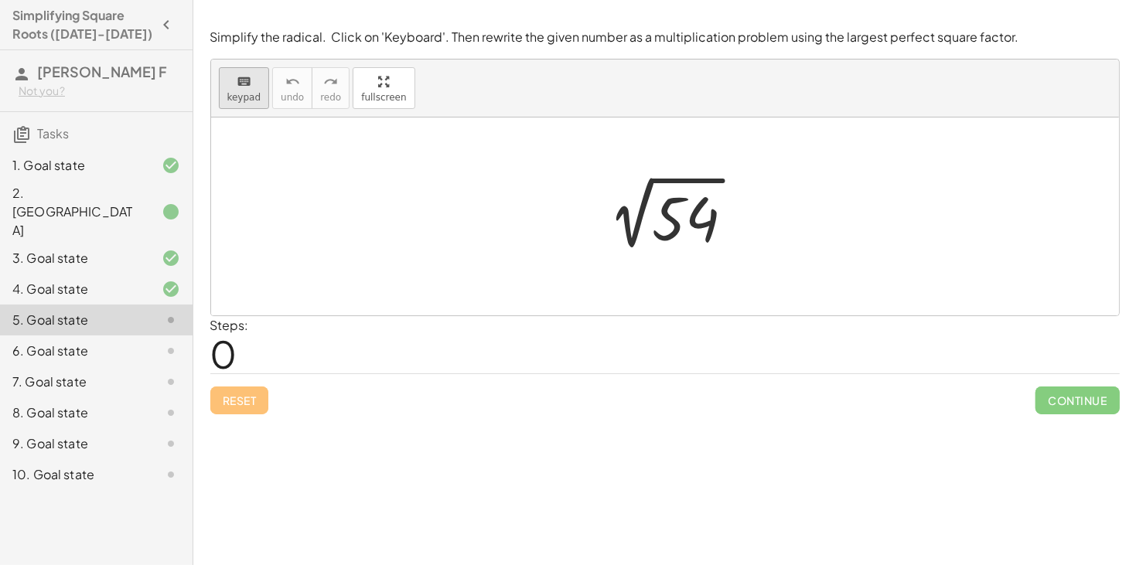
click at [236, 90] on button "keyboard keypad" at bounding box center [244, 88] width 51 height 42
click at [679, 212] on div at bounding box center [685, 219] width 67 height 69
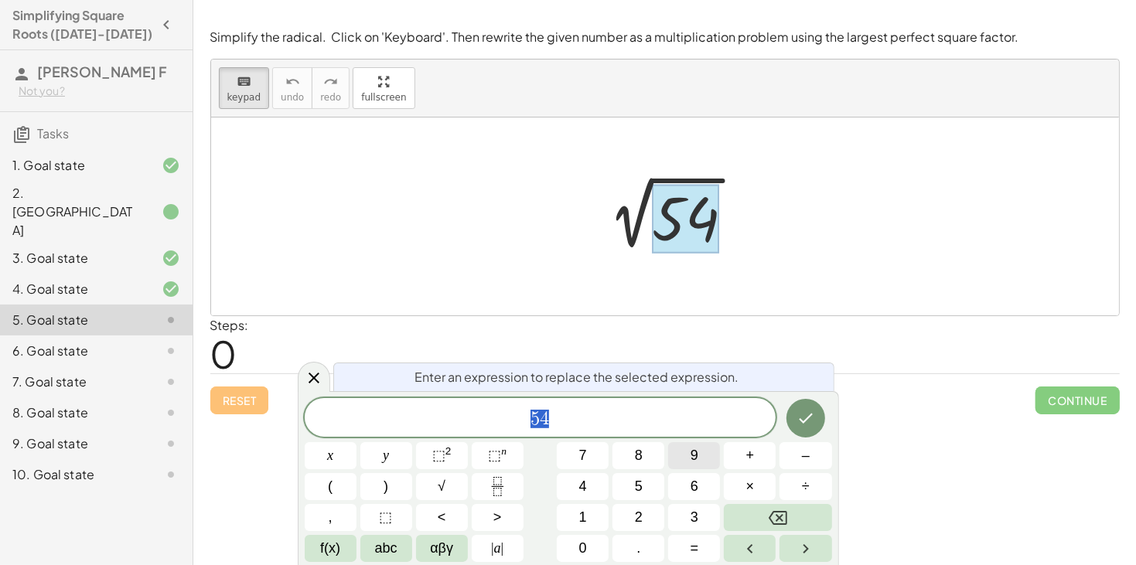
click at [696, 460] on span "9" at bounding box center [695, 456] width 8 height 21
click at [747, 487] on span "×" at bounding box center [751, 487] width 9 height 21
click at [707, 486] on button "6" at bounding box center [694, 486] width 52 height 27
click at [820, 416] on button "Done" at bounding box center [806, 418] width 39 height 39
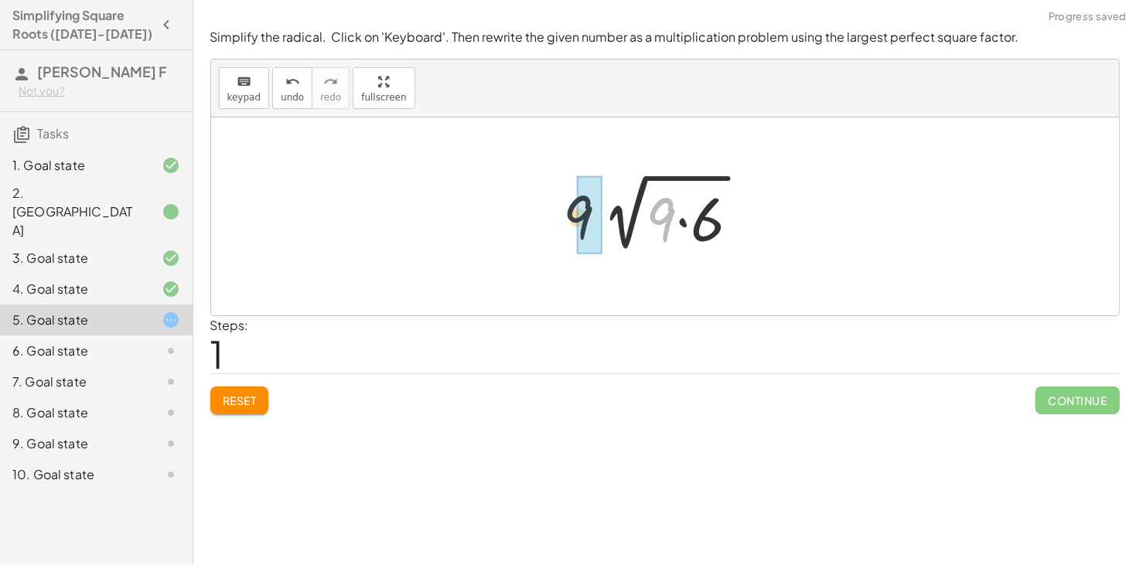
drag, startPoint x: 665, startPoint y: 217, endPoint x: 556, endPoint y: 214, distance: 108.3
click at [556, 214] on div "2 √ 54 · 9 2 √ ( · 9 · 6 )" at bounding box center [665, 217] width 908 height 198
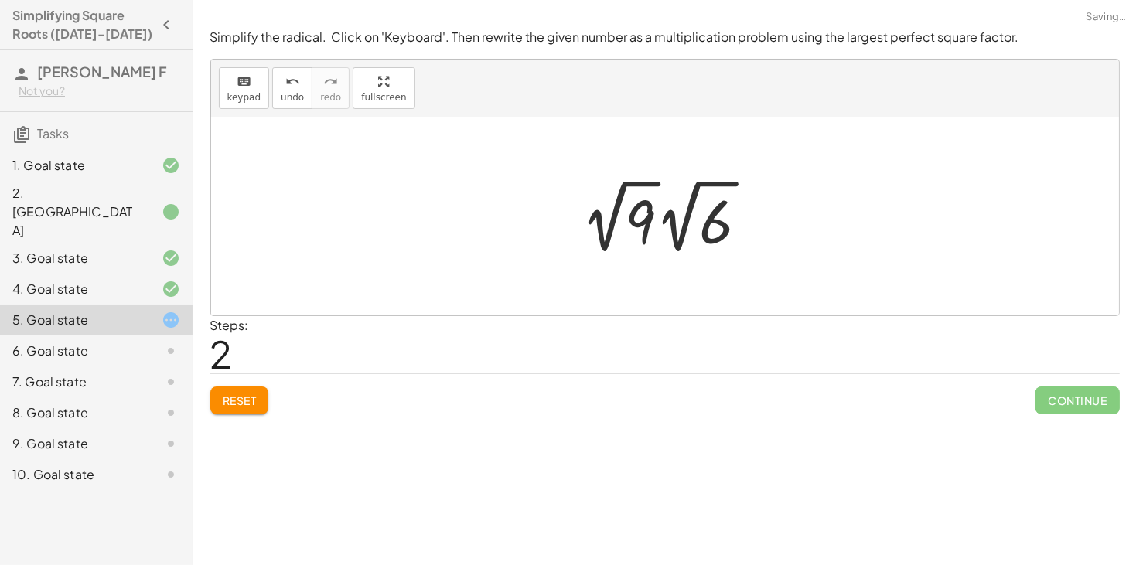
click at [612, 220] on div at bounding box center [671, 216] width 195 height 85
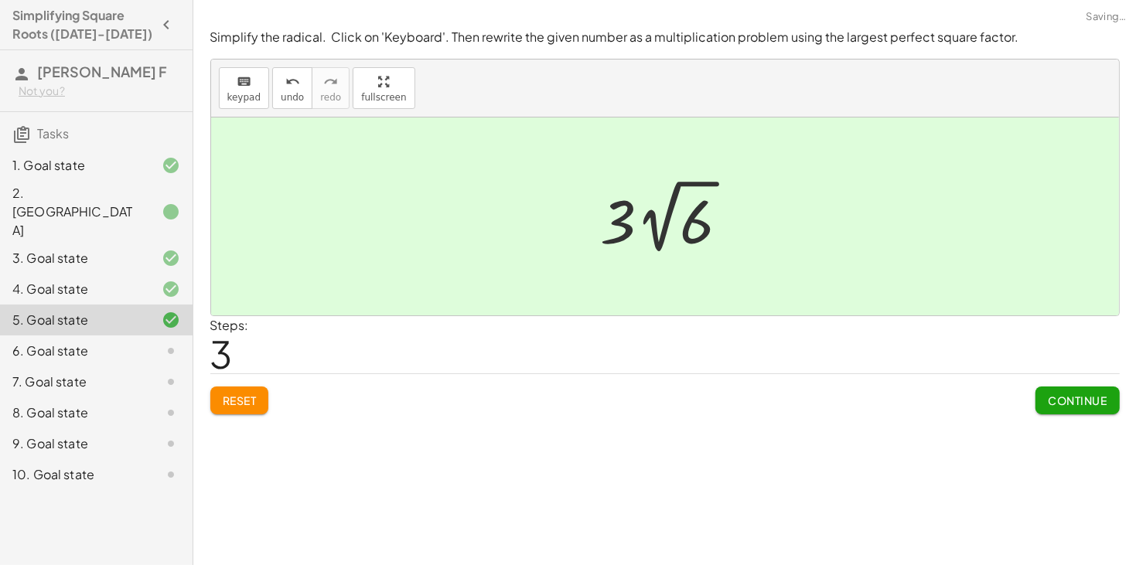
click at [1102, 397] on span "Continue" at bounding box center [1077, 401] width 59 height 14
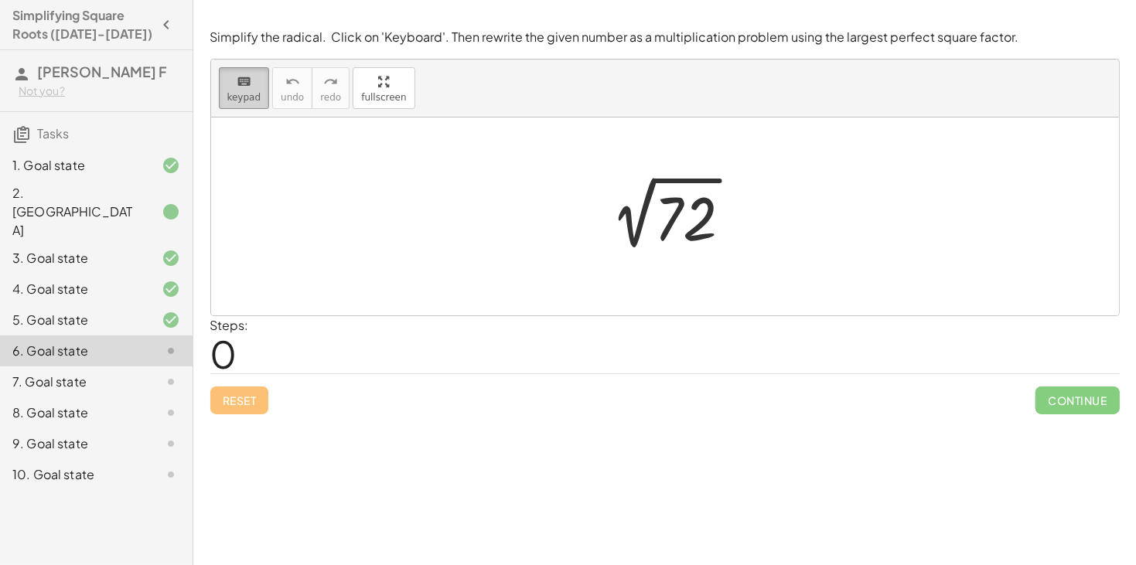
click at [256, 107] on button "keyboard keypad" at bounding box center [244, 88] width 51 height 42
click at [695, 222] on div at bounding box center [685, 219] width 63 height 69
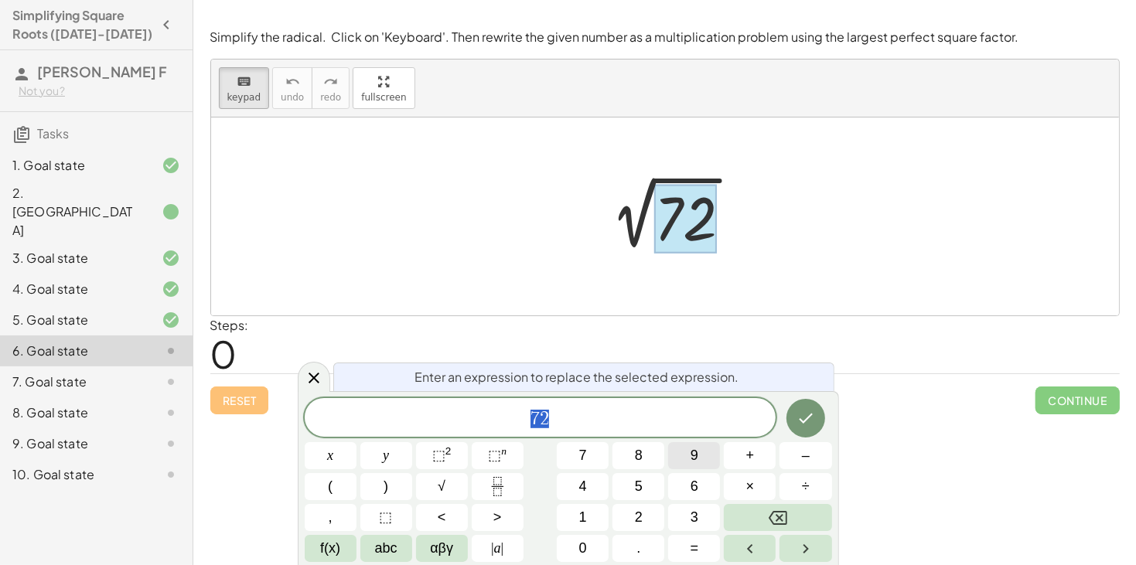
click at [699, 459] on button "9" at bounding box center [694, 455] width 52 height 27
click at [750, 488] on span "×" at bounding box center [751, 487] width 9 height 21
click at [635, 451] on span "8" at bounding box center [639, 456] width 8 height 21
click at [811, 411] on icon "Done" at bounding box center [806, 418] width 19 height 19
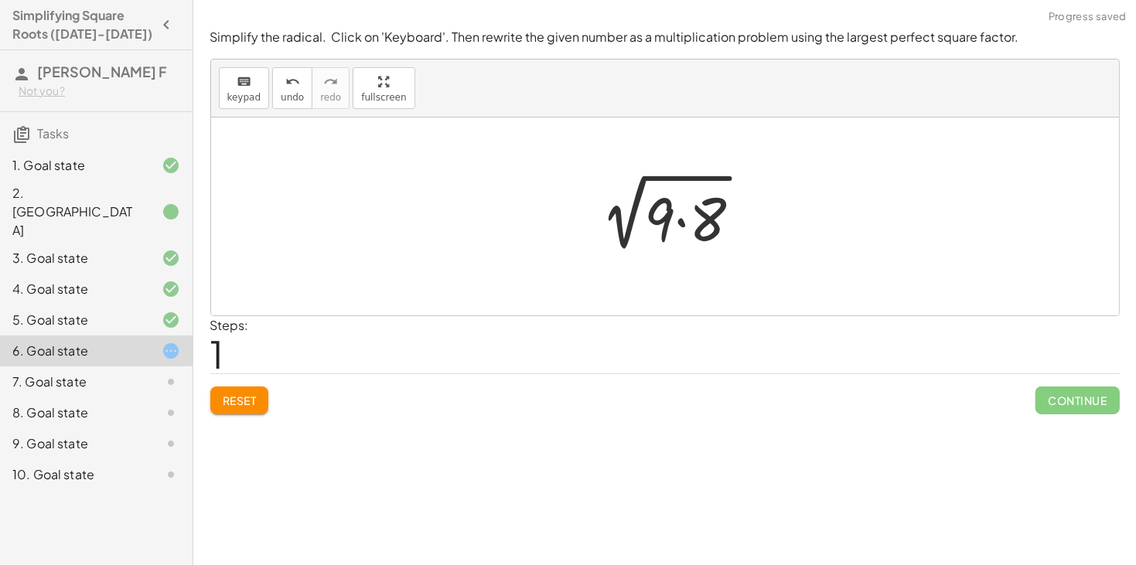
drag, startPoint x: 661, startPoint y: 225, endPoint x: 606, endPoint y: 223, distance: 55.7
click at [606, 223] on div at bounding box center [671, 217] width 182 height 80
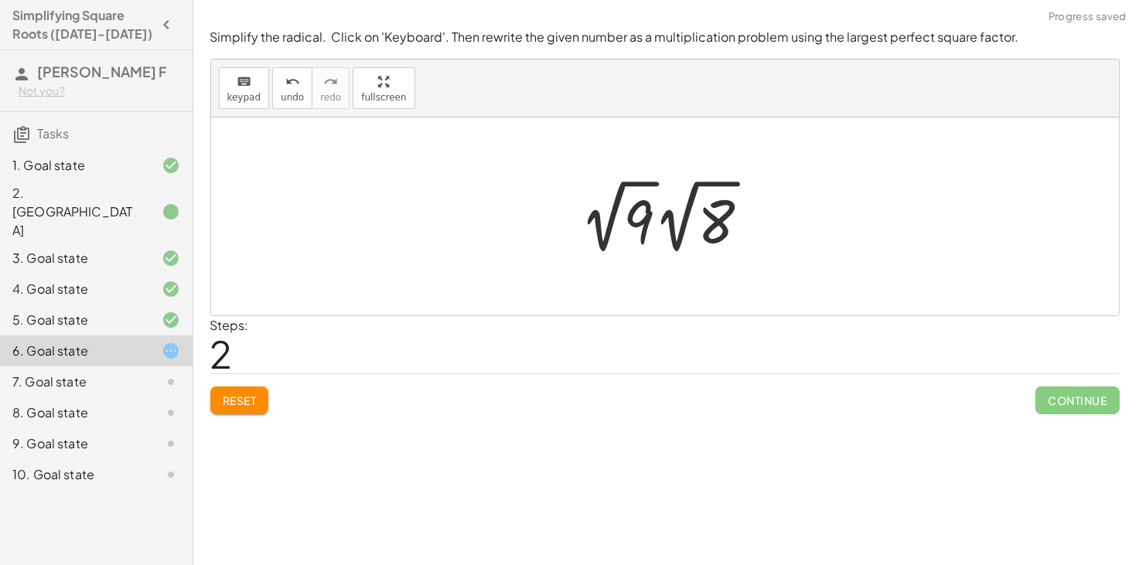
click at [610, 216] on div at bounding box center [670, 216] width 197 height 85
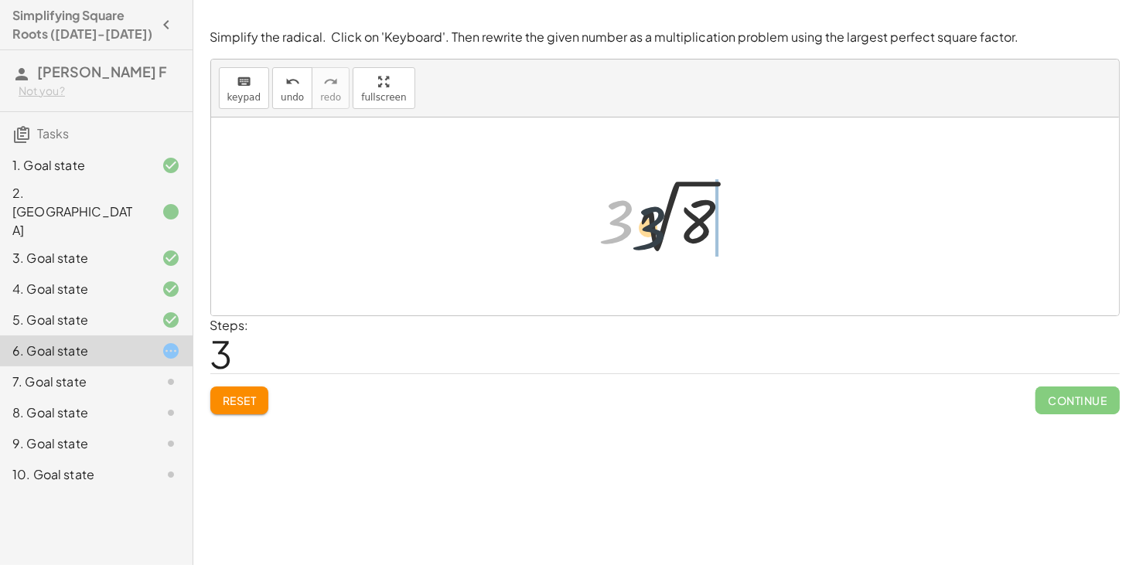
drag, startPoint x: 620, startPoint y: 218, endPoint x: 699, endPoint y: 229, distance: 80.4
click at [699, 229] on div at bounding box center [671, 216] width 159 height 85
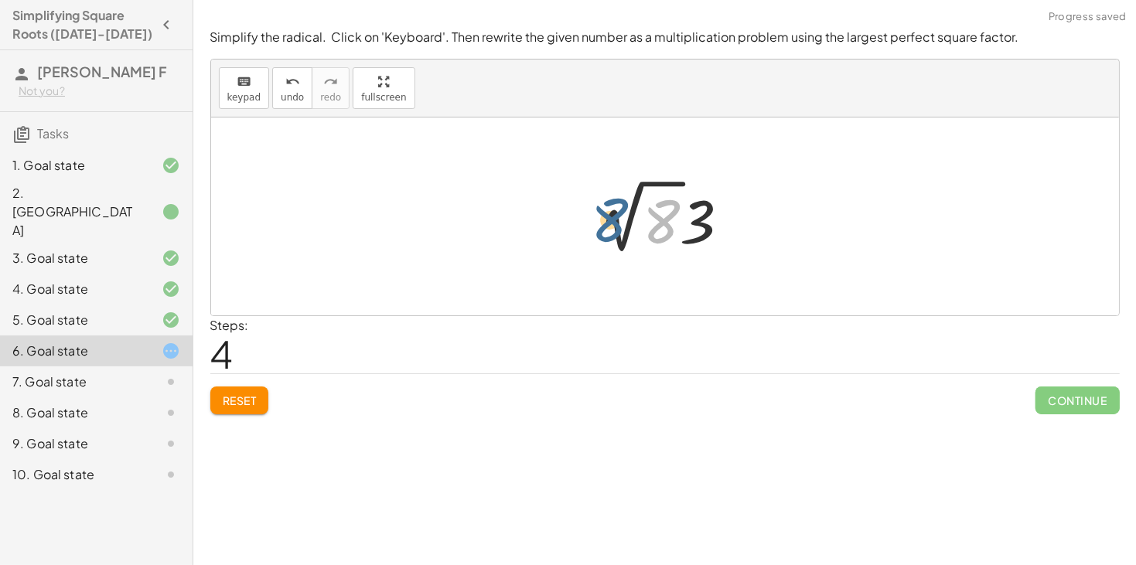
drag, startPoint x: 645, startPoint y: 222, endPoint x: 579, endPoint y: 220, distance: 66.5
click at [579, 220] on div "2 √ 72 2 √ ( · 9 · 8 ) · 2 √ 9 · 2 √ 8 · 3 · 2 √ 8 8 √ 8 · · 2 3" at bounding box center [665, 216] width 178 height 93
drag, startPoint x: 655, startPoint y: 222, endPoint x: 581, endPoint y: 222, distance: 74.3
click at [234, 393] on button "Reset" at bounding box center [239, 401] width 59 height 28
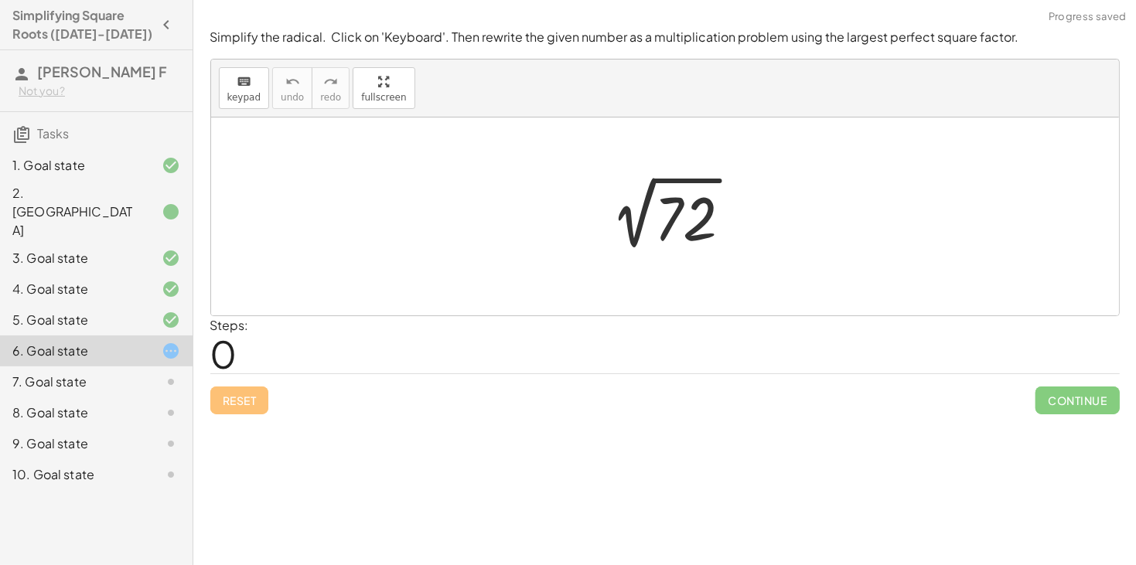
click at [682, 208] on div at bounding box center [671, 217] width 162 height 78
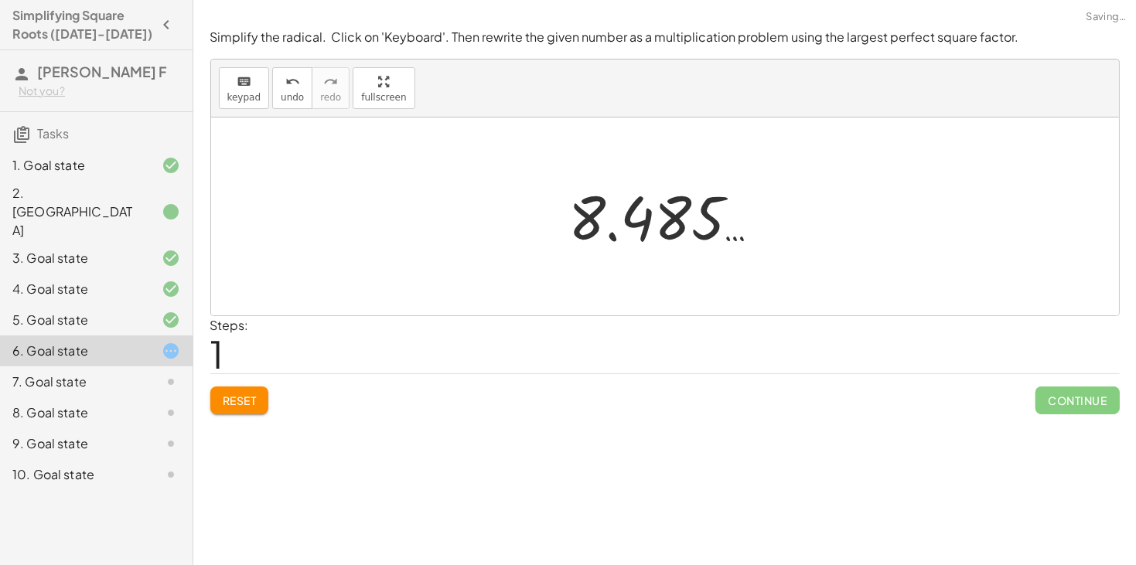
click at [243, 404] on span "Reset" at bounding box center [240, 401] width 34 height 14
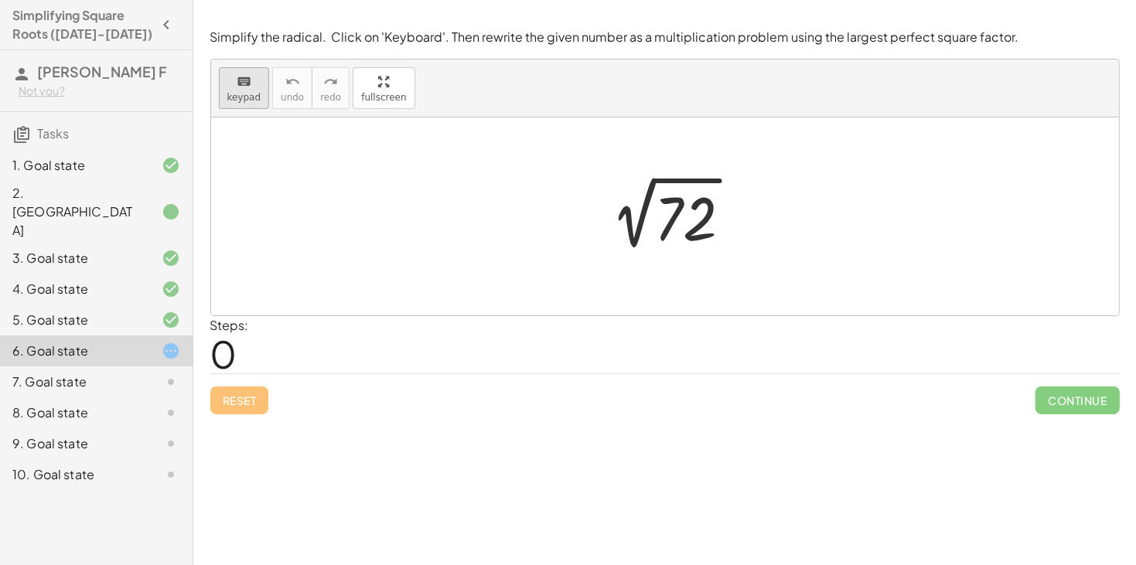
click at [228, 94] on span "keypad" at bounding box center [244, 97] width 34 height 11
click at [692, 220] on div at bounding box center [685, 219] width 63 height 69
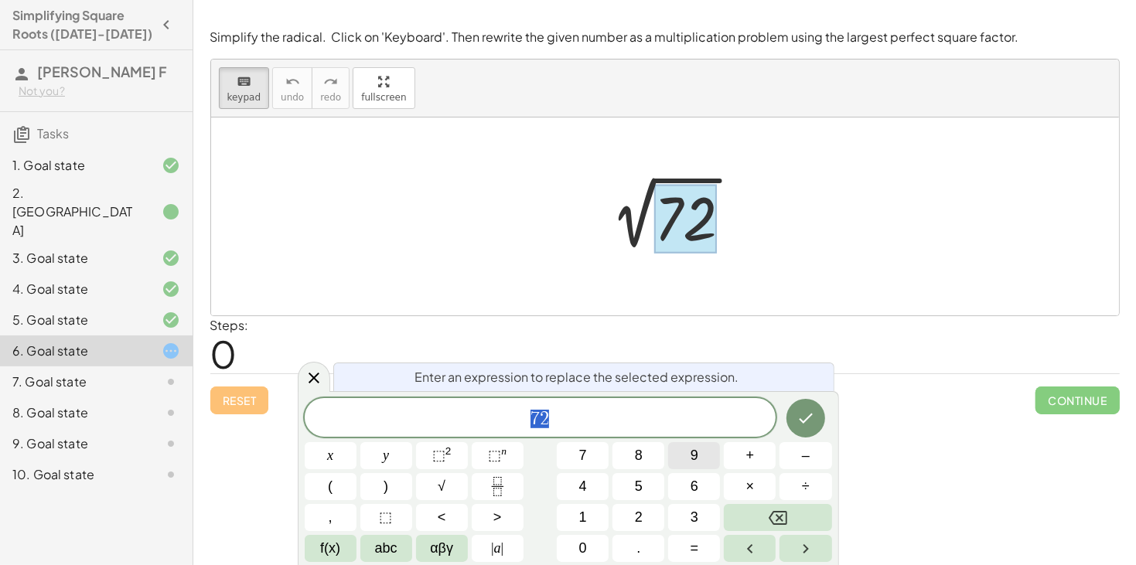
click at [699, 463] on button "9" at bounding box center [694, 455] width 52 height 27
click at [743, 496] on button "×" at bounding box center [750, 486] width 52 height 27
click at [641, 450] on span "8" at bounding box center [639, 456] width 8 height 21
click at [820, 421] on button "Done" at bounding box center [806, 418] width 39 height 39
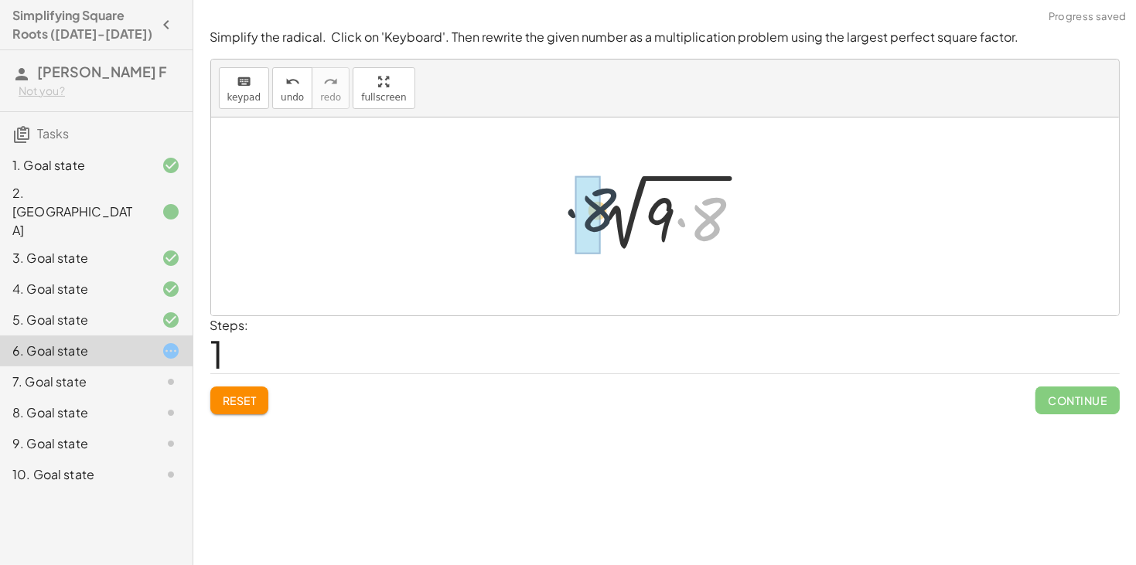
drag, startPoint x: 712, startPoint y: 232, endPoint x: 593, endPoint y: 223, distance: 119.5
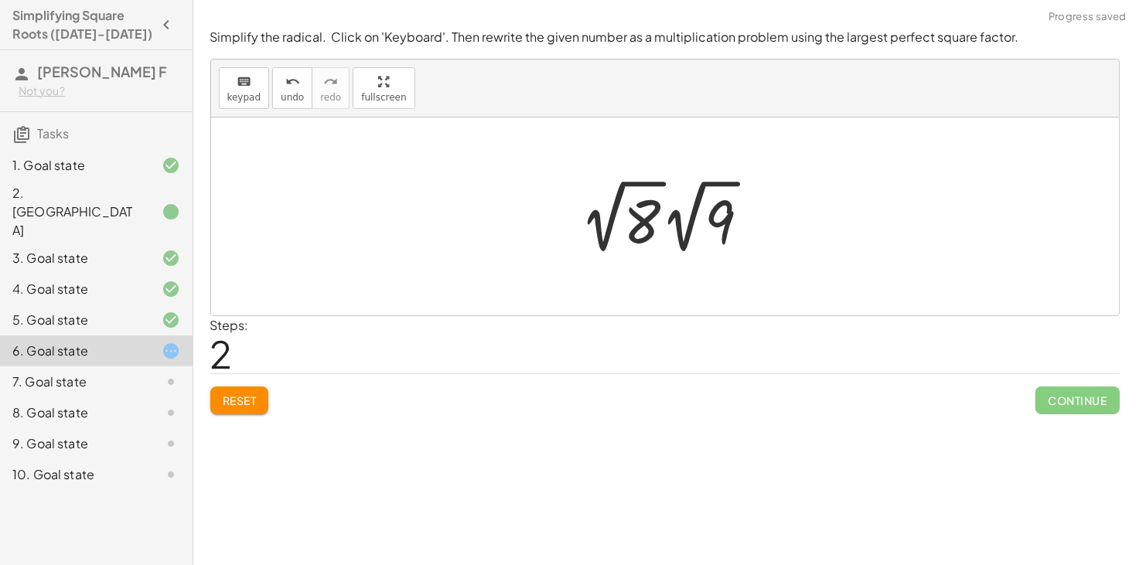
click at [596, 233] on div at bounding box center [670, 216] width 197 height 85
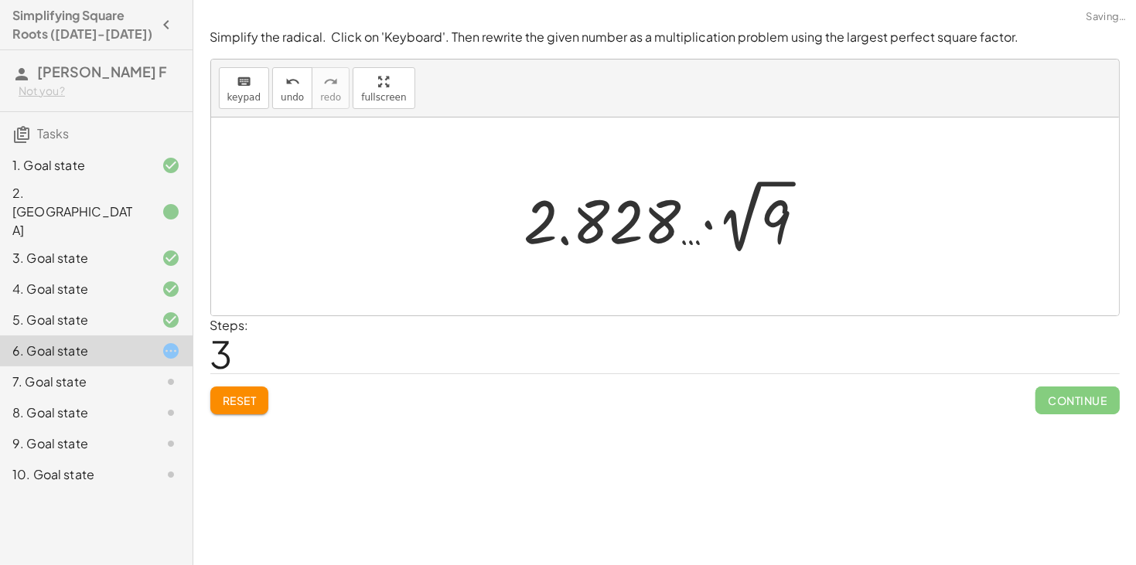
click at [253, 388] on button "Reset" at bounding box center [239, 401] width 59 height 28
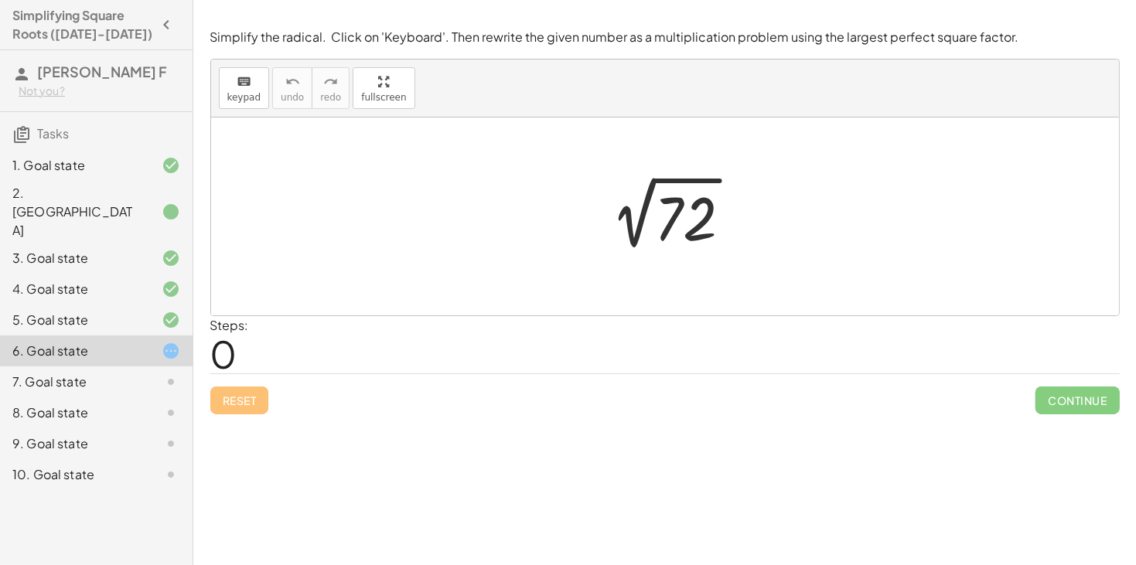
click at [253, 388] on div "Reset Continue" at bounding box center [665, 394] width 910 height 41
click at [244, 77] on icon "keyboard" at bounding box center [244, 82] width 15 height 19
click at [634, 228] on div at bounding box center [671, 217] width 162 height 78
click at [700, 220] on div at bounding box center [685, 219] width 63 height 69
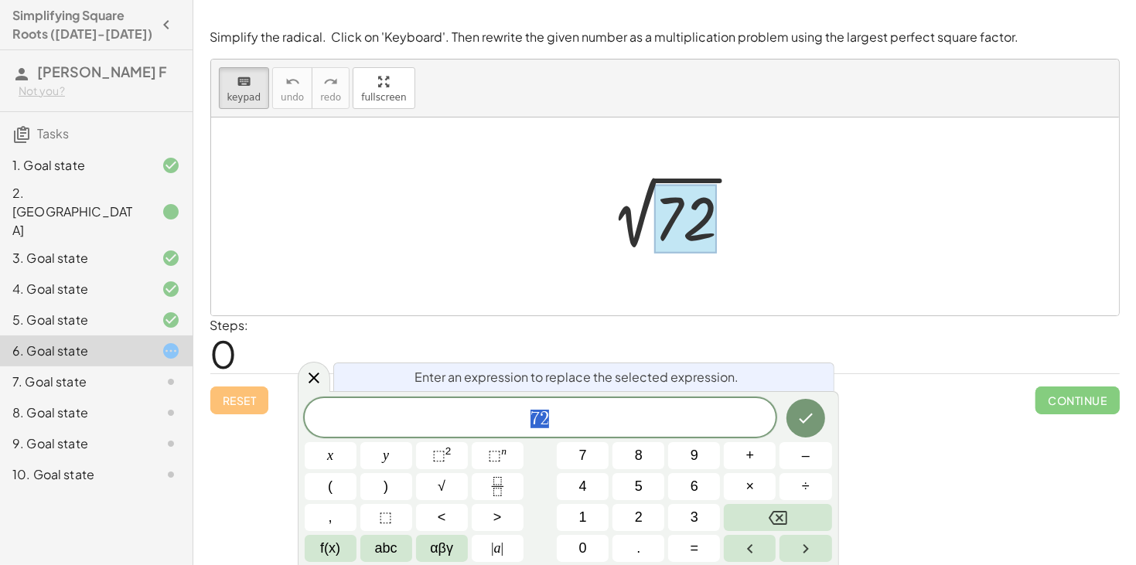
click at [692, 429] on span "7 2" at bounding box center [541, 419] width 472 height 22
click at [694, 457] on span "9" at bounding box center [695, 456] width 8 height 21
click at [749, 490] on span "×" at bounding box center [751, 487] width 9 height 21
click at [653, 455] on button "8" at bounding box center [639, 455] width 52 height 27
click at [800, 521] on button "Backspace" at bounding box center [778, 517] width 108 height 27
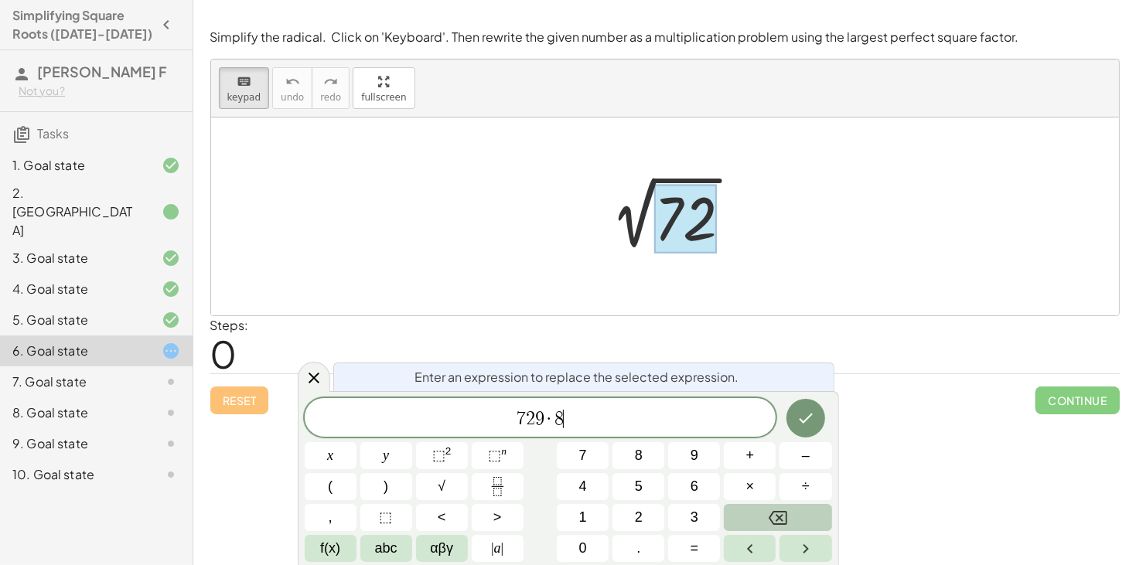
click at [800, 521] on button "Backspace" at bounding box center [778, 517] width 108 height 27
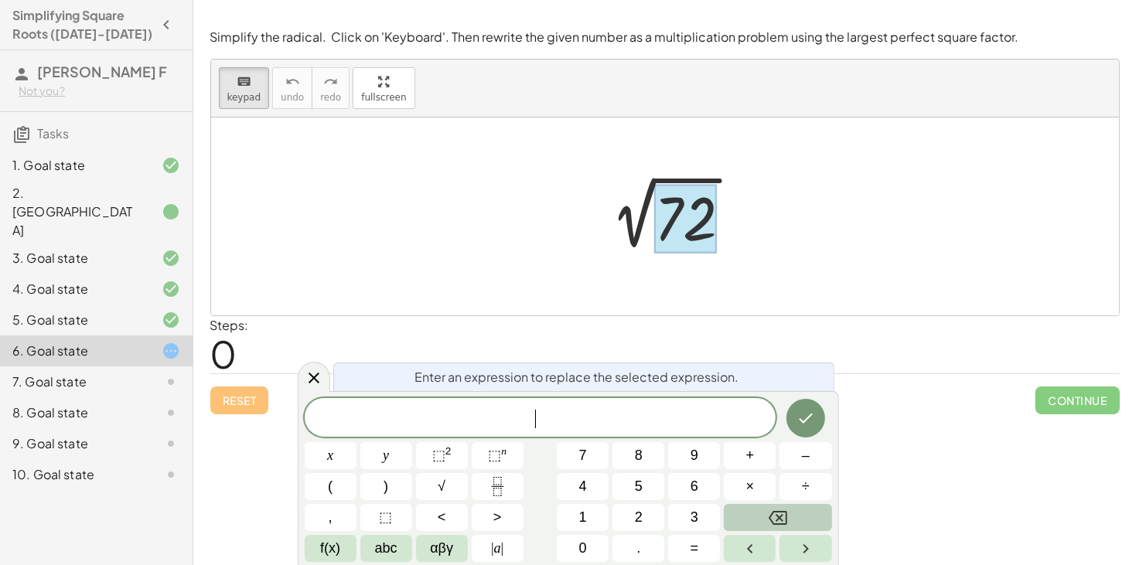
click at [800, 521] on button "Backspace" at bounding box center [778, 517] width 108 height 27
click at [702, 457] on button "9" at bounding box center [694, 455] width 52 height 27
click at [755, 494] on button "×" at bounding box center [750, 486] width 52 height 27
click at [644, 462] on button "8" at bounding box center [639, 455] width 52 height 27
click at [813, 410] on icon "Done" at bounding box center [806, 418] width 19 height 19
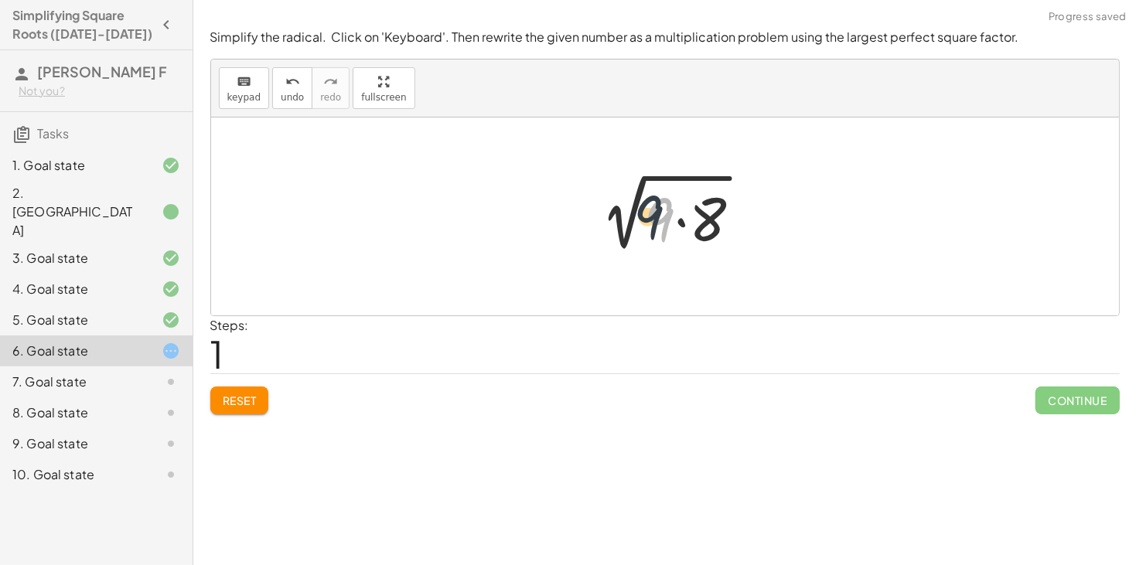
drag, startPoint x: 665, startPoint y: 234, endPoint x: 603, endPoint y: 221, distance: 62.5
click at [603, 221] on div at bounding box center [671, 217] width 182 height 80
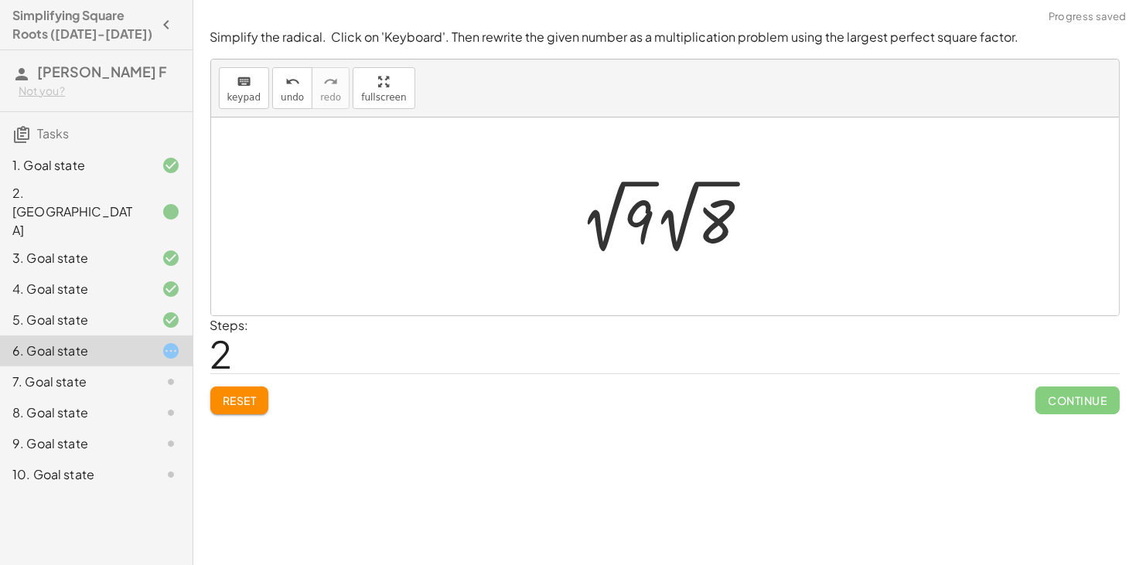
click at [612, 220] on div at bounding box center [670, 216] width 197 height 85
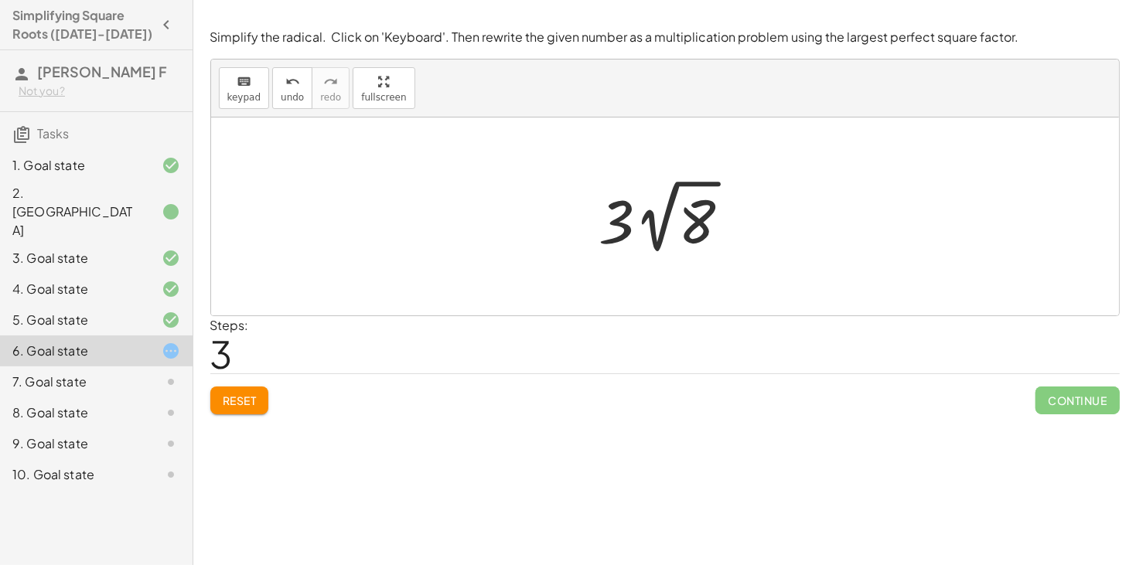
click at [218, 409] on button "Reset" at bounding box center [239, 401] width 59 height 28
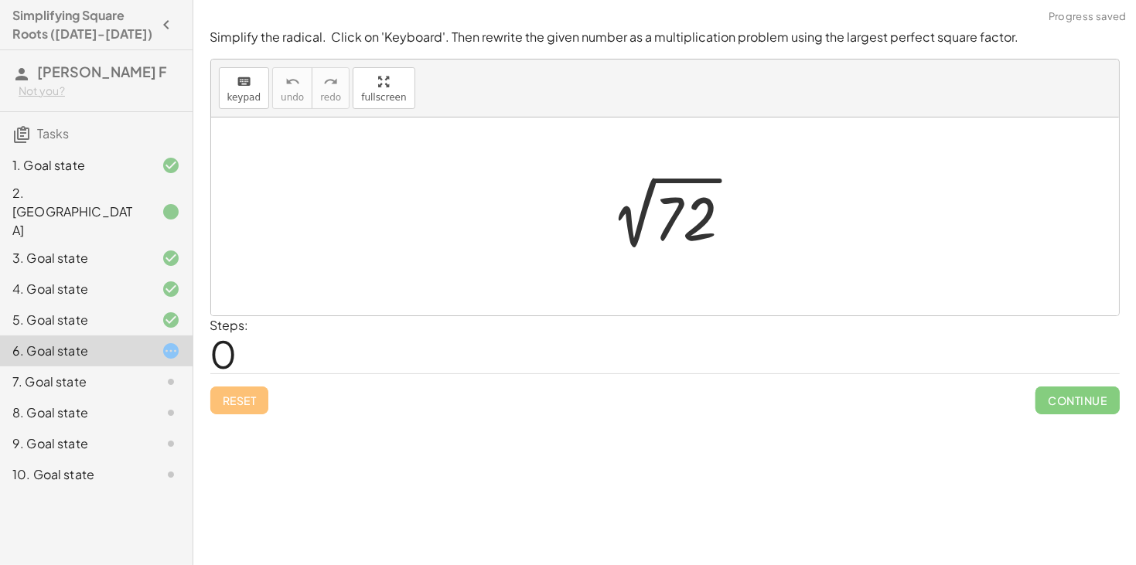
click at [703, 215] on div at bounding box center [671, 217] width 162 height 78
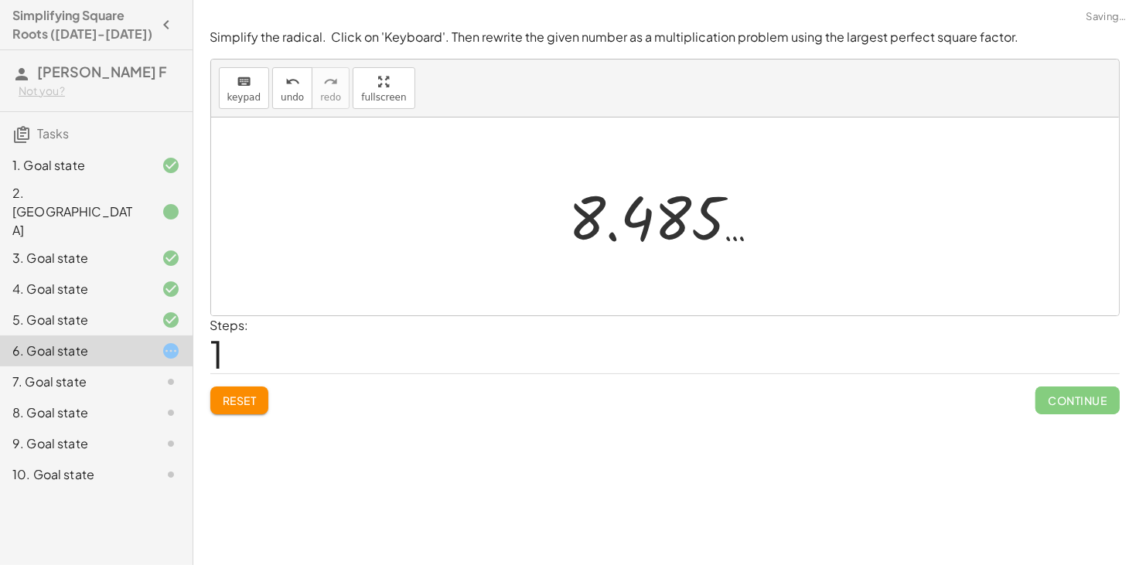
click at [0, 0] on div "Simplify the radical. Click on 'Keyboard'. Then rewrite the given number as a m…" at bounding box center [0, 0] width 0 height 0
click at [228, 401] on span "Reset" at bounding box center [240, 401] width 34 height 14
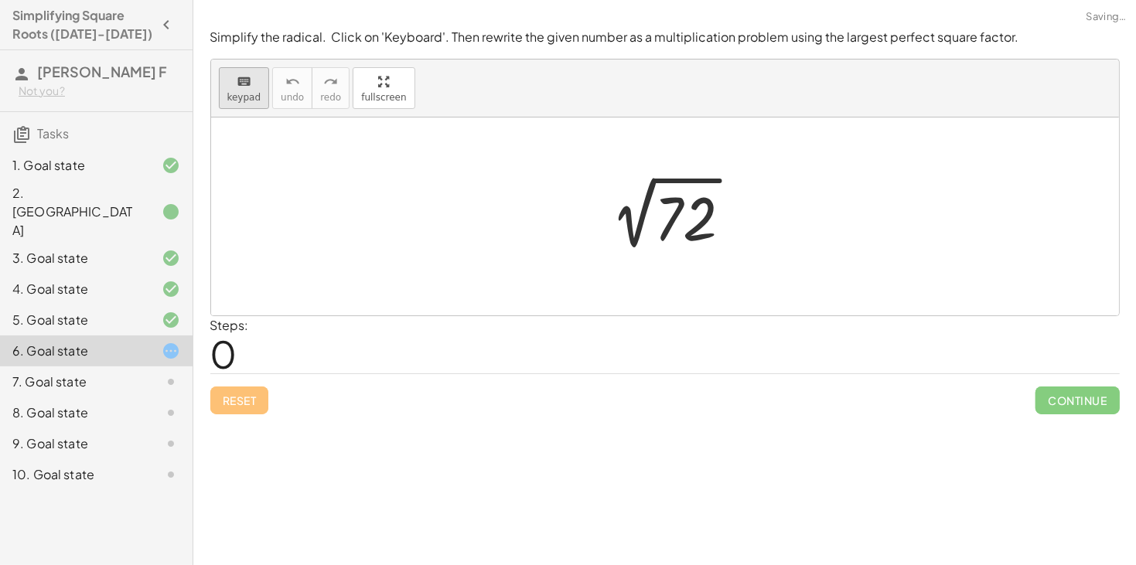
click at [241, 70] on button "keyboard keypad" at bounding box center [244, 88] width 51 height 42
click at [661, 210] on div at bounding box center [685, 219] width 63 height 69
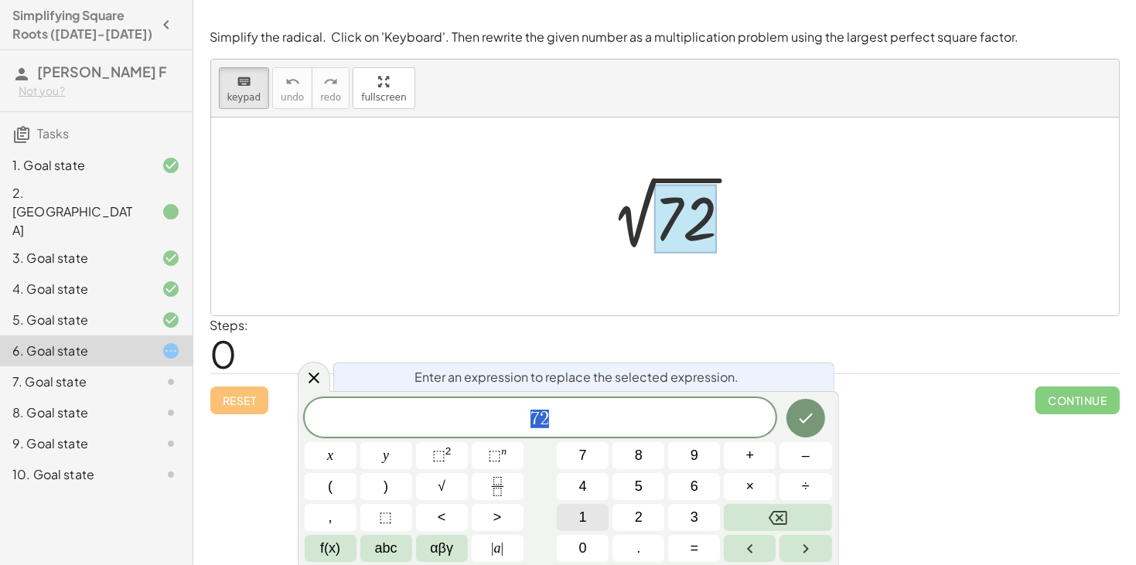
click at [593, 516] on button "1" at bounding box center [583, 517] width 52 height 27
click at [781, 517] on icon "Backspace" at bounding box center [778, 518] width 19 height 14
click at [571, 487] on button "4" at bounding box center [583, 486] width 52 height 27
click at [773, 483] on button "×" at bounding box center [750, 486] width 52 height 27
click at [579, 513] on span "1" at bounding box center [583, 517] width 8 height 21
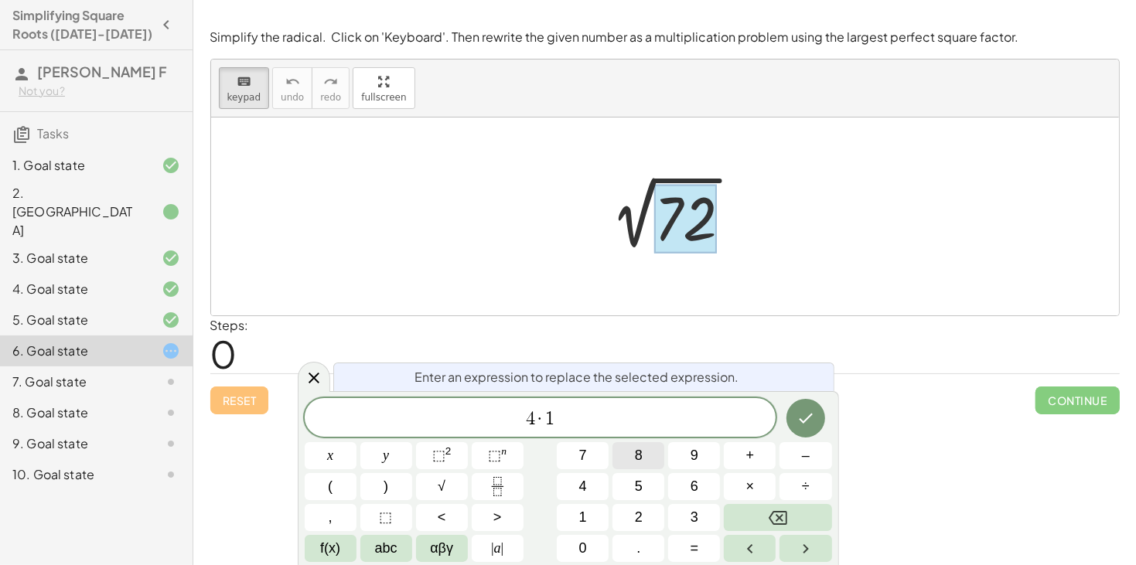
click at [643, 446] on button "8" at bounding box center [639, 455] width 52 height 27
click at [809, 415] on icon "Done" at bounding box center [806, 418] width 19 height 19
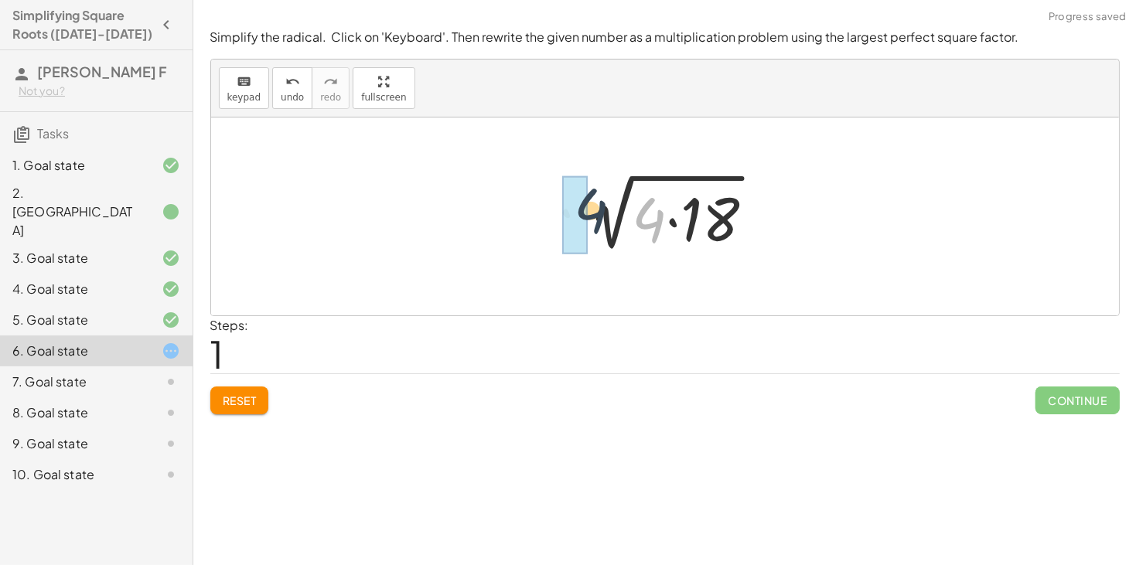
drag, startPoint x: 650, startPoint y: 227, endPoint x: 571, endPoint y: 218, distance: 79.4
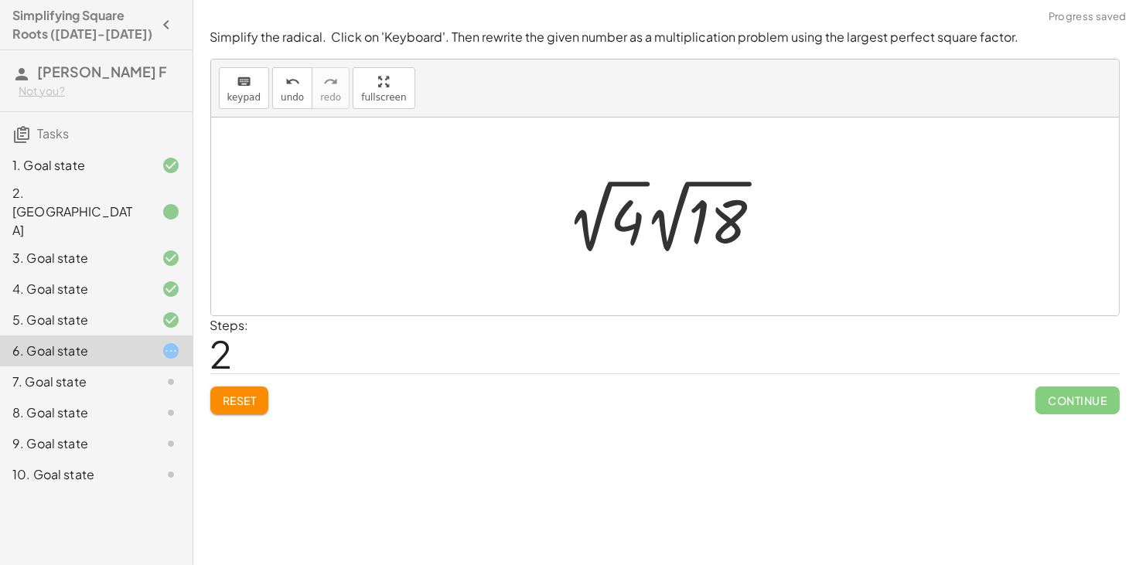
click at [596, 223] on div at bounding box center [670, 216] width 223 height 85
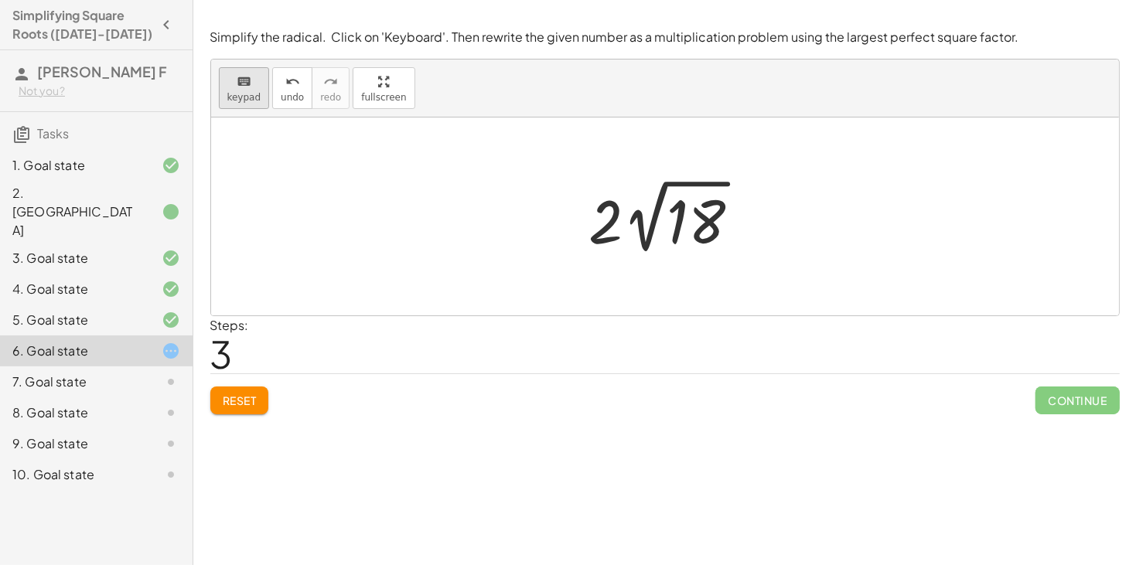
click at [237, 100] on span "keypad" at bounding box center [244, 97] width 34 height 11
click at [0, 0] on div "Simplify the radical. Click on 'Keyboard'. Then rewrite the given number as a m…" at bounding box center [0, 0] width 0 height 0
click at [230, 387] on button "Reset" at bounding box center [239, 401] width 59 height 28
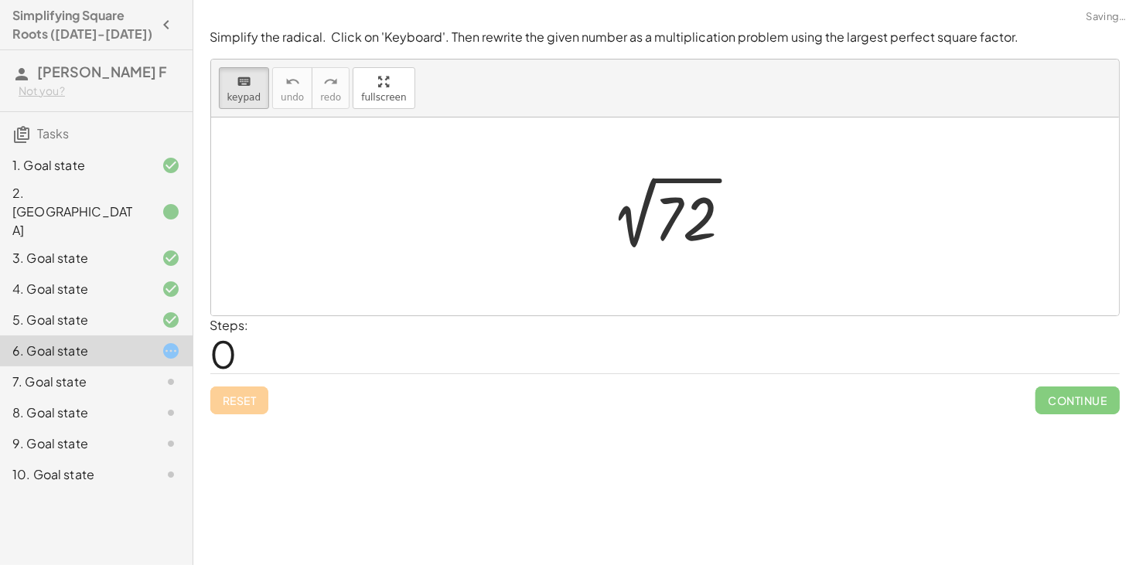
click at [231, 395] on div "Reset Continue" at bounding box center [665, 394] width 910 height 41
click at [688, 237] on div at bounding box center [685, 219] width 63 height 69
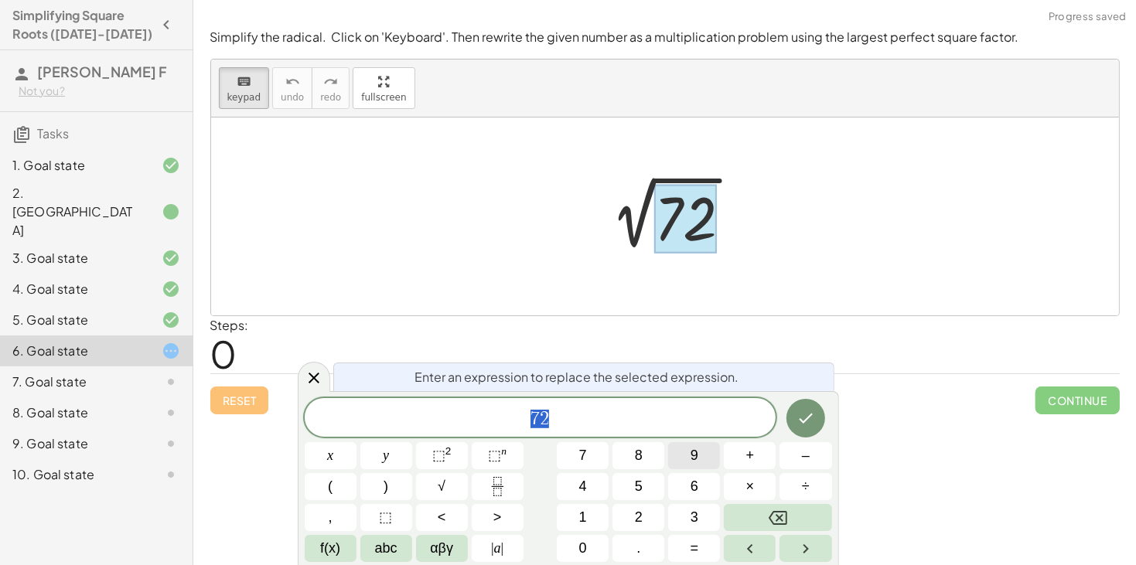
click at [698, 464] on span "9" at bounding box center [695, 456] width 8 height 21
click at [743, 481] on button "×" at bounding box center [750, 486] width 52 height 27
click at [651, 458] on button "8" at bounding box center [639, 455] width 52 height 27
click at [812, 404] on button "Done" at bounding box center [806, 418] width 39 height 39
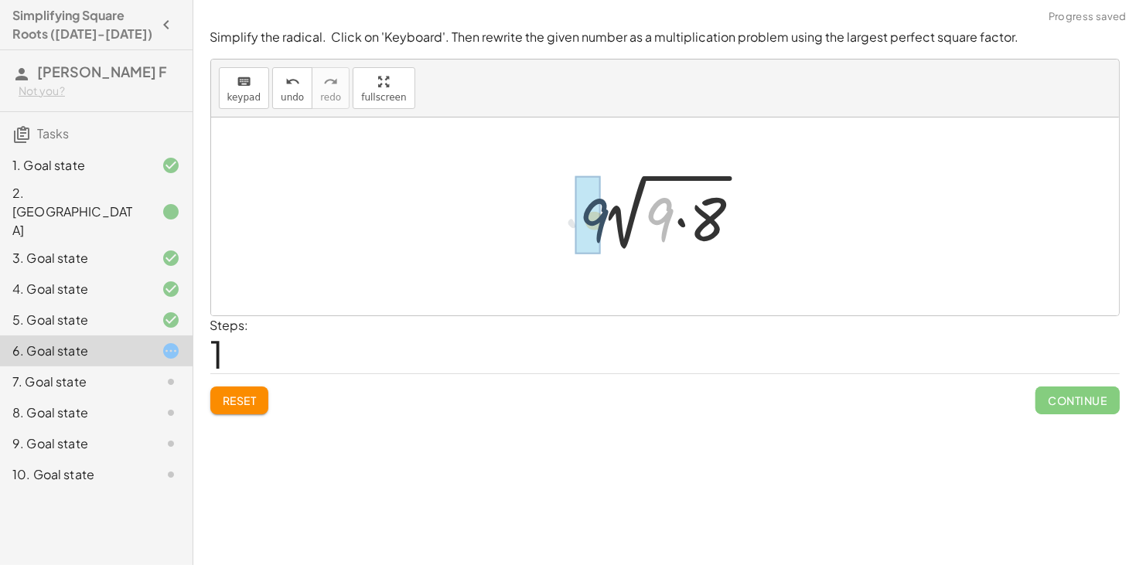
drag, startPoint x: 665, startPoint y: 233, endPoint x: 559, endPoint y: 234, distance: 106.0
click at [559, 234] on div "2 √ 72 · 9 2 √ ( · 9 · 8 )" at bounding box center [665, 217] width 908 height 198
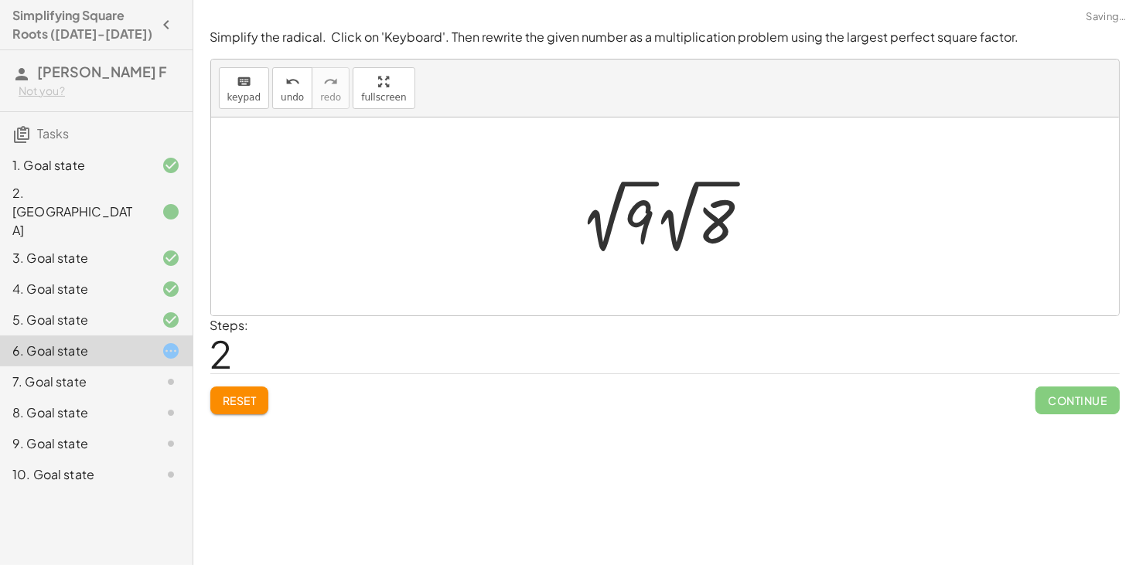
click at [607, 224] on div at bounding box center [670, 216] width 197 height 85
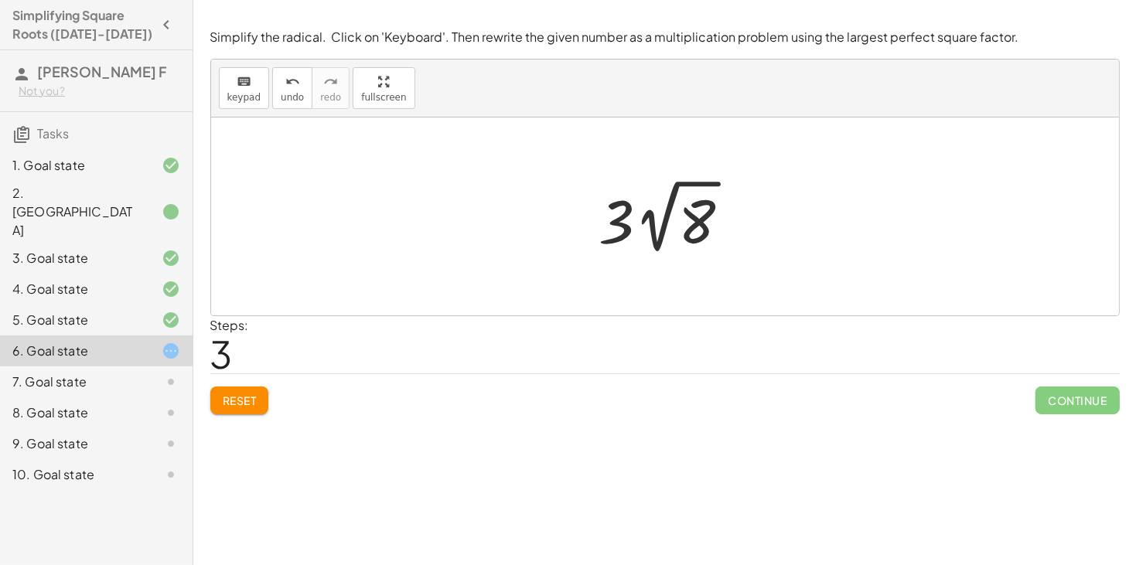
click at [238, 406] on span "Reset" at bounding box center [240, 401] width 34 height 14
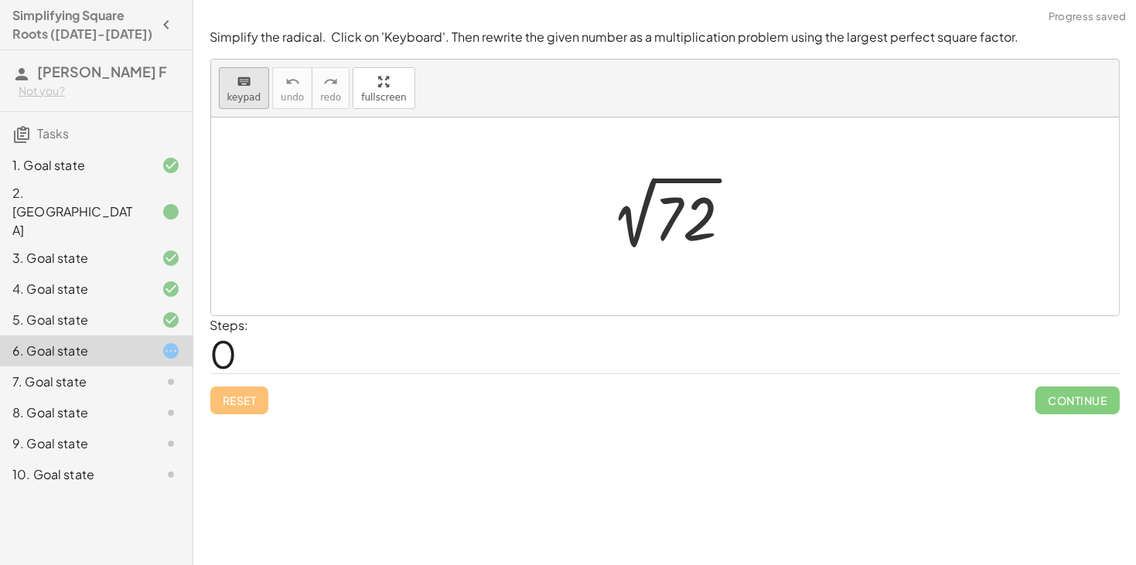
click at [252, 94] on span "keypad" at bounding box center [244, 97] width 34 height 11
click at [701, 235] on div at bounding box center [685, 219] width 63 height 69
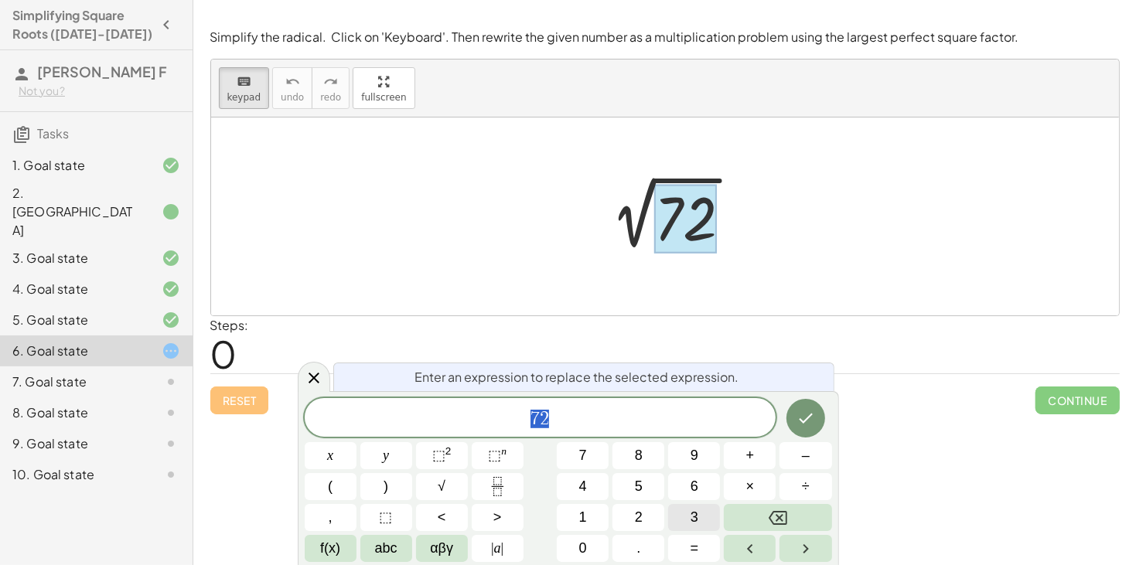
click at [699, 511] on button "3" at bounding box center [694, 517] width 52 height 27
click at [684, 485] on button "6" at bounding box center [694, 486] width 52 height 27
click at [747, 485] on span "×" at bounding box center [751, 487] width 9 height 21
click at [632, 518] on button "2" at bounding box center [639, 517] width 52 height 27
click at [801, 425] on icon "Done" at bounding box center [806, 418] width 19 height 19
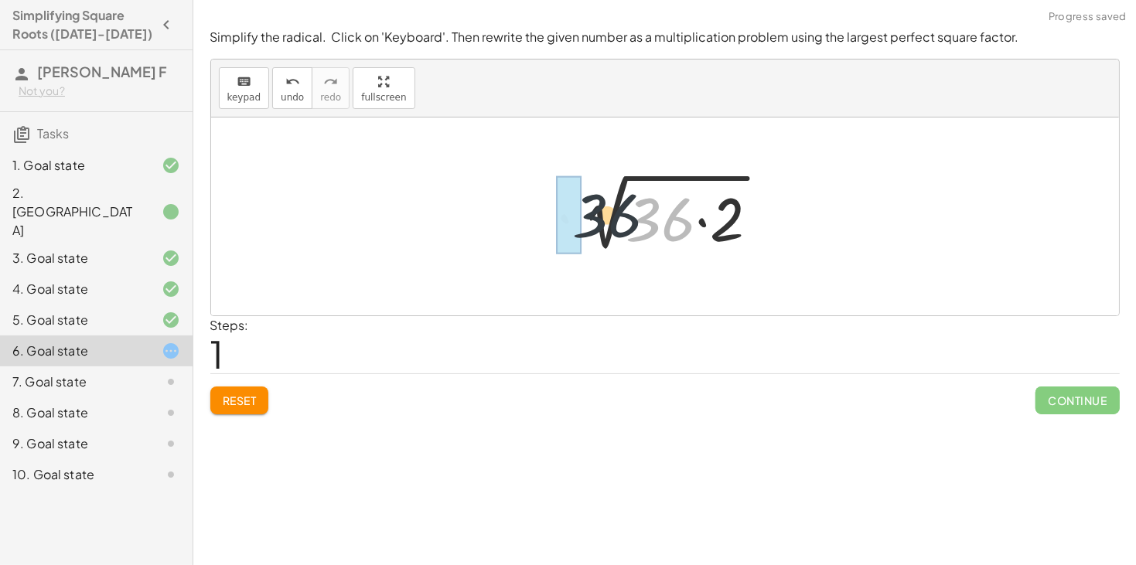
drag, startPoint x: 685, startPoint y: 221, endPoint x: 583, endPoint y: 213, distance: 103.2
click at [583, 213] on div at bounding box center [671, 217] width 218 height 80
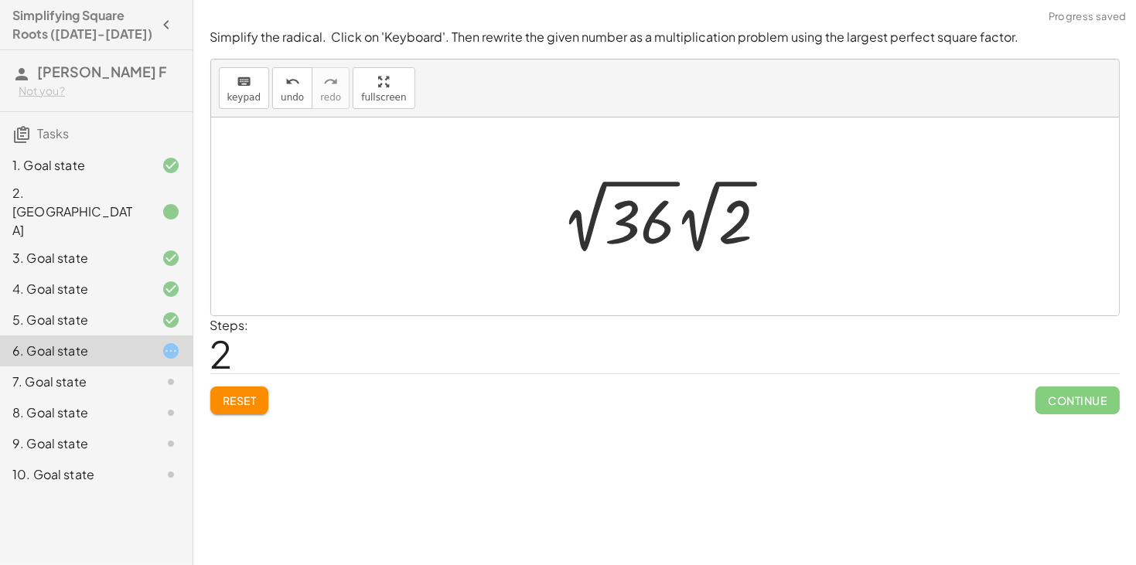
click at [592, 214] on div at bounding box center [671, 216] width 234 height 85
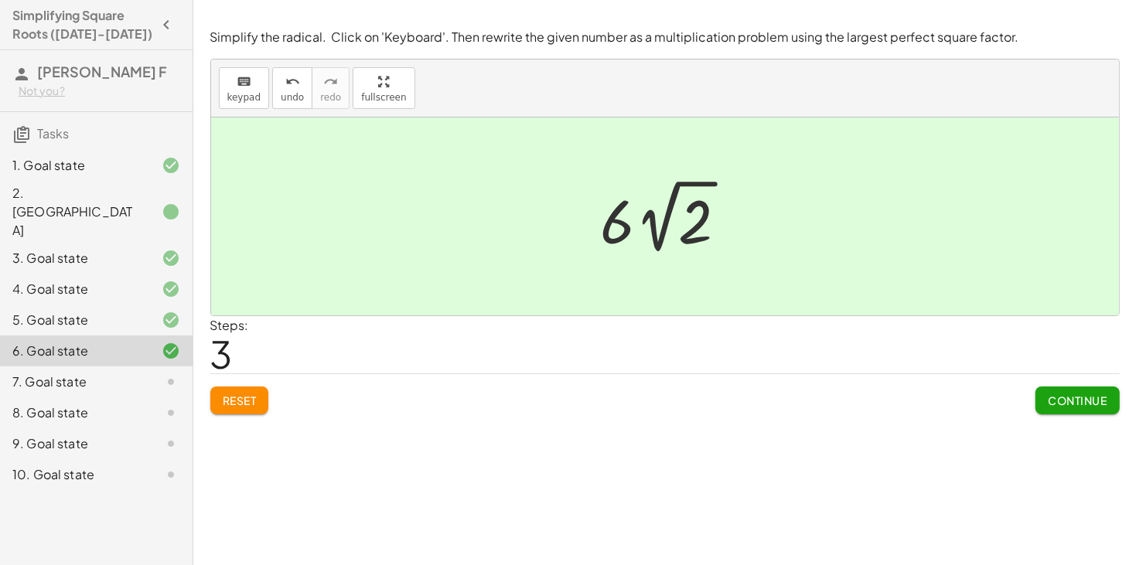
click at [1068, 391] on button "Continue" at bounding box center [1078, 401] width 84 height 28
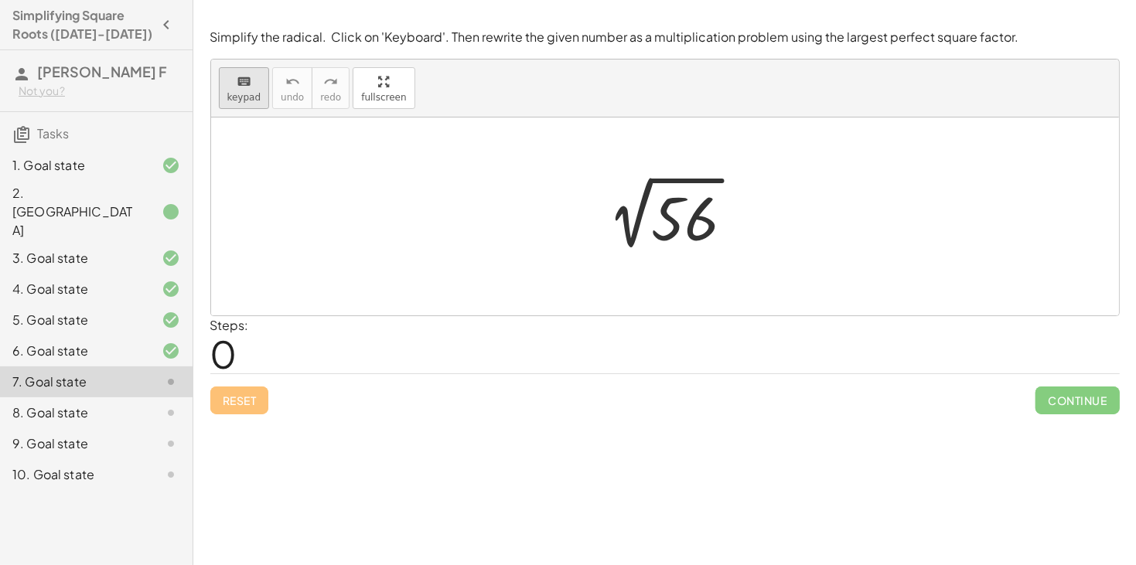
click at [255, 92] on span "keypad" at bounding box center [244, 97] width 34 height 11
click at [671, 215] on div at bounding box center [684, 219] width 67 height 69
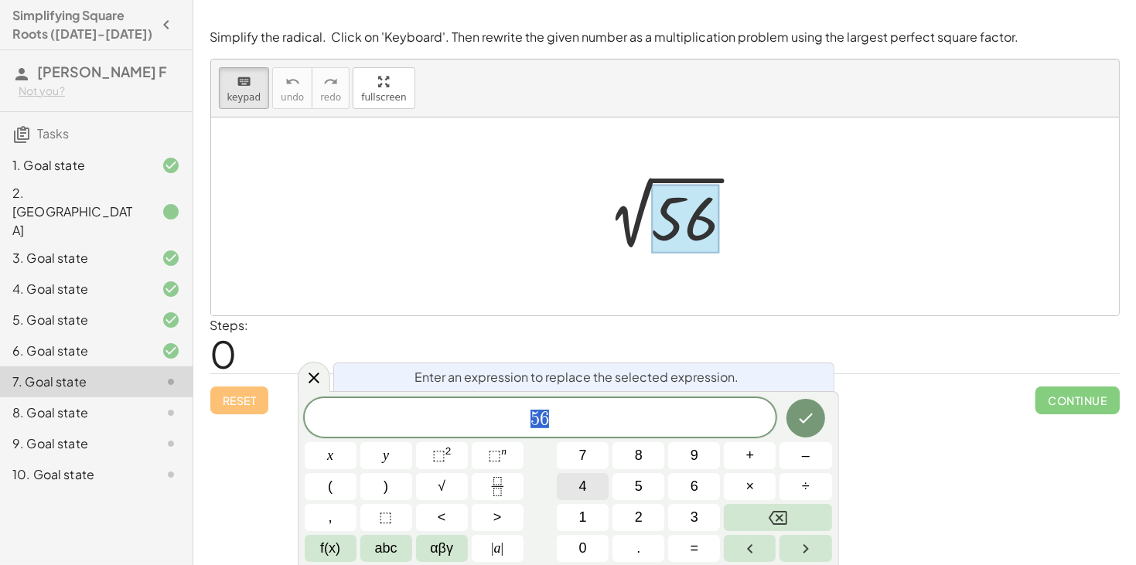
click at [586, 485] on span "4" at bounding box center [583, 487] width 8 height 21
click at [753, 486] on span "×" at bounding box center [751, 487] width 9 height 21
click at [586, 508] on span "1" at bounding box center [583, 517] width 8 height 21
click at [583, 489] on span "4" at bounding box center [583, 487] width 8 height 21
click at [811, 412] on icon "Done" at bounding box center [806, 418] width 19 height 19
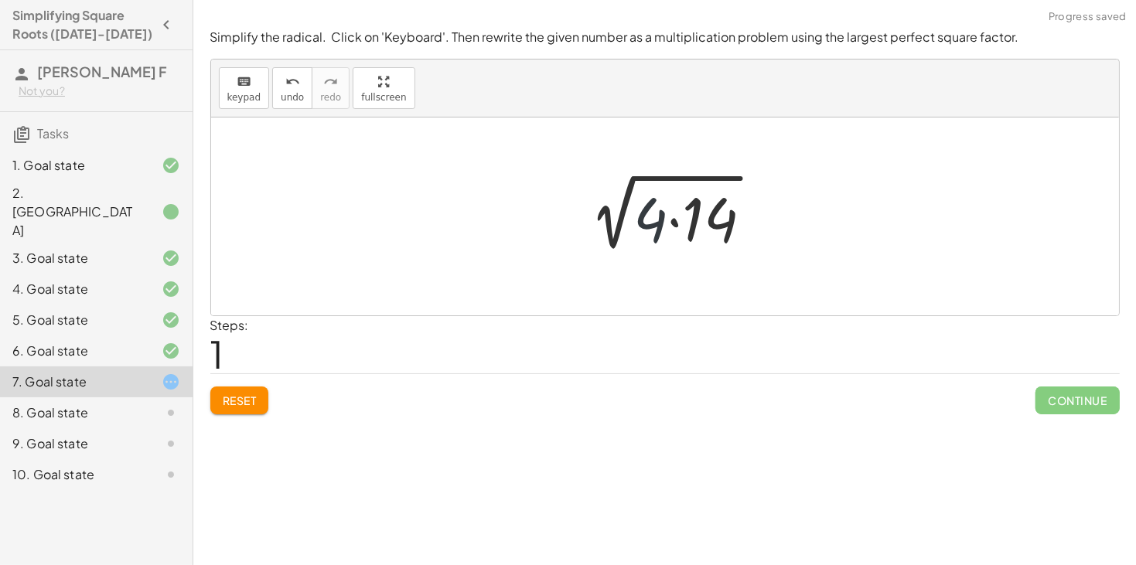
drag, startPoint x: 661, startPoint y: 243, endPoint x: 646, endPoint y: 241, distance: 15.5
click at [646, 241] on div at bounding box center [671, 217] width 204 height 80
drag, startPoint x: 664, startPoint y: 232, endPoint x: 575, endPoint y: 230, distance: 89.0
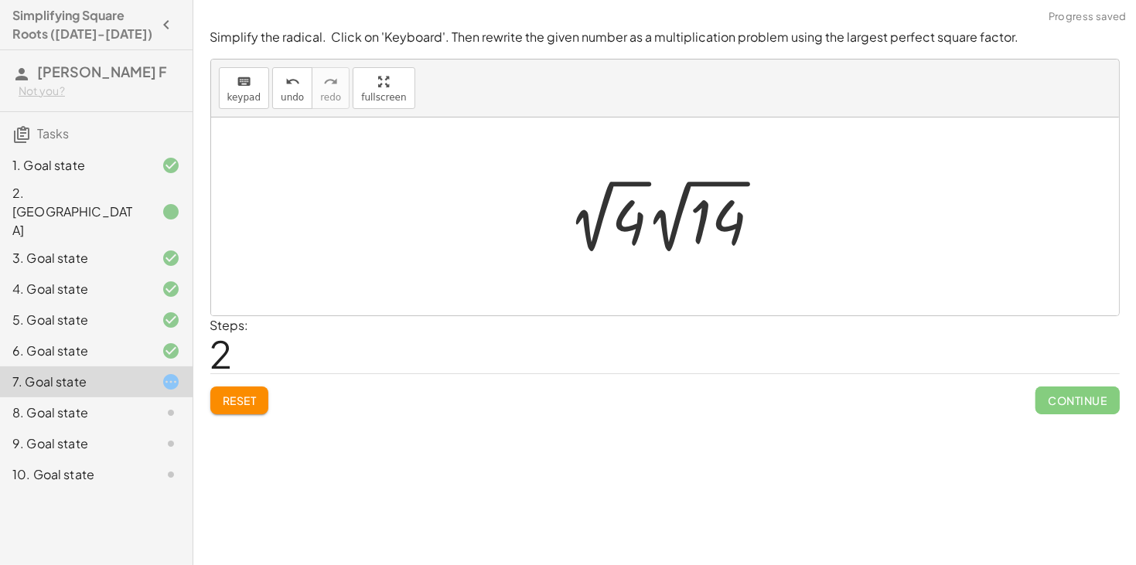
click at [606, 227] on div at bounding box center [671, 216] width 220 height 85
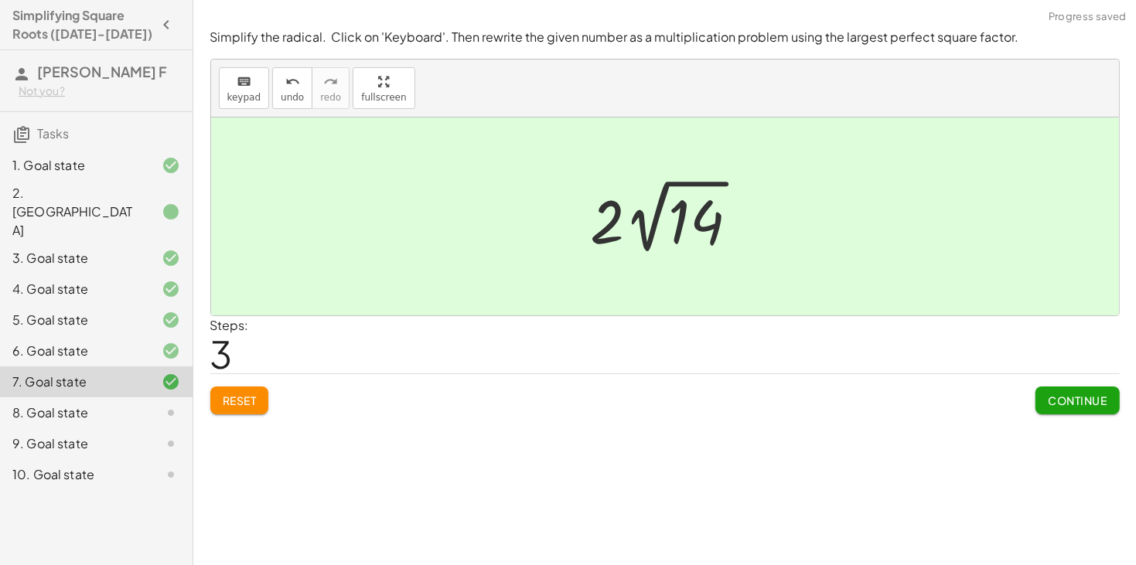
click at [1039, 397] on button "Continue" at bounding box center [1078, 401] width 84 height 28
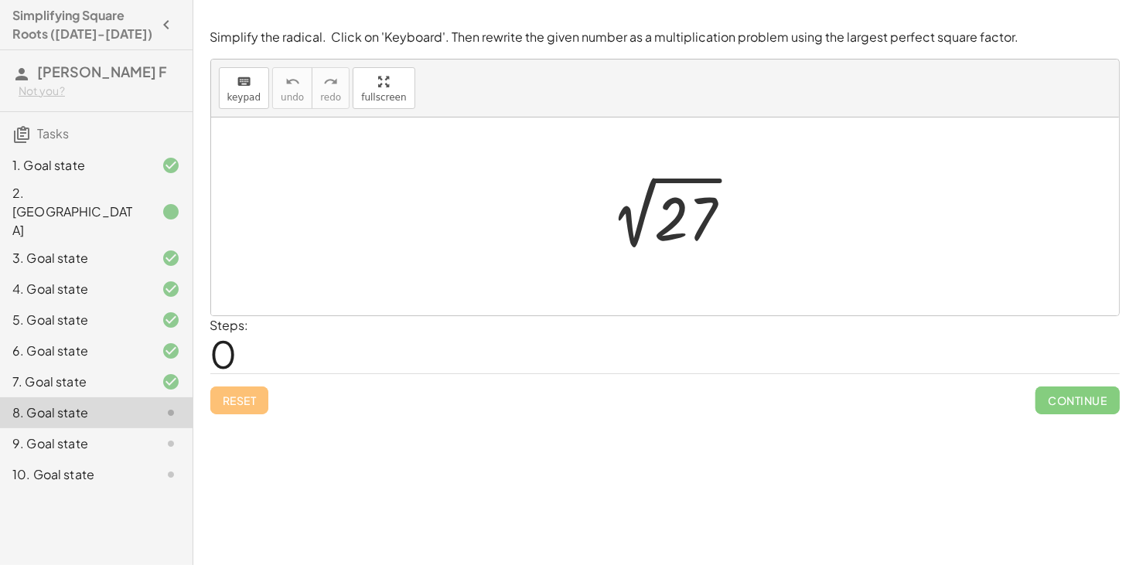
click at [688, 215] on div at bounding box center [671, 217] width 162 height 78
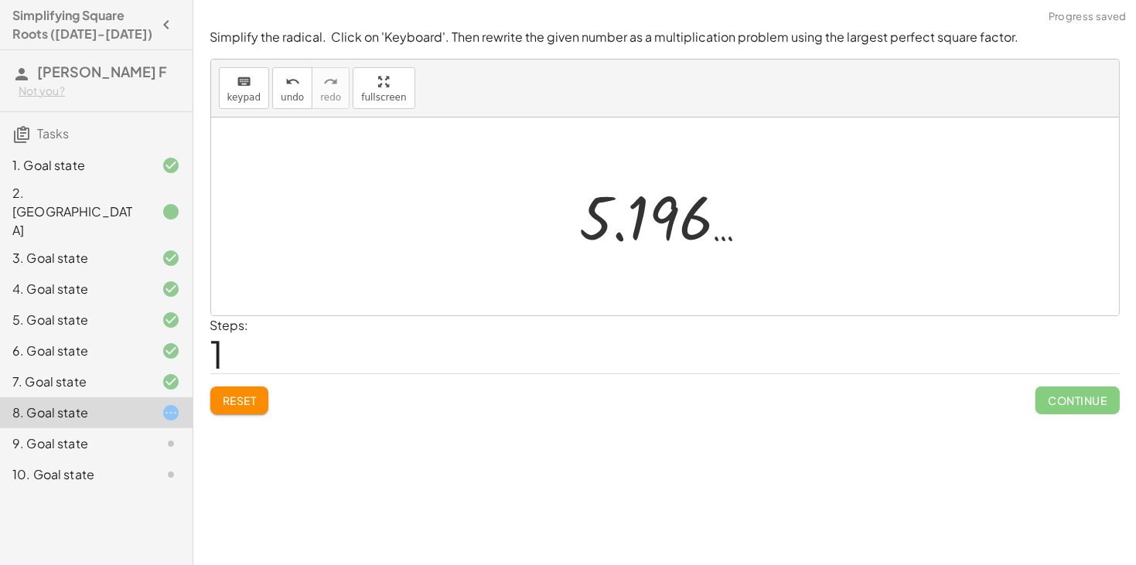
click at [236, 403] on span "Reset" at bounding box center [240, 401] width 34 height 14
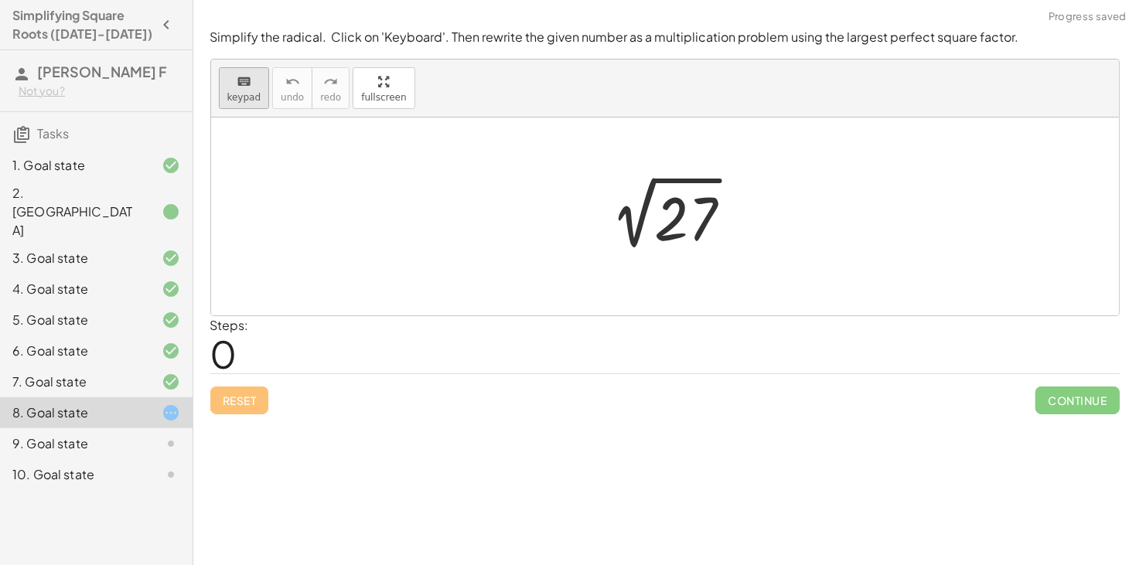
click at [242, 94] on span "keypad" at bounding box center [244, 97] width 34 height 11
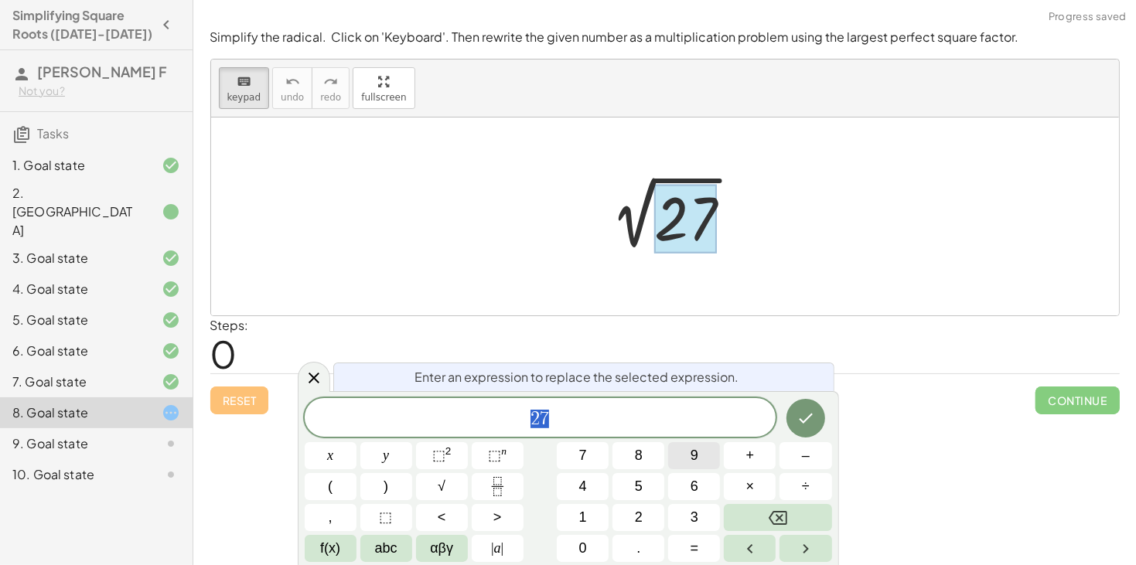
click at [681, 454] on button "9" at bounding box center [694, 455] width 52 height 27
click at [765, 485] on button "×" at bounding box center [750, 486] width 52 height 27
click at [689, 515] on button "3" at bounding box center [694, 517] width 52 height 27
click at [808, 416] on icon "Done" at bounding box center [806, 418] width 19 height 19
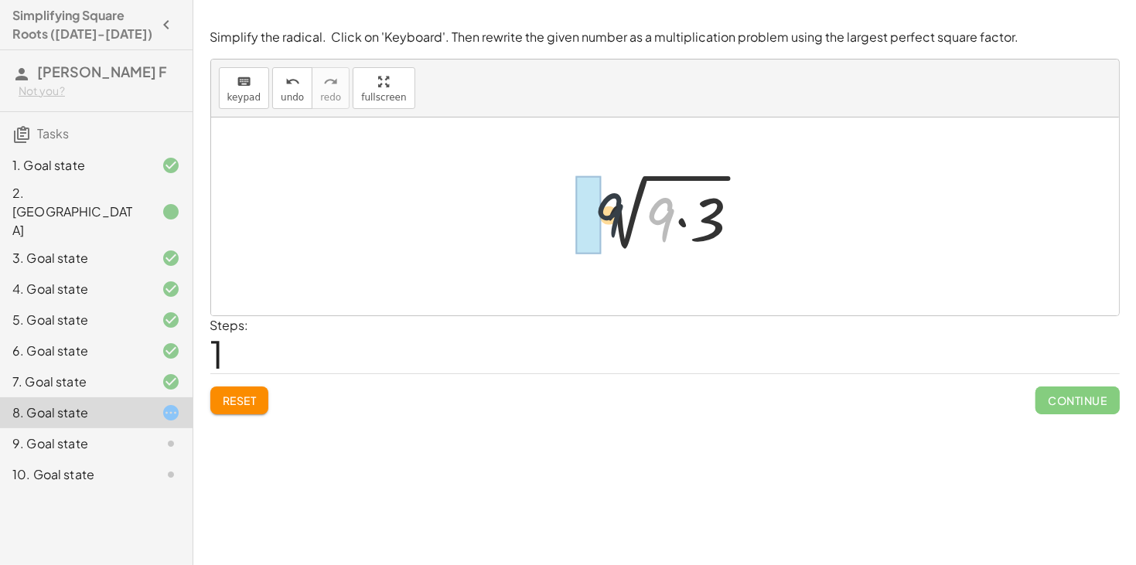
drag, startPoint x: 653, startPoint y: 217, endPoint x: 568, endPoint y: 210, distance: 85.3
click at [568, 210] on div "2 √ 27 · 9 2 √ ( · 9 · 3 )" at bounding box center [665, 216] width 200 height 87
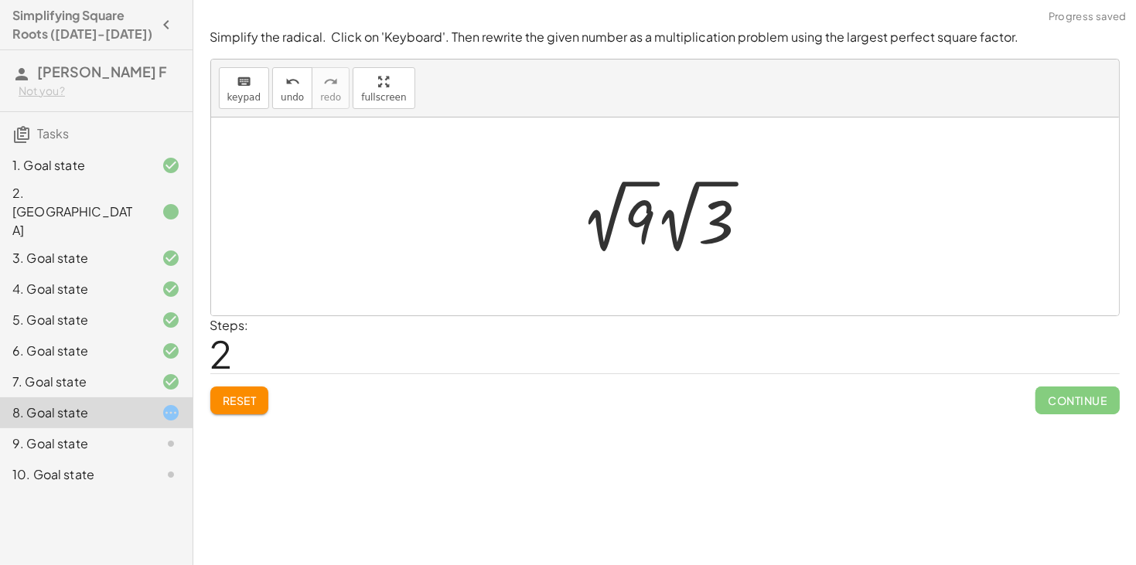
click at [606, 226] on div at bounding box center [671, 216] width 196 height 85
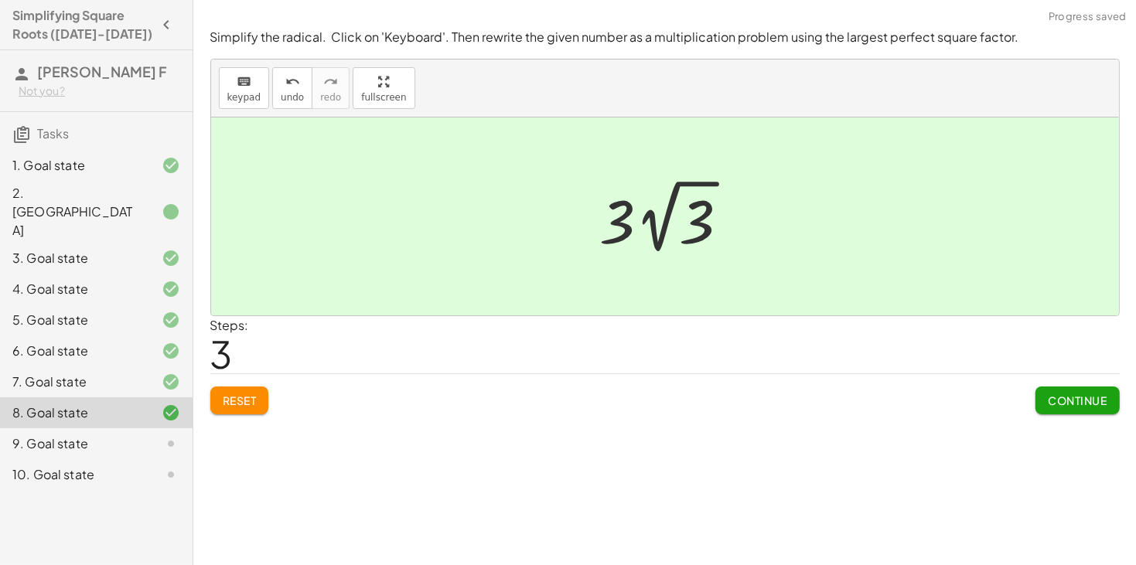
click at [1080, 405] on span "Continue" at bounding box center [1077, 401] width 59 height 14
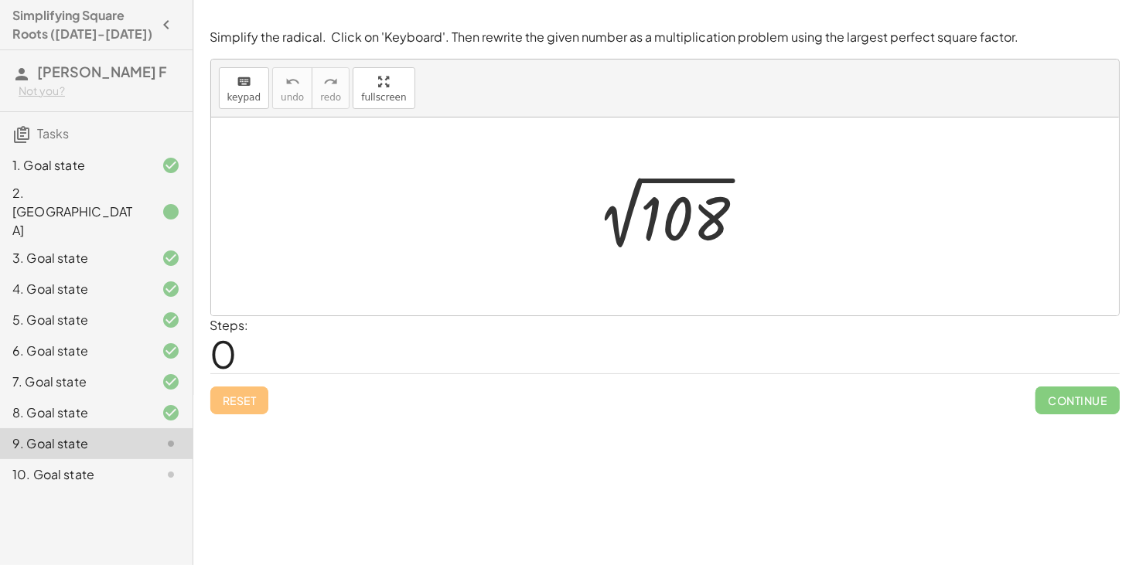
click at [890, 318] on div "Steps: 0" at bounding box center [665, 344] width 910 height 57
click at [678, 229] on div at bounding box center [671, 217] width 190 height 78
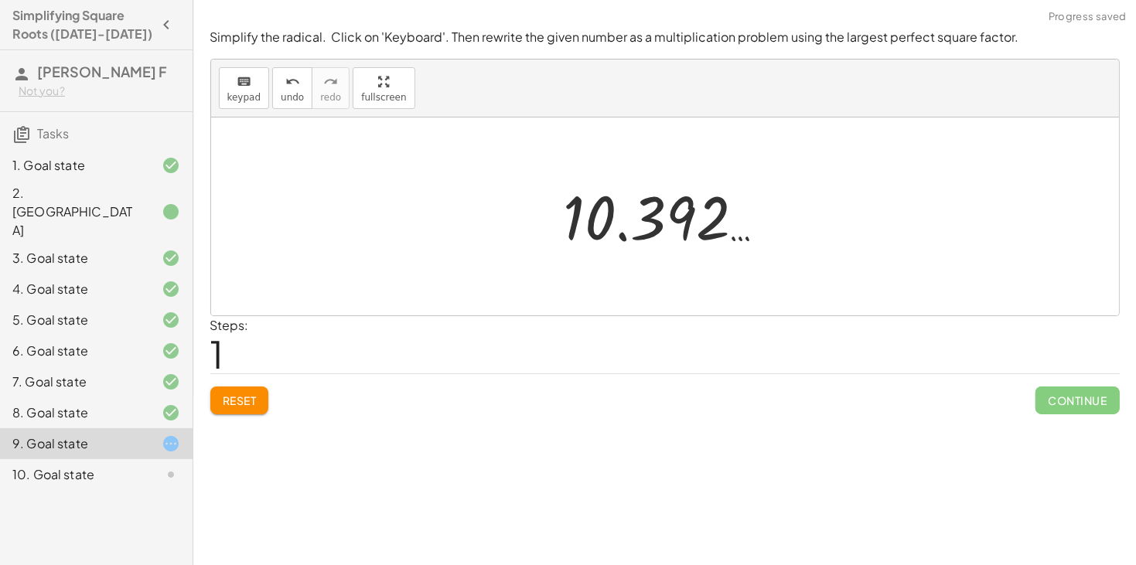
click at [267, 404] on button "Reset" at bounding box center [239, 401] width 59 height 28
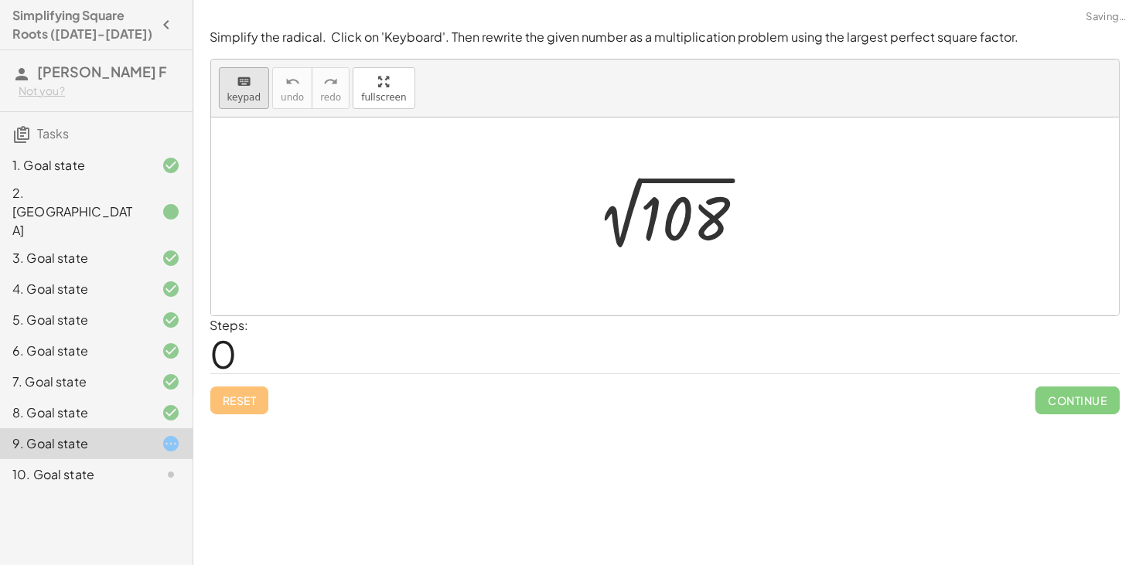
click at [231, 85] on div "keyboard" at bounding box center [244, 81] width 34 height 19
click at [653, 218] on div at bounding box center [686, 219] width 90 height 69
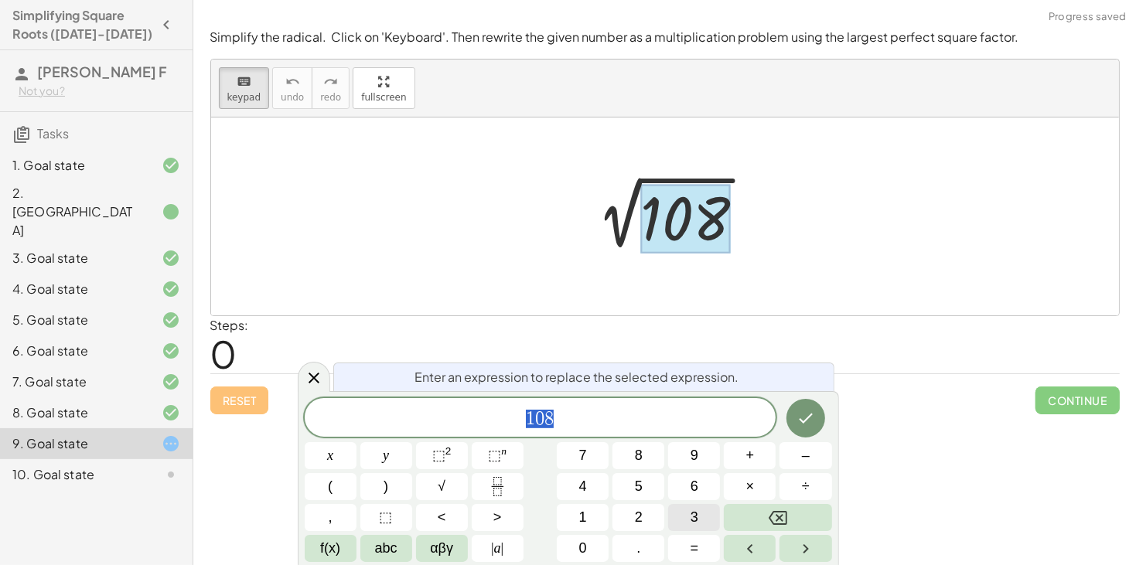
click at [702, 521] on button "3" at bounding box center [694, 517] width 52 height 27
click at [693, 488] on span "6" at bounding box center [695, 487] width 8 height 21
click at [753, 494] on span "×" at bounding box center [751, 487] width 9 height 21
click at [699, 523] on button "3" at bounding box center [694, 517] width 52 height 27
click at [801, 428] on icon "Done" at bounding box center [806, 418] width 19 height 19
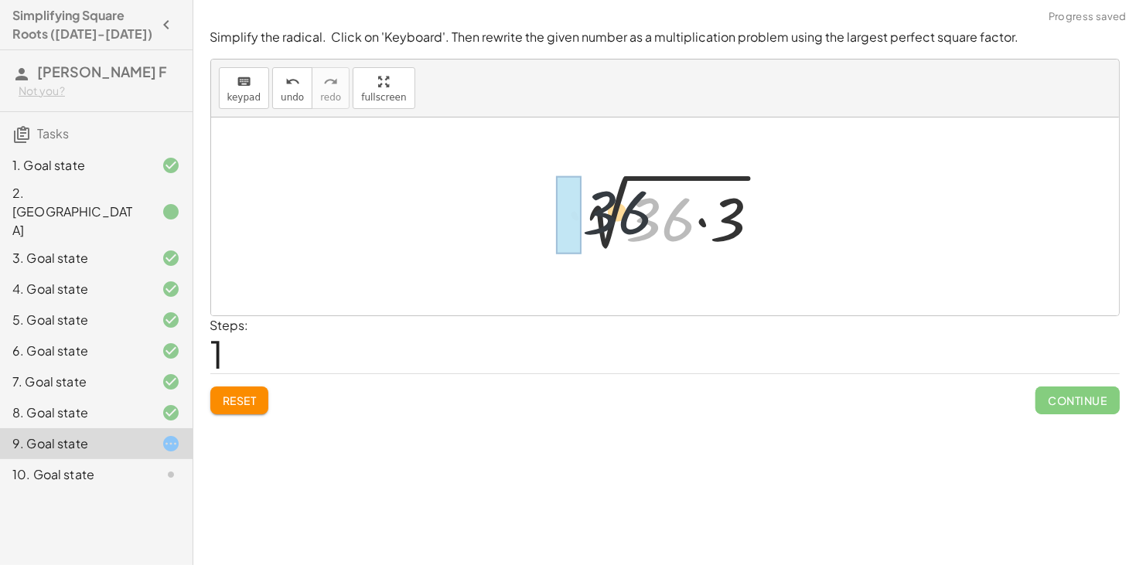
drag, startPoint x: 672, startPoint y: 224, endPoint x: 603, endPoint y: 214, distance: 70.5
click at [603, 214] on div at bounding box center [672, 217] width 220 height 80
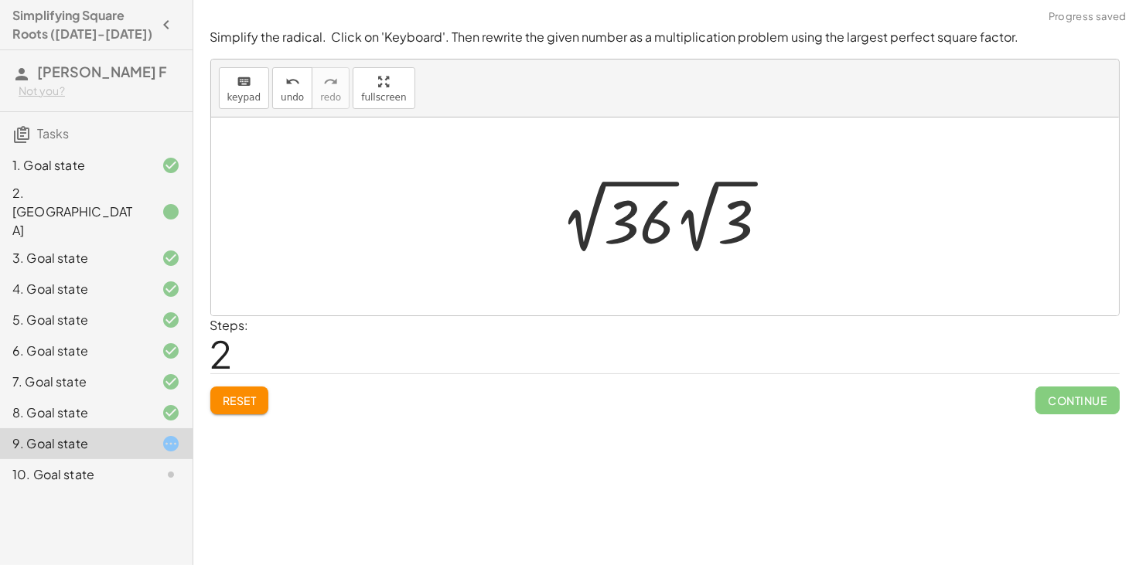
click at [593, 212] on div at bounding box center [670, 216] width 235 height 85
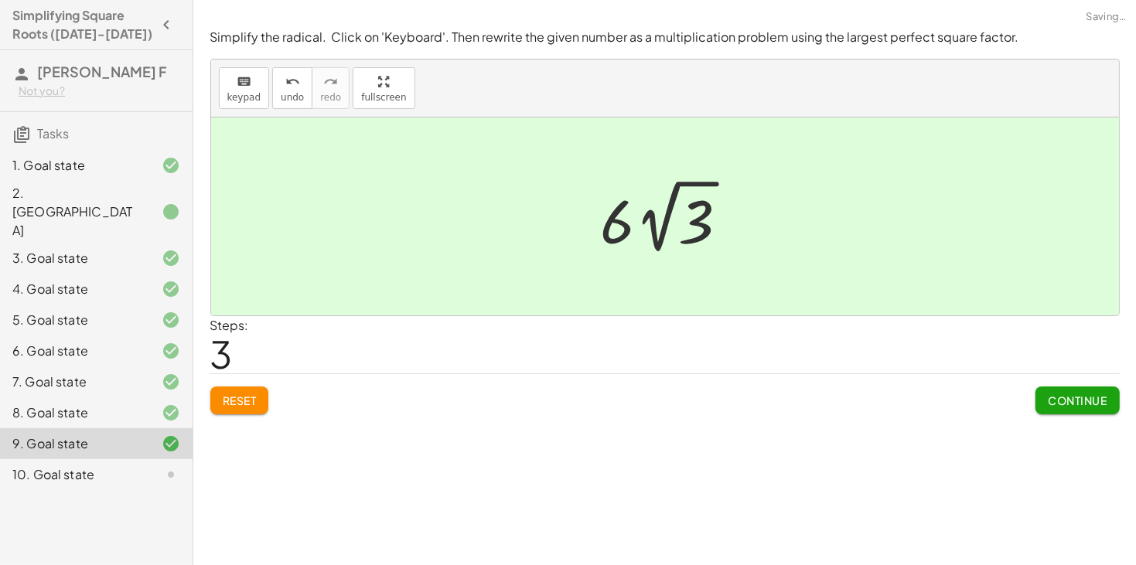
click at [1057, 394] on span "Continue" at bounding box center [1077, 401] width 59 height 14
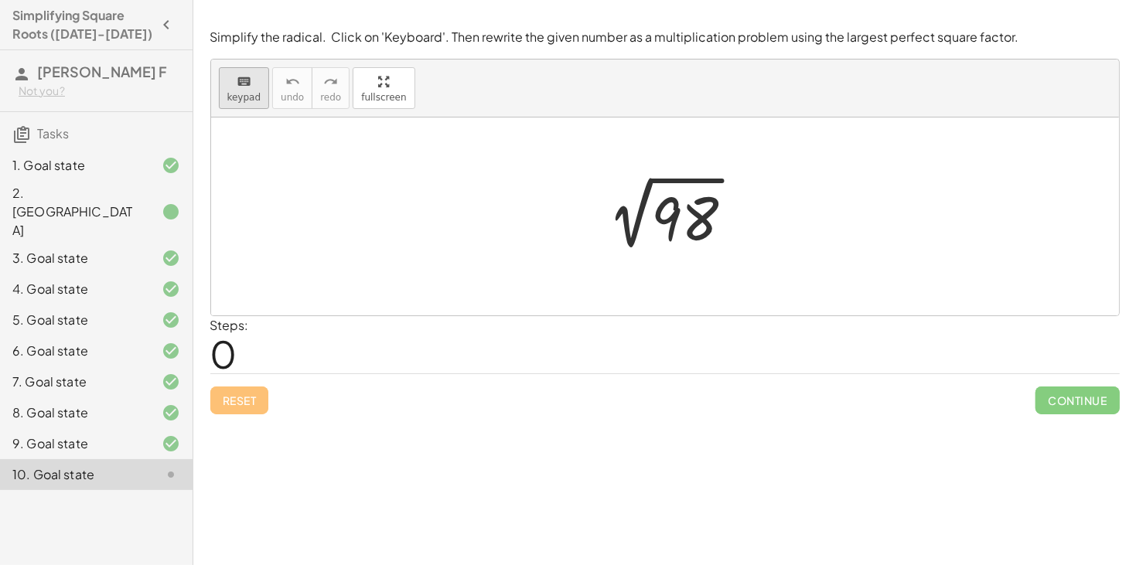
click at [255, 92] on span "keypad" at bounding box center [244, 97] width 34 height 11
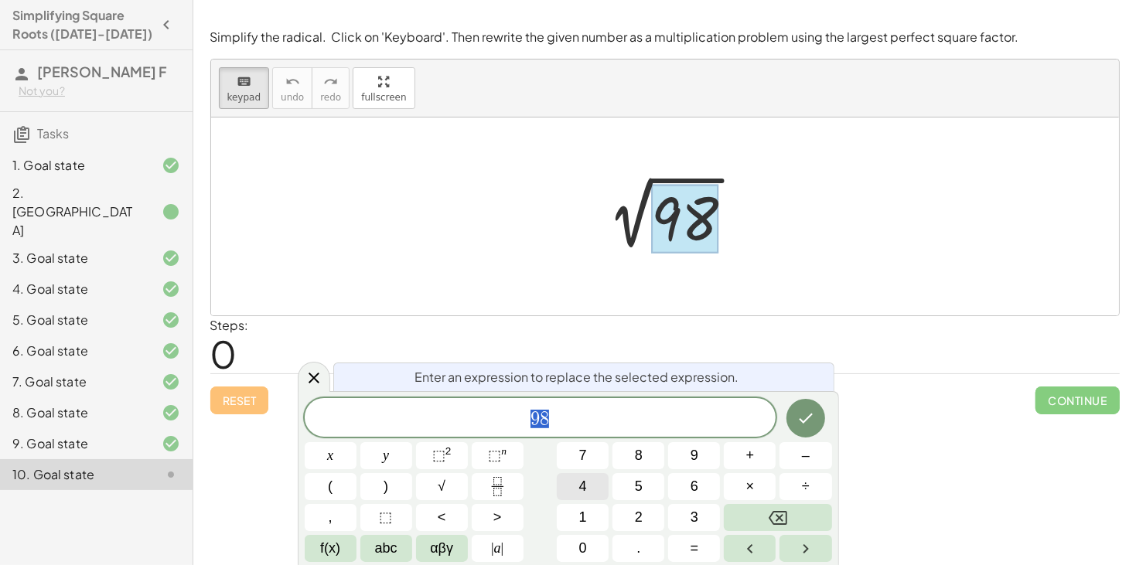
click at [591, 487] on button "4" at bounding box center [583, 486] width 52 height 27
click at [691, 453] on span "9" at bounding box center [695, 456] width 8 height 21
click at [759, 491] on button "×" at bounding box center [750, 486] width 52 height 27
click at [639, 516] on span "2" at bounding box center [639, 517] width 8 height 21
click at [803, 429] on button "Done" at bounding box center [806, 418] width 39 height 39
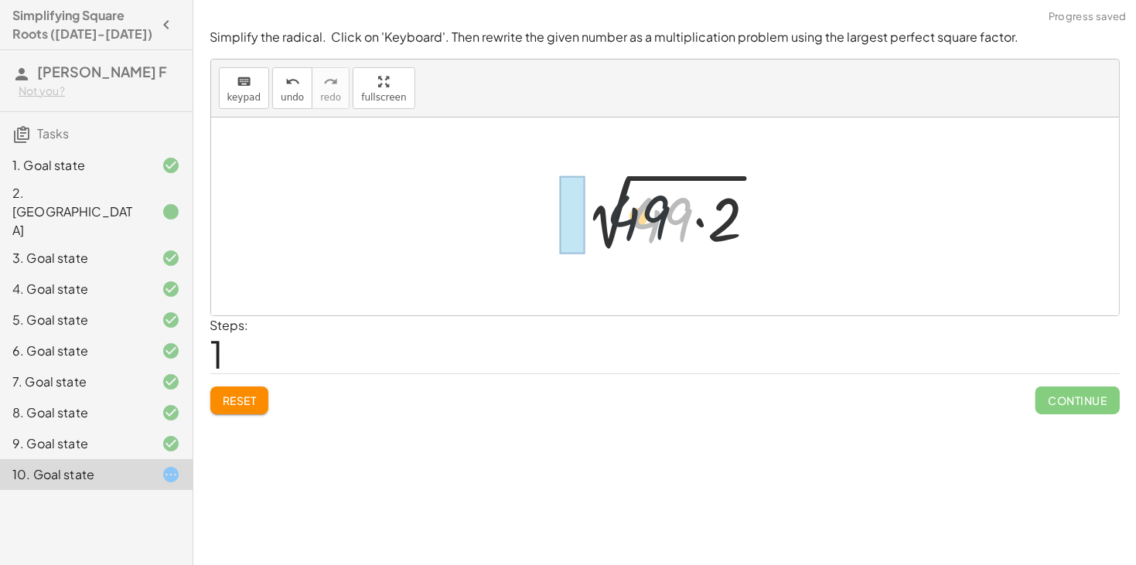
drag, startPoint x: 661, startPoint y: 227, endPoint x: 569, endPoint y: 220, distance: 92.3
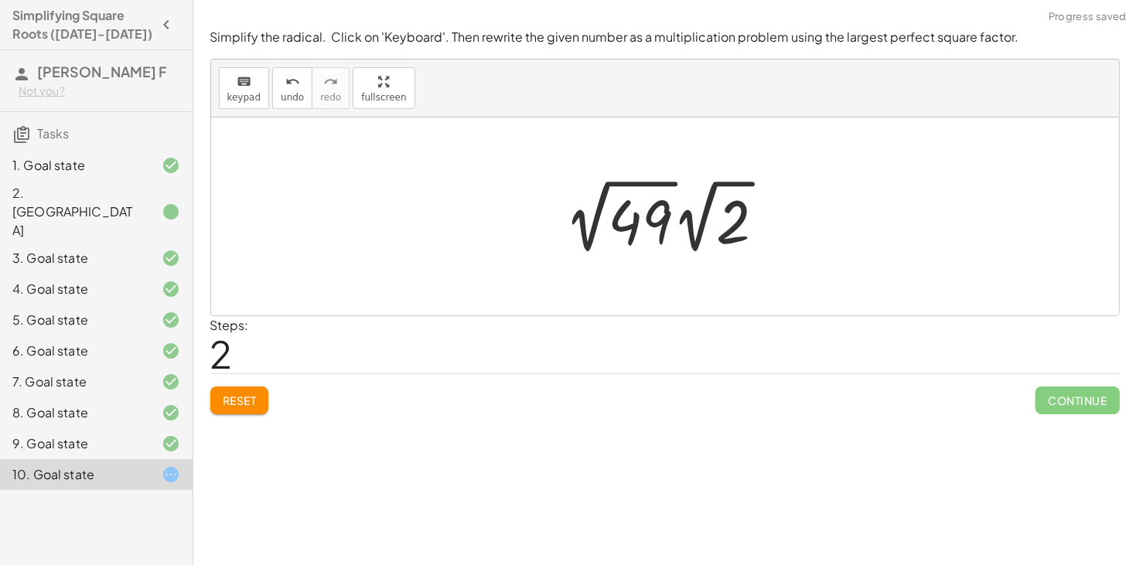
click at [594, 224] on div at bounding box center [671, 216] width 228 height 85
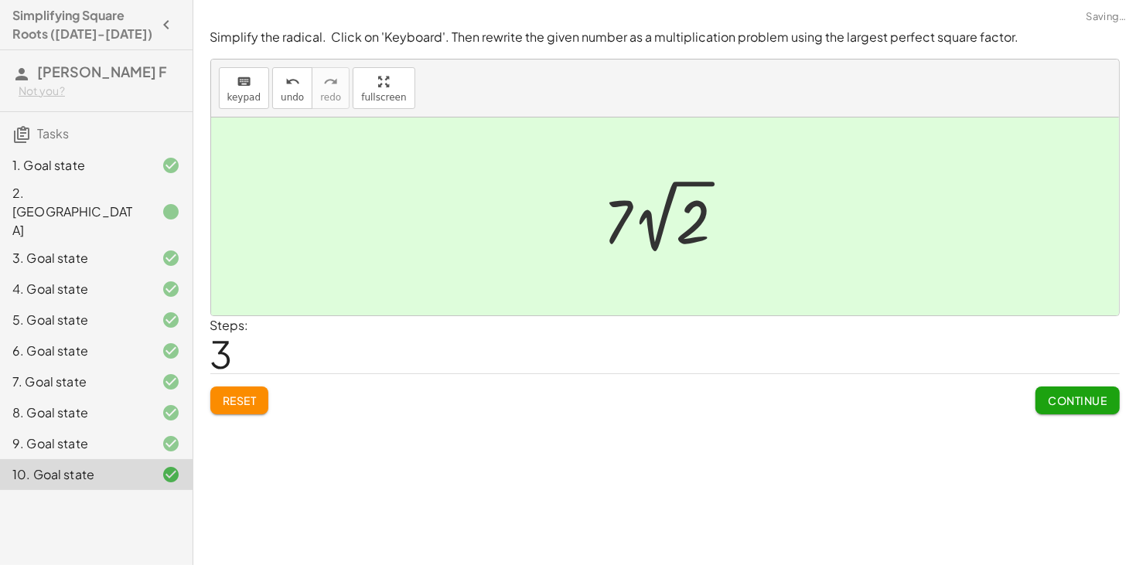
click at [1082, 403] on span "Continue" at bounding box center [1077, 401] width 59 height 14
